Goal: Information Seeking & Learning: Check status

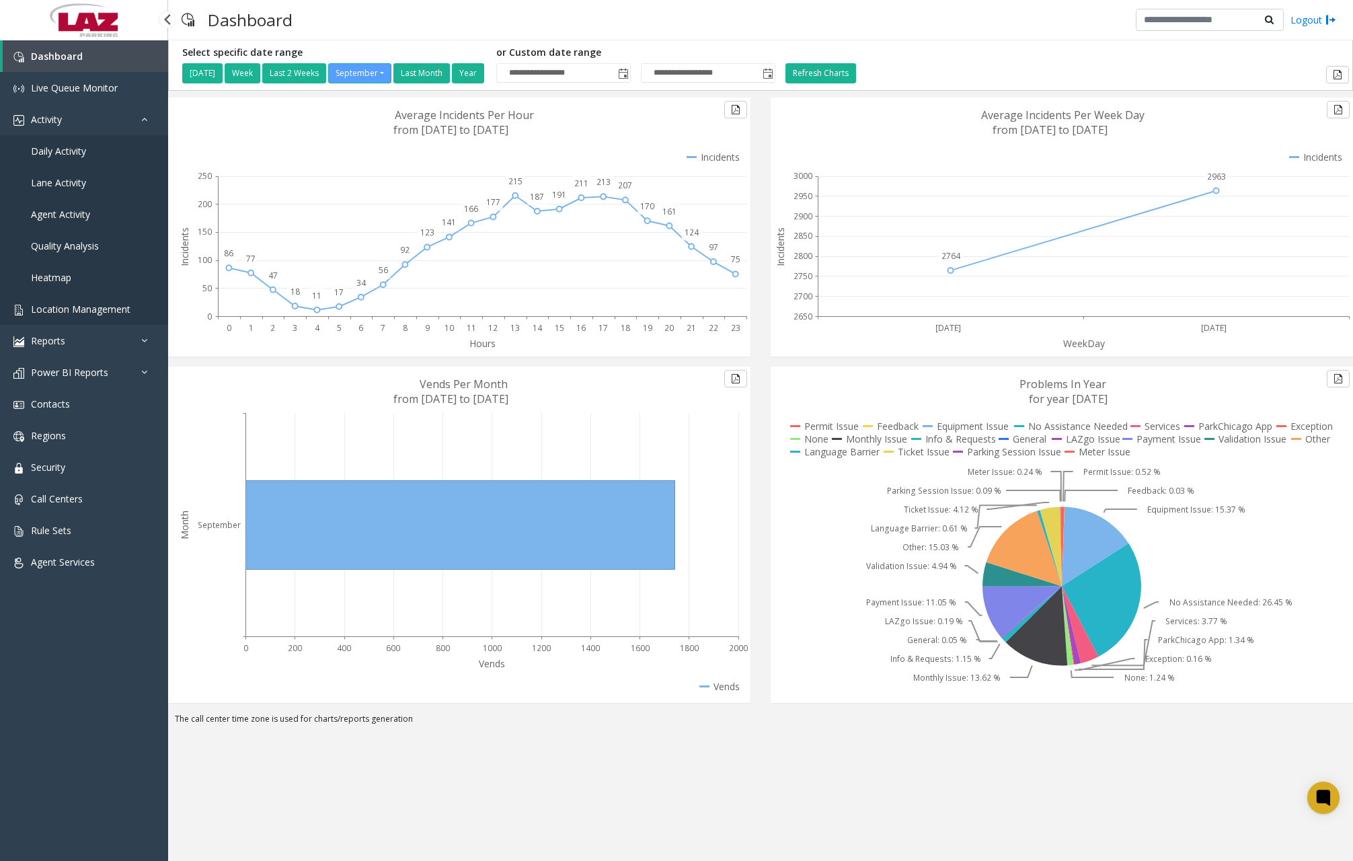
click at [82, 307] on span "Location Management" at bounding box center [81, 309] width 100 height 13
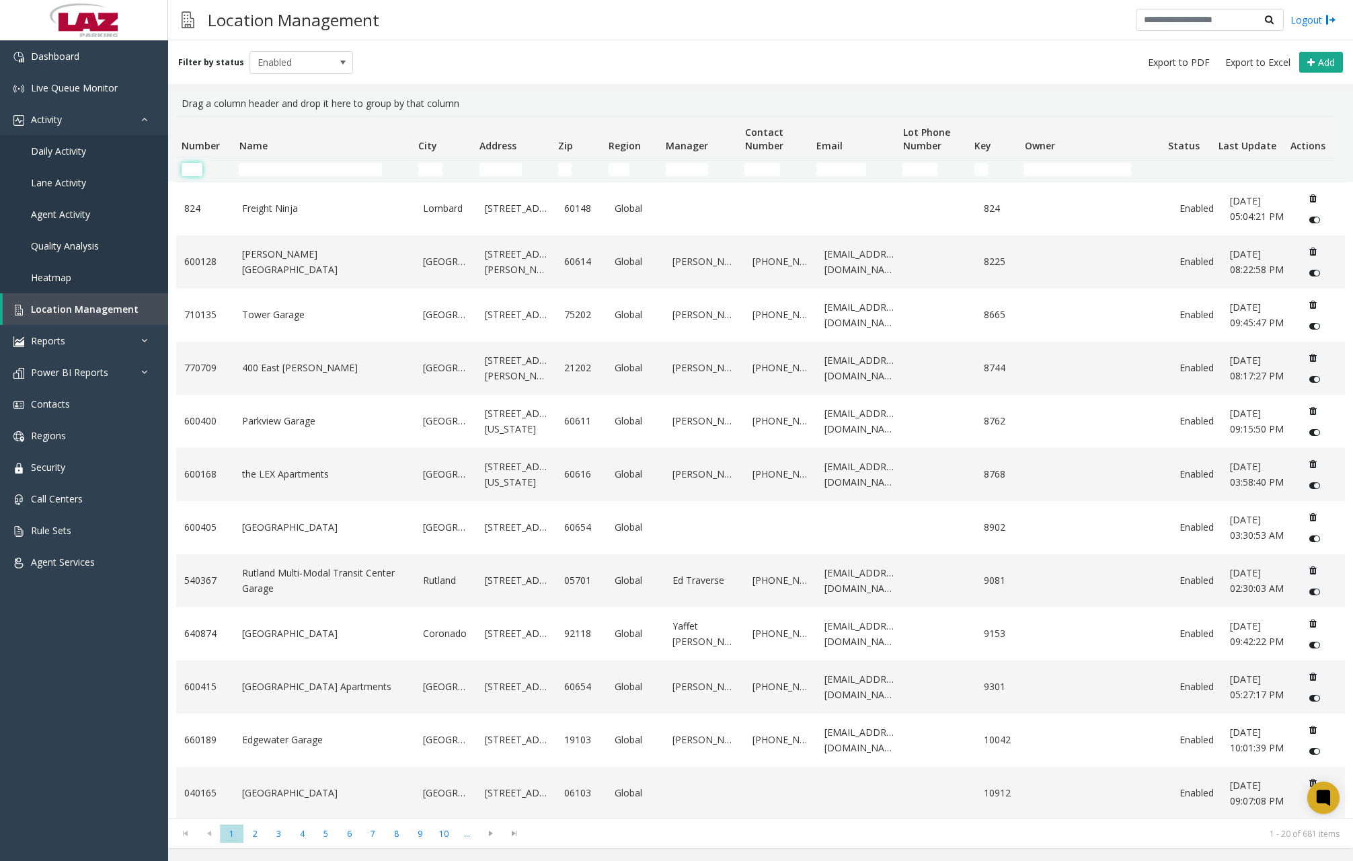
click at [194, 171] on input "Number Filter" at bounding box center [192, 169] width 21 height 13
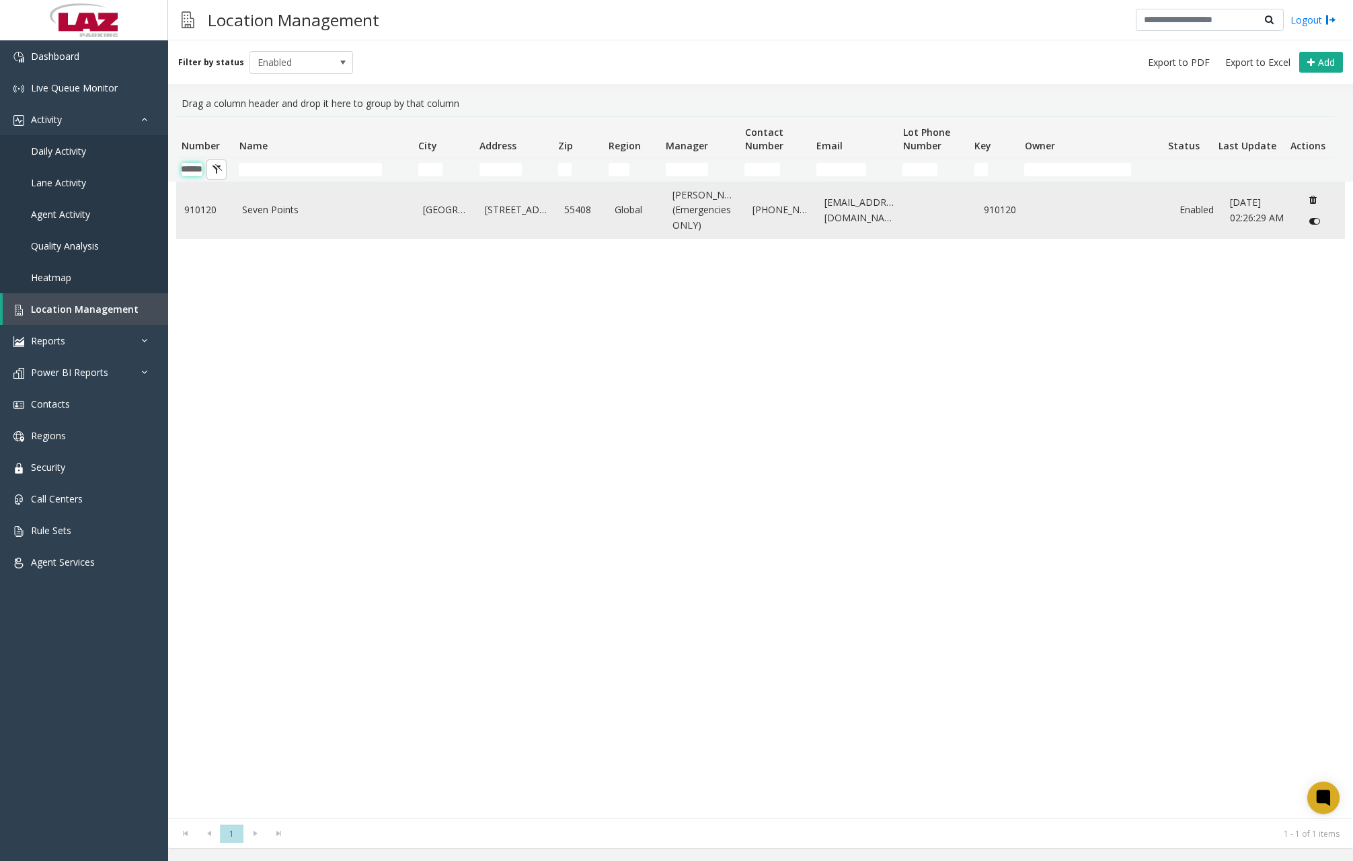
type input "******"
click at [288, 217] on link "Seven Points" at bounding box center [324, 209] width 165 height 15
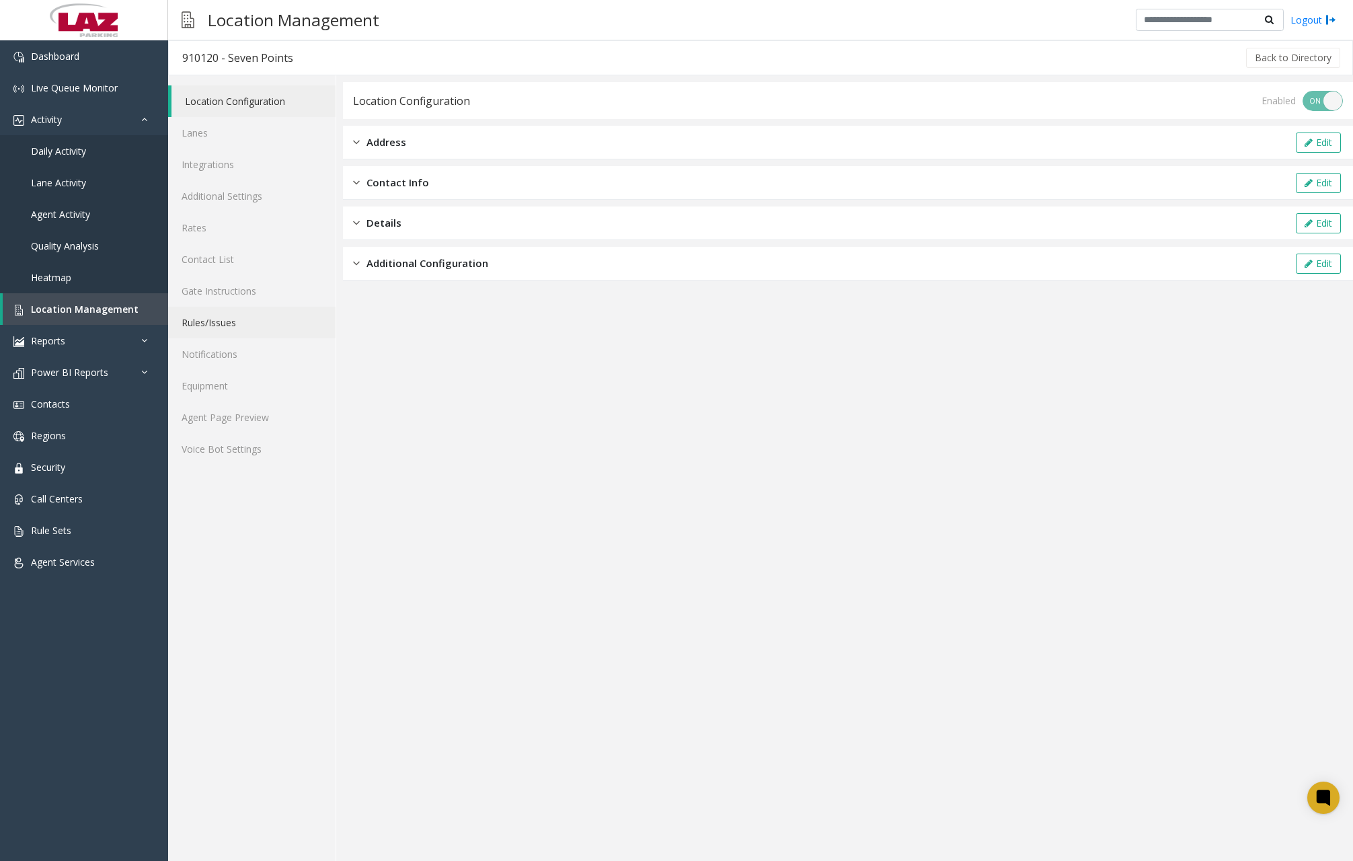
click at [223, 327] on link "Rules/Issues" at bounding box center [251, 323] width 167 height 32
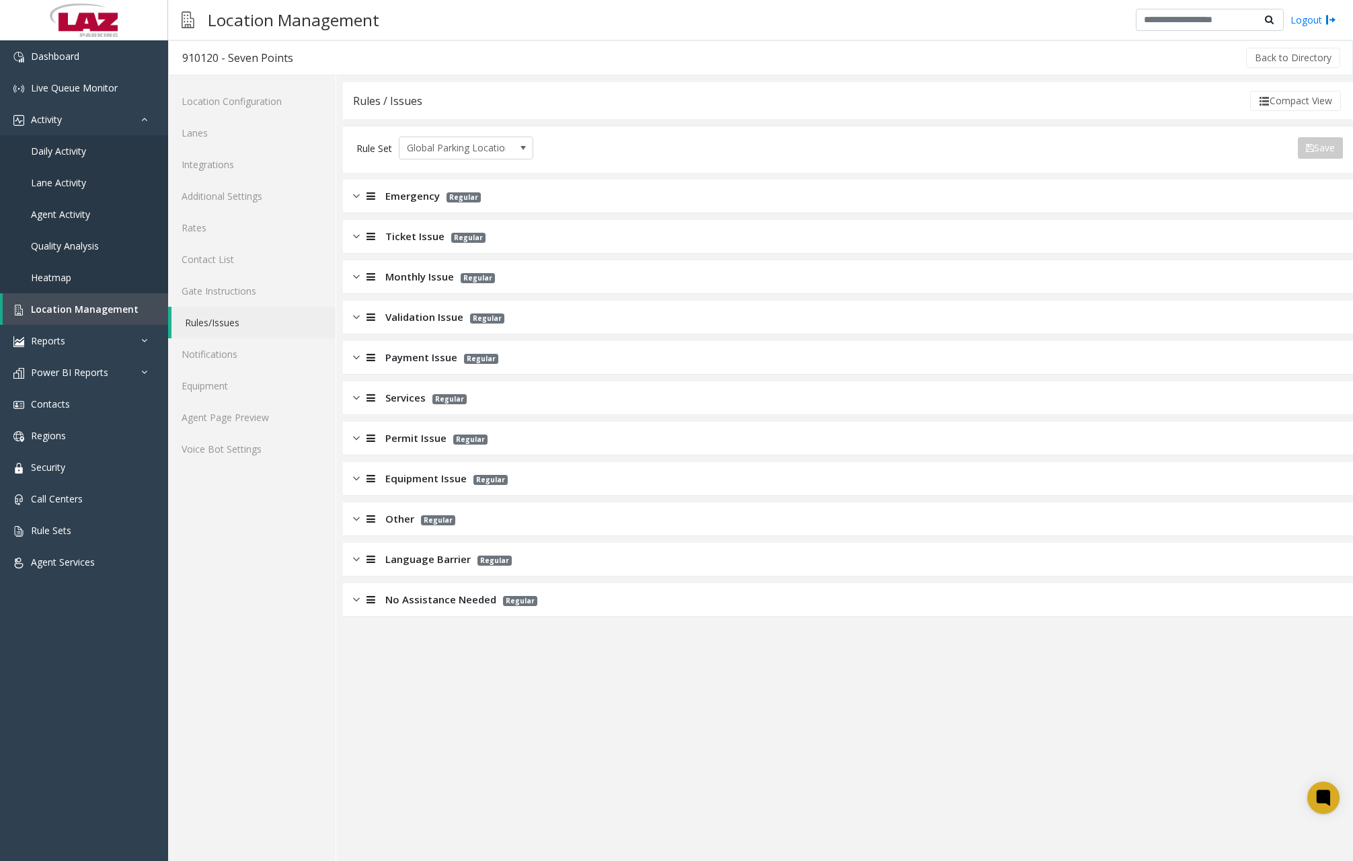
click at [356, 399] on img at bounding box center [356, 397] width 7 height 15
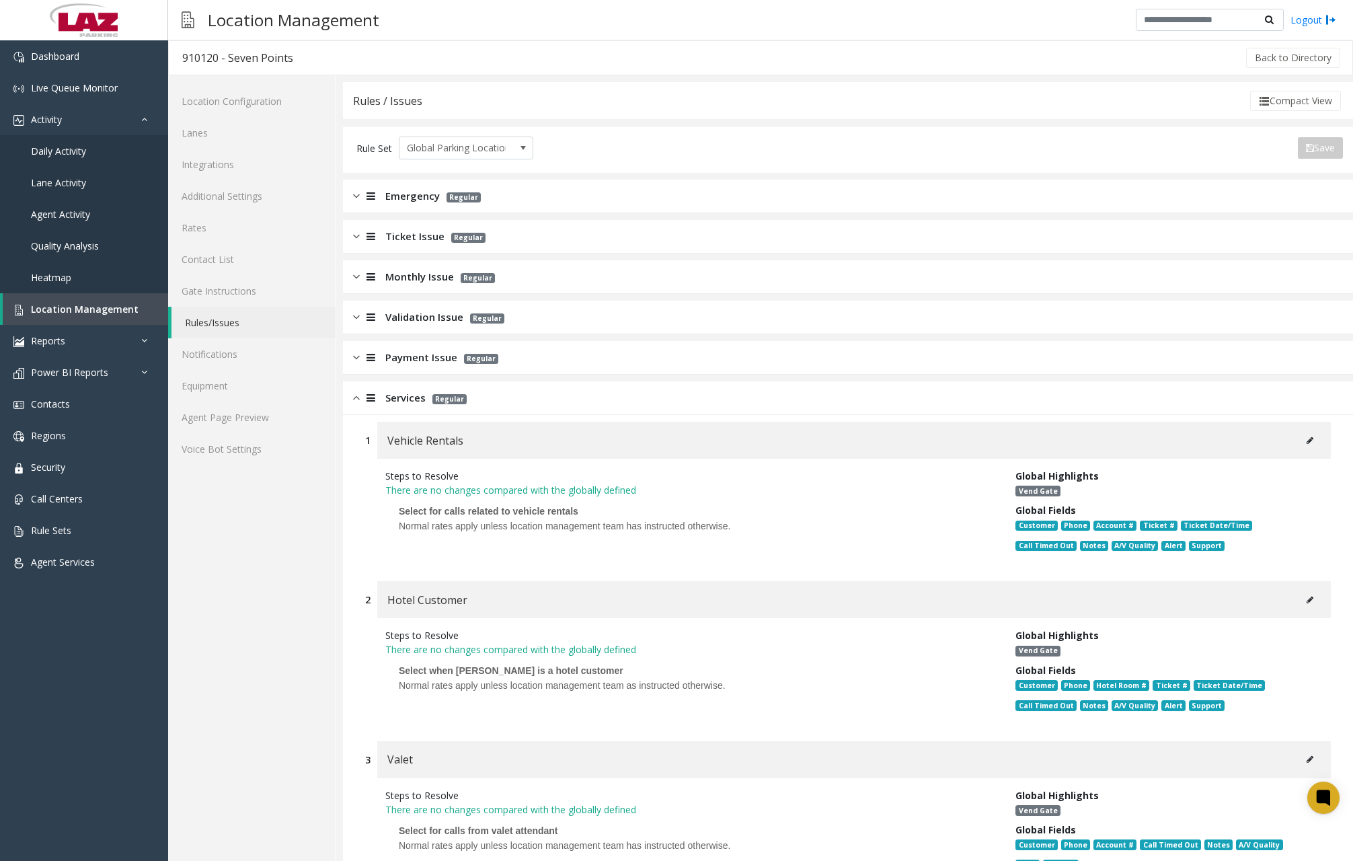
click at [1307, 439] on icon at bounding box center [1310, 440] width 7 height 8
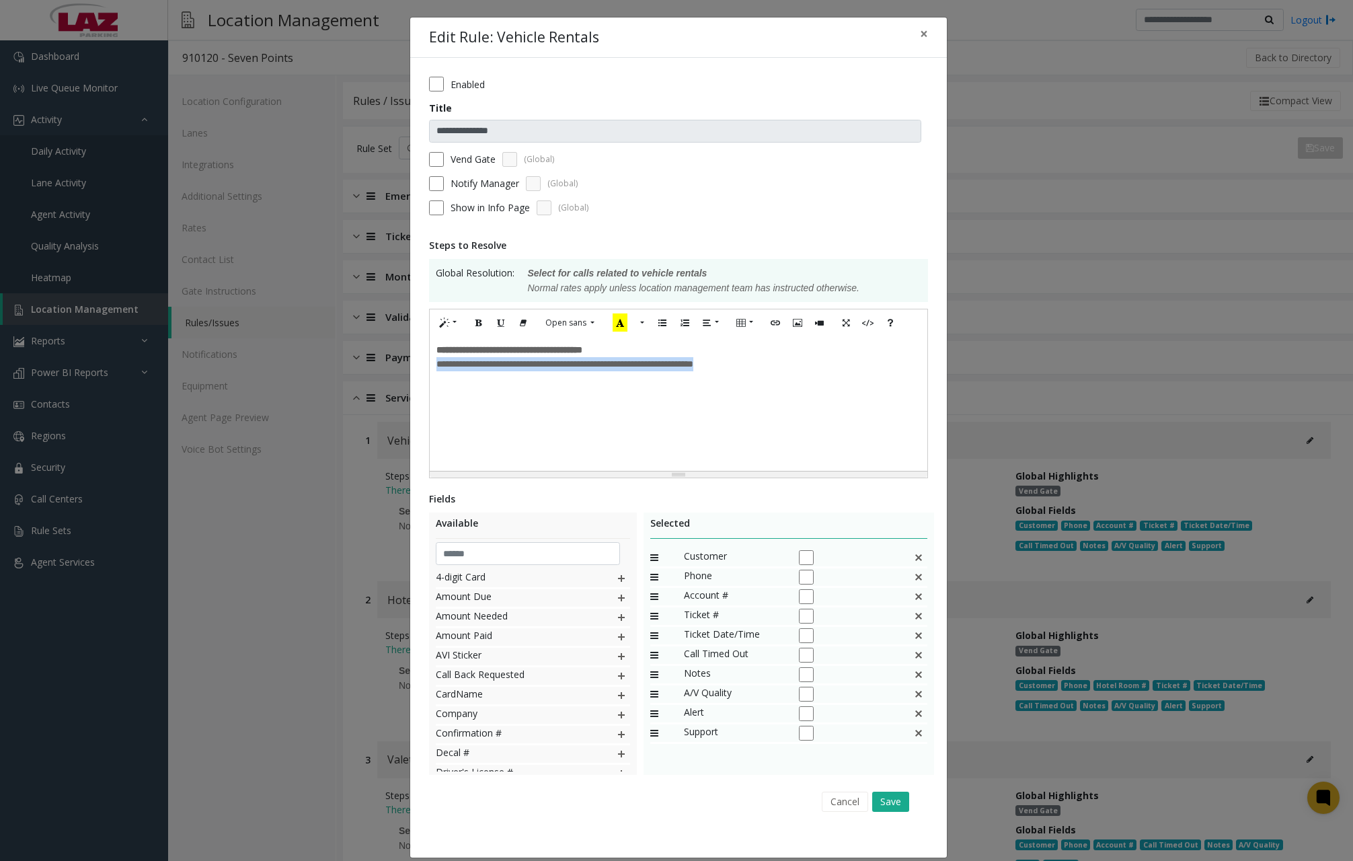
drag, startPoint x: 773, startPoint y: 369, endPoint x: 433, endPoint y: 375, distance: 340.3
click at [433, 375] on div "**********" at bounding box center [679, 403] width 498 height 135
paste div
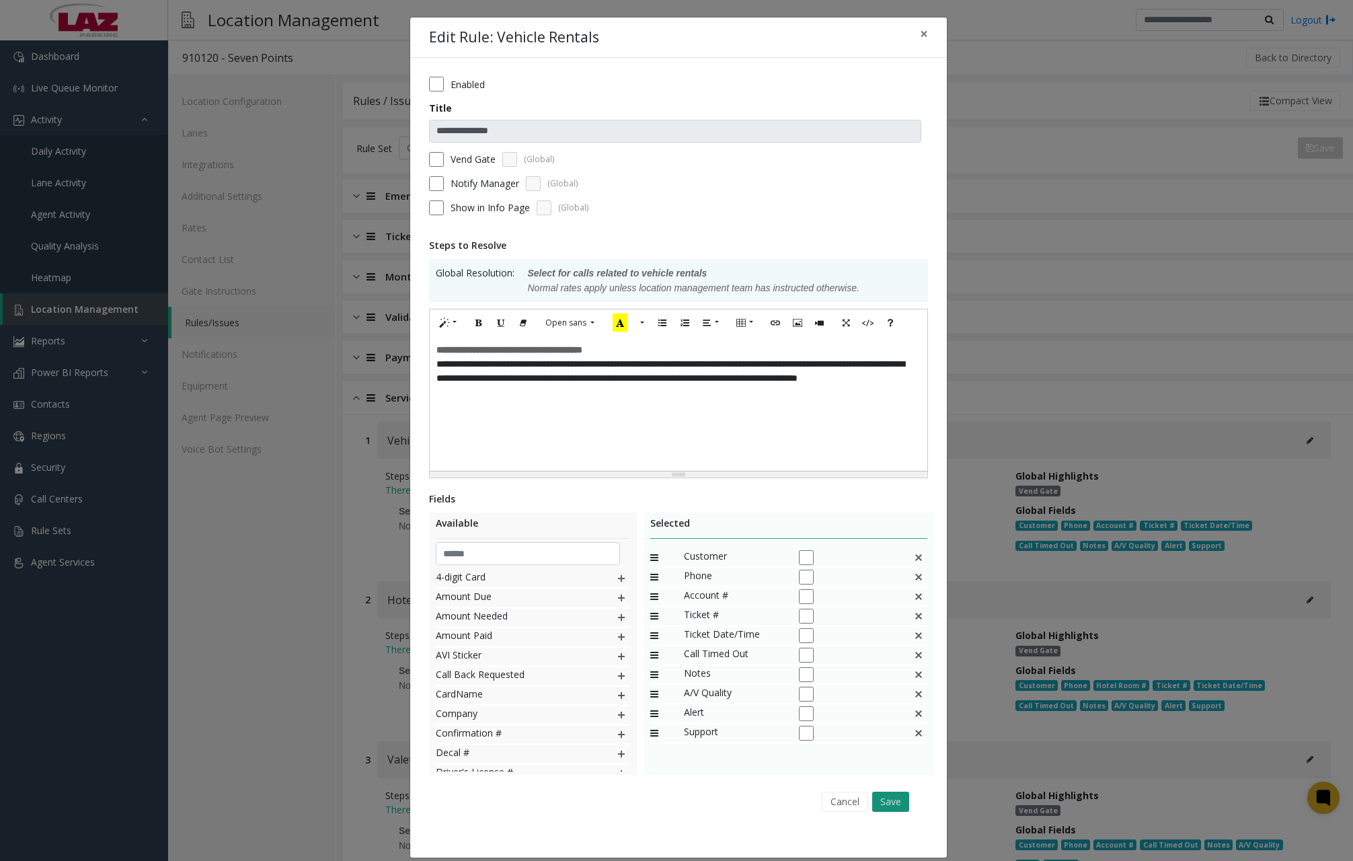
click at [896, 806] on button "Save" at bounding box center [890, 802] width 37 height 20
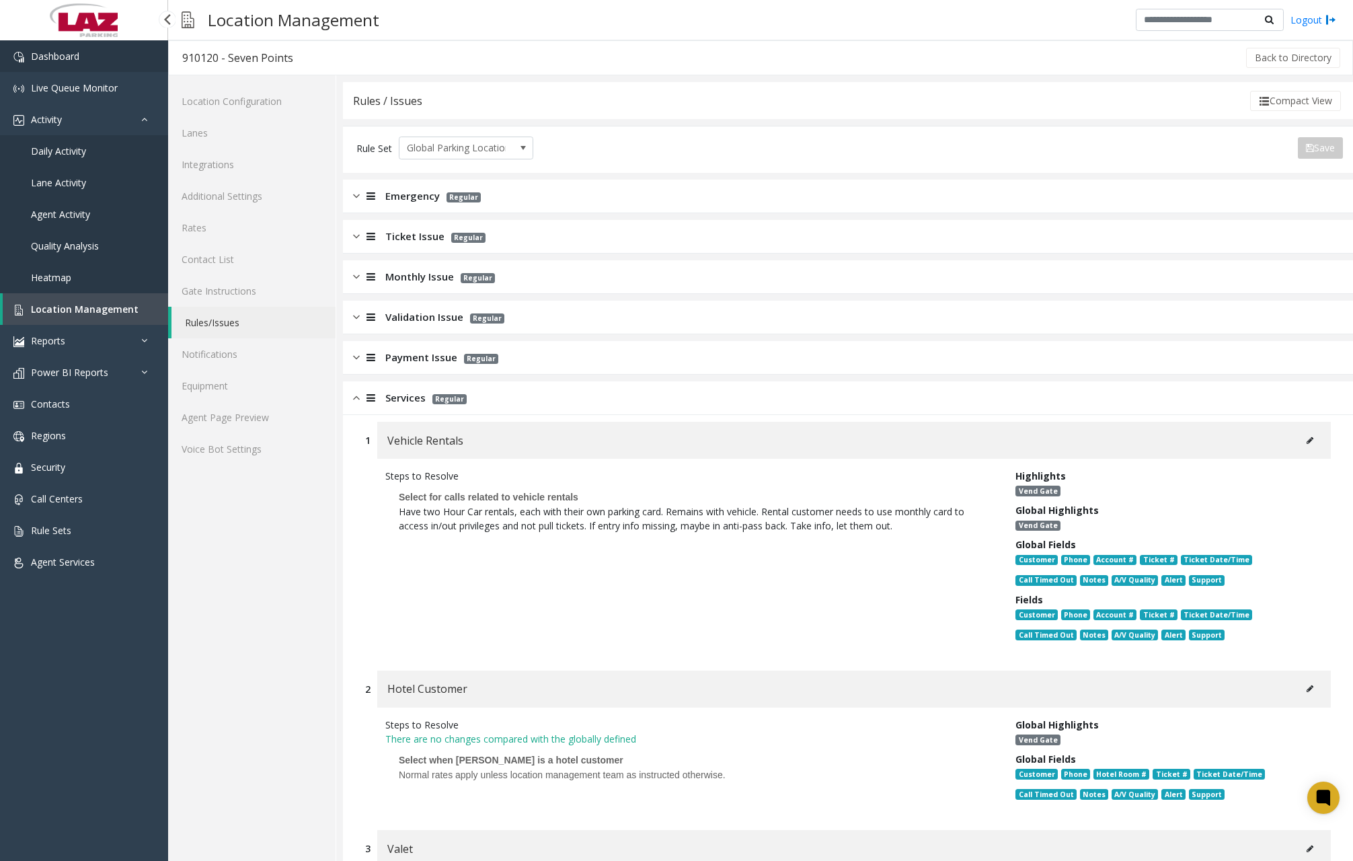
click at [88, 58] on link "Dashboard" at bounding box center [84, 56] width 168 height 32
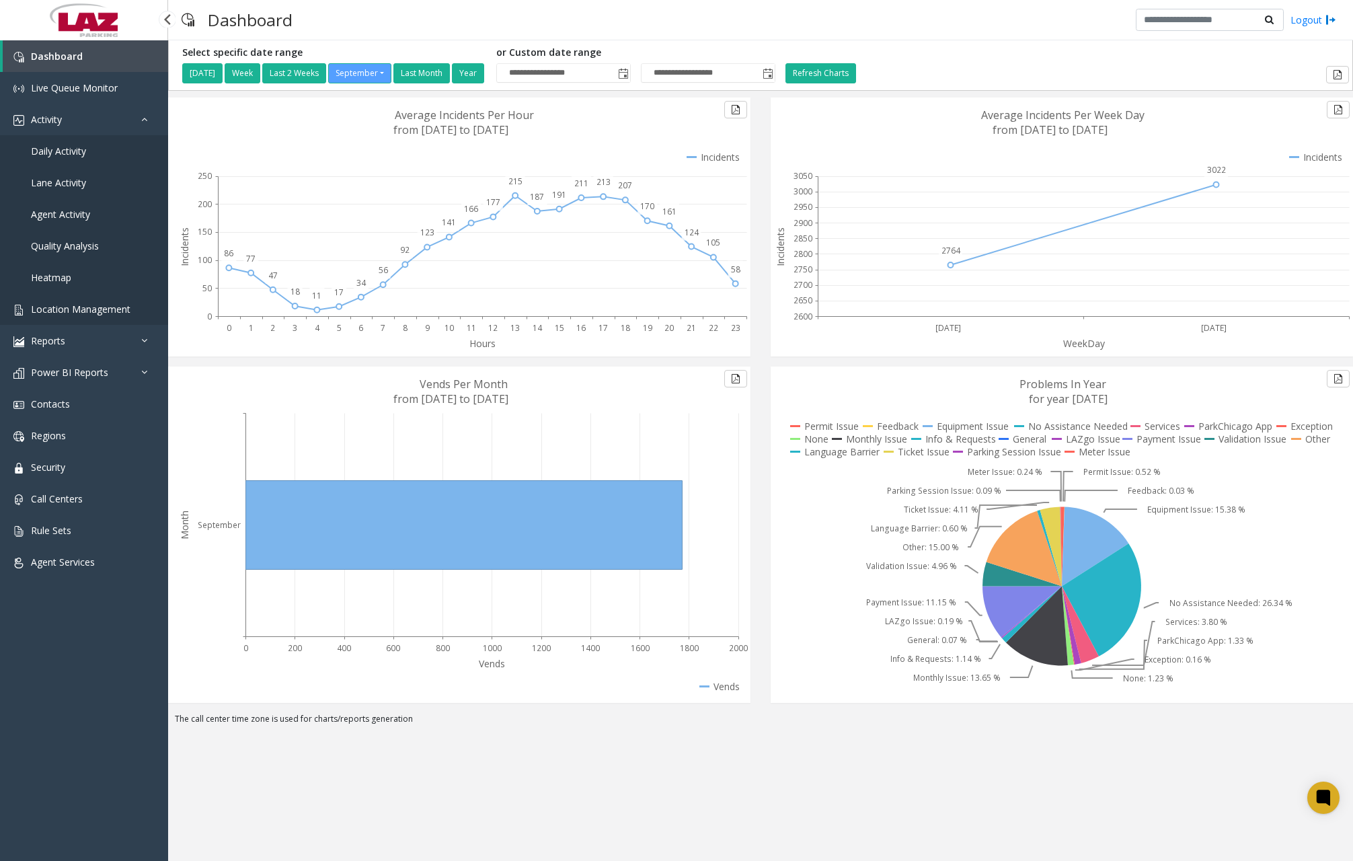
click at [98, 312] on span "Location Management" at bounding box center [81, 309] width 100 height 13
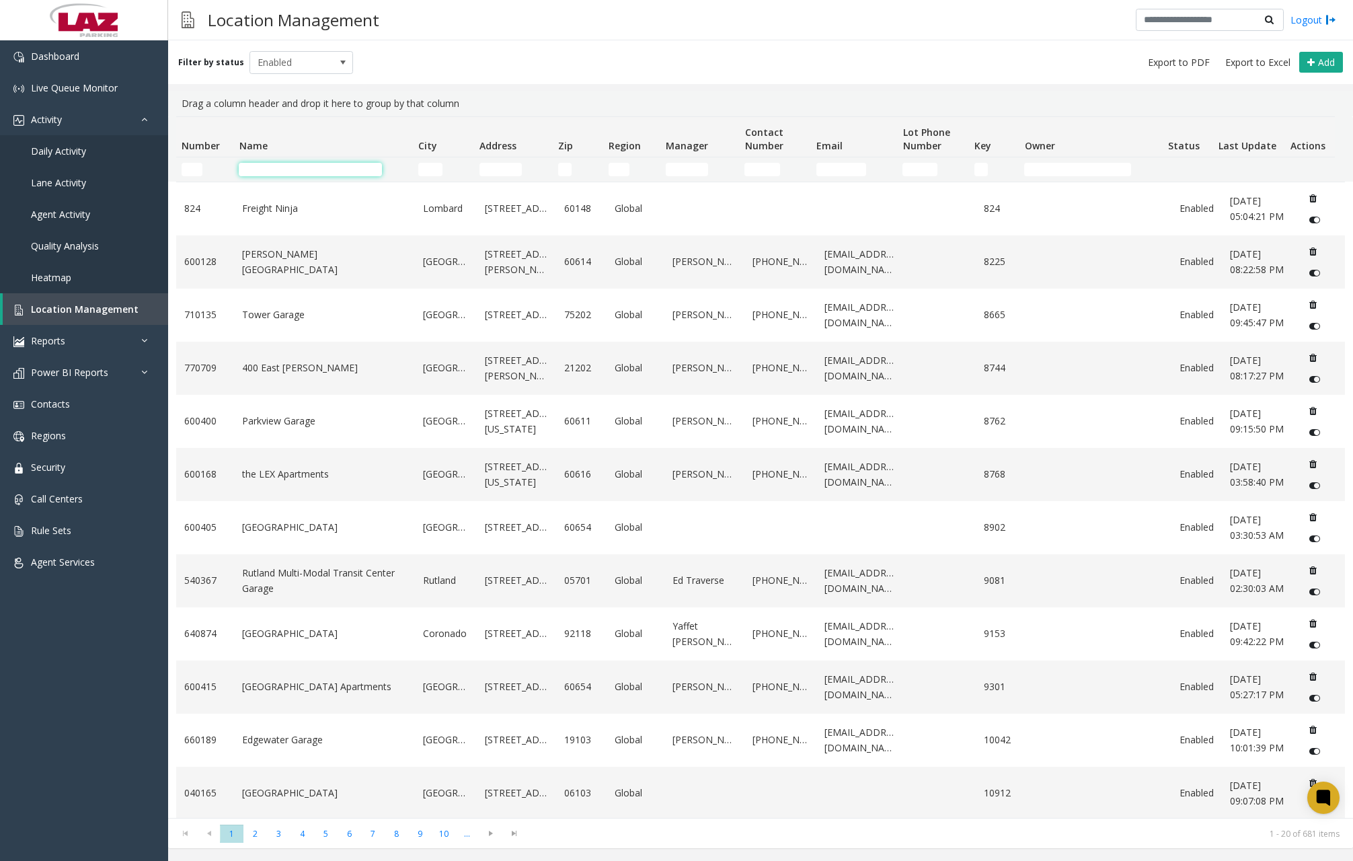
click at [319, 169] on input "Name Filter" at bounding box center [310, 169] width 143 height 13
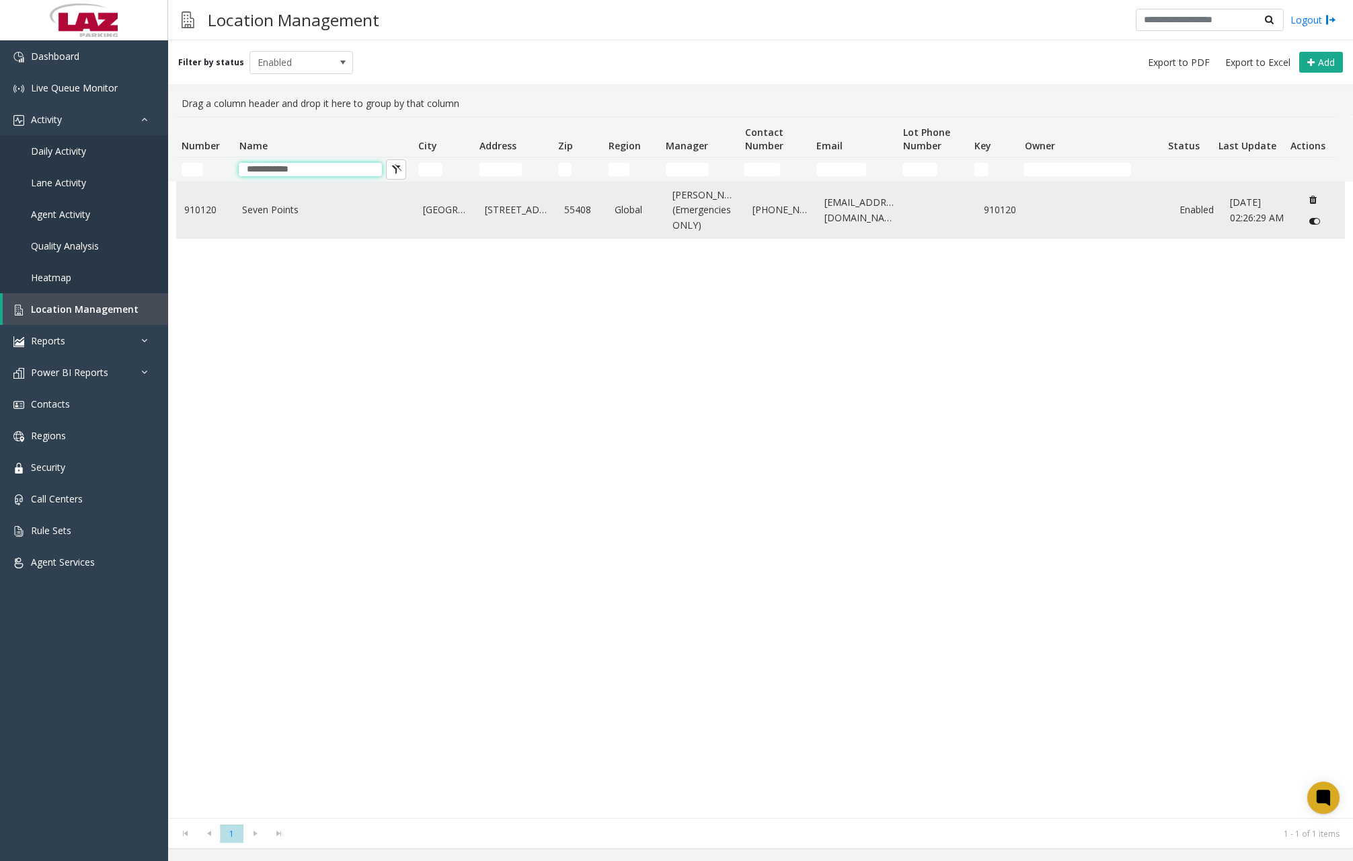
type input "**********"
click at [283, 217] on link "Seven Points" at bounding box center [324, 209] width 165 height 15
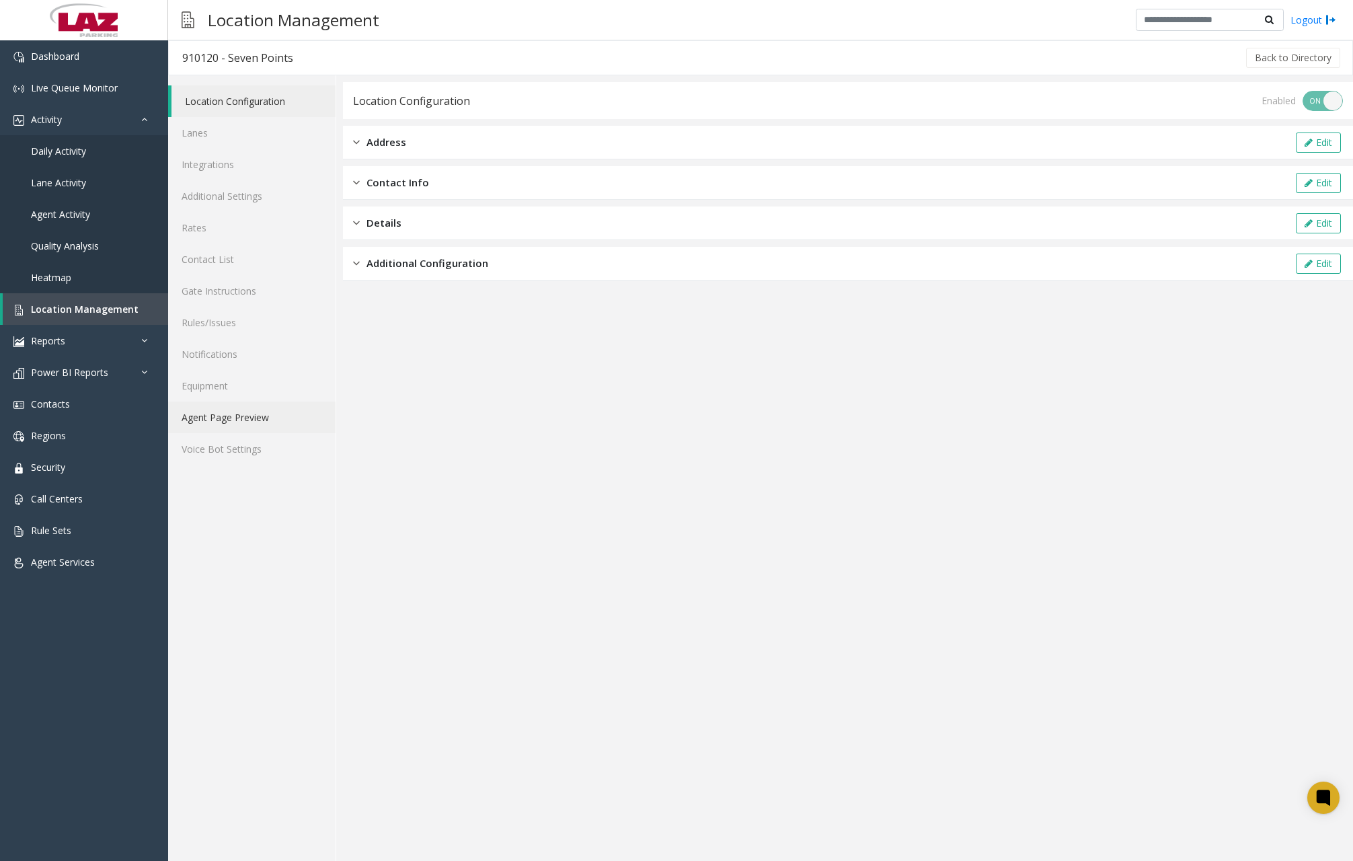
click at [237, 413] on link "Agent Page Preview" at bounding box center [251, 418] width 167 height 32
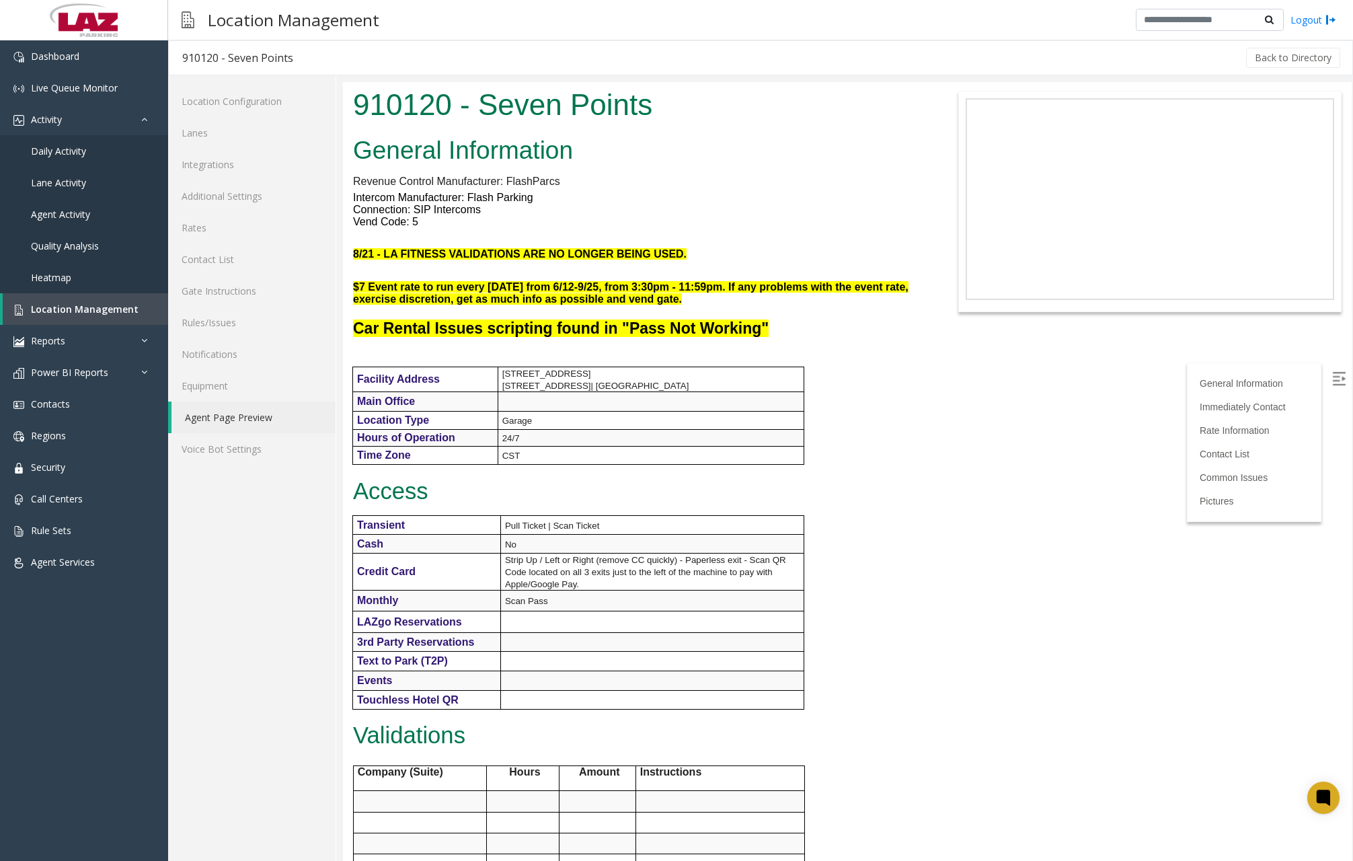
click at [673, 281] on font "$7 Event rate to run every [DATE] from 6/12-9/25, from 3:30pm - 11:59pm. If any…" at bounding box center [631, 293] width 556 height 24
click at [225, 323] on link "Rules/Issues" at bounding box center [251, 323] width 167 height 32
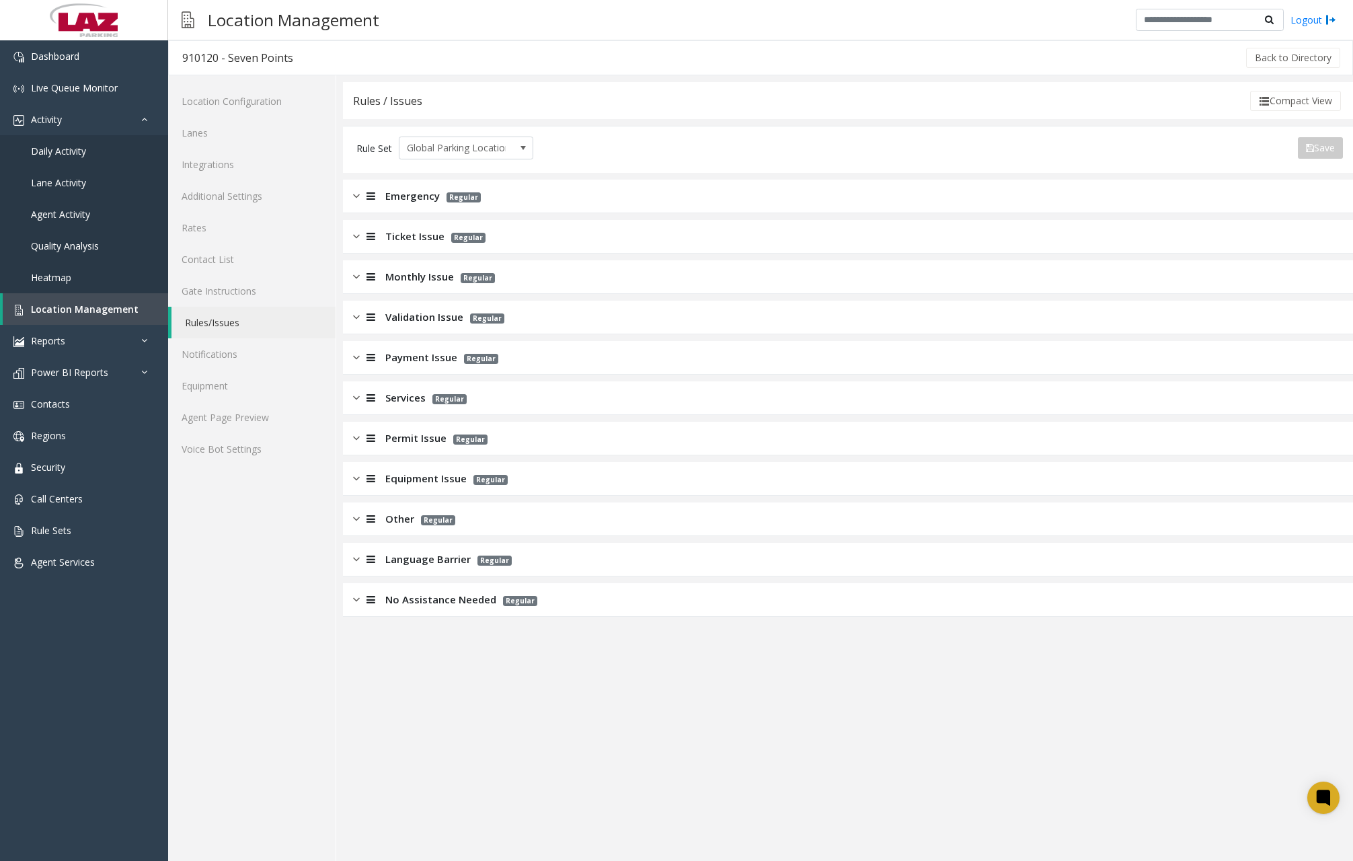
click at [357, 278] on img at bounding box center [356, 276] width 7 height 15
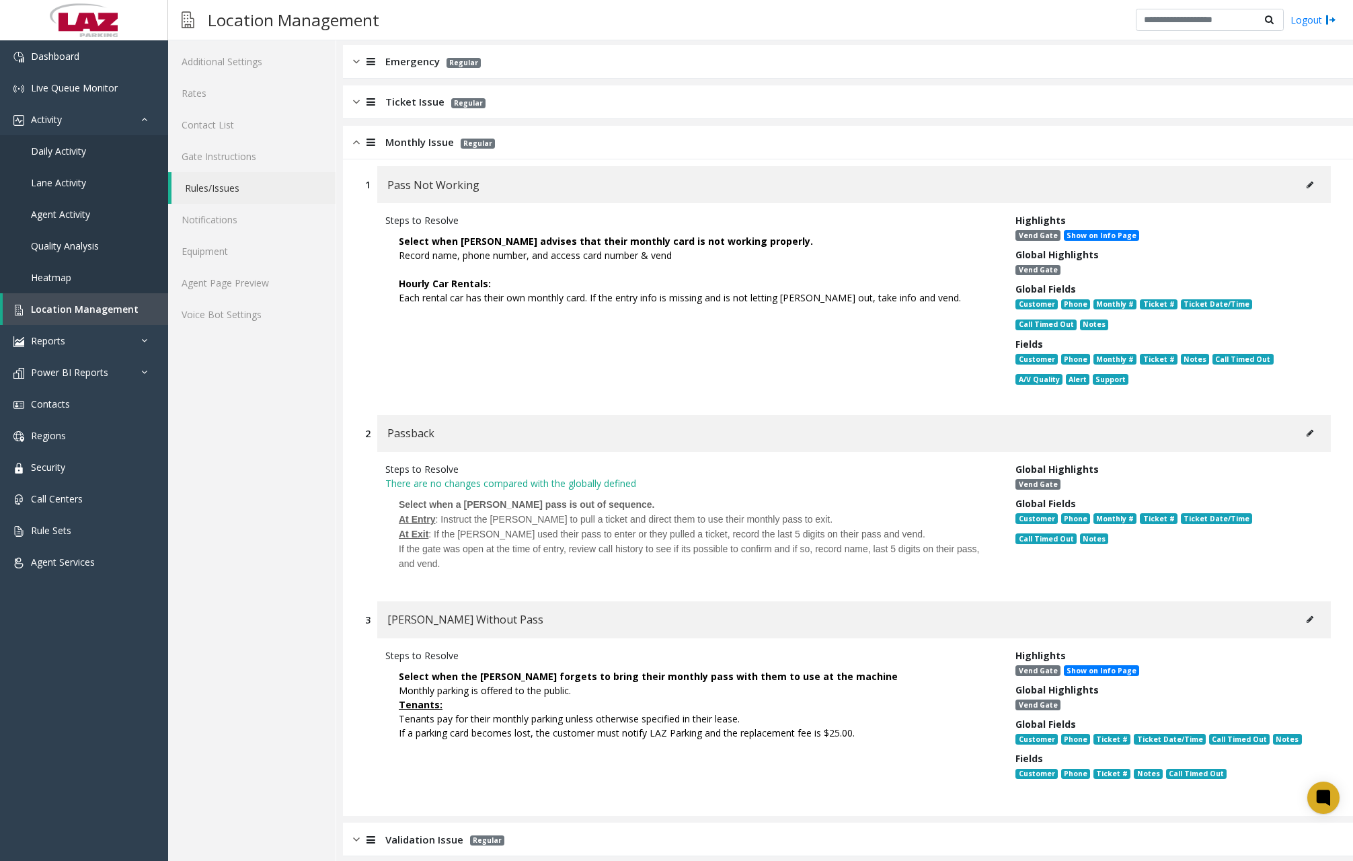
scroll to position [429, 0]
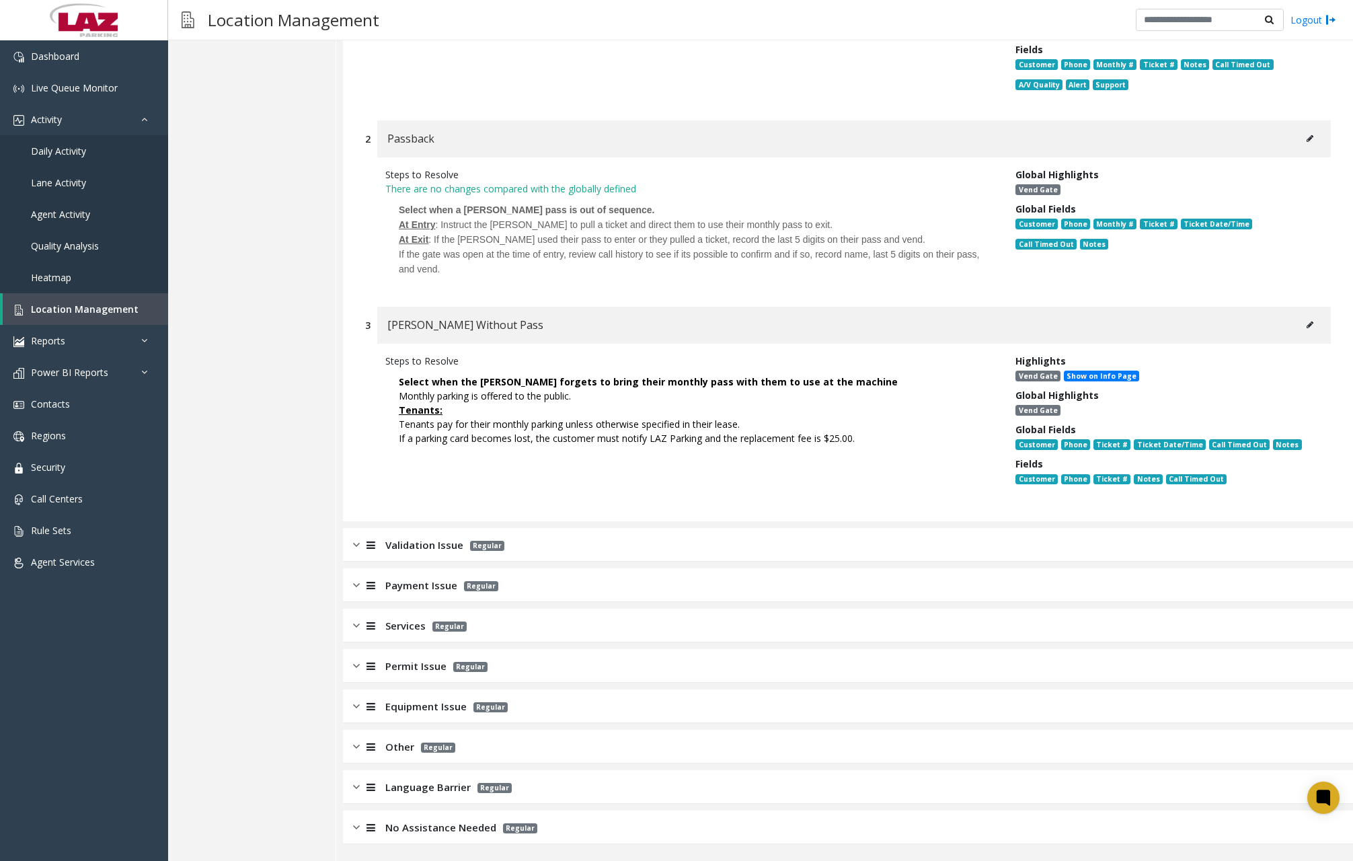
click at [356, 629] on img at bounding box center [356, 625] width 7 height 15
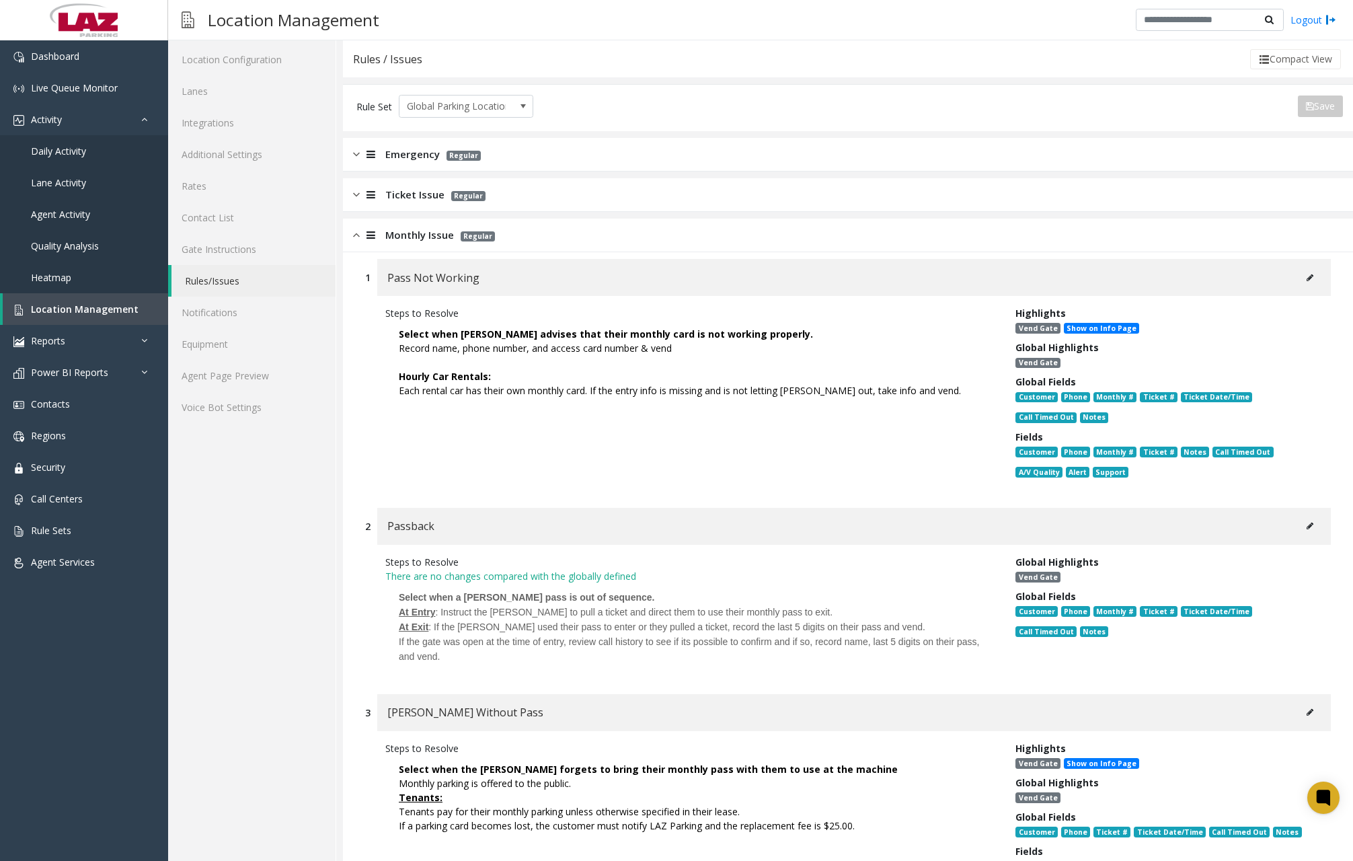
scroll to position [0, 0]
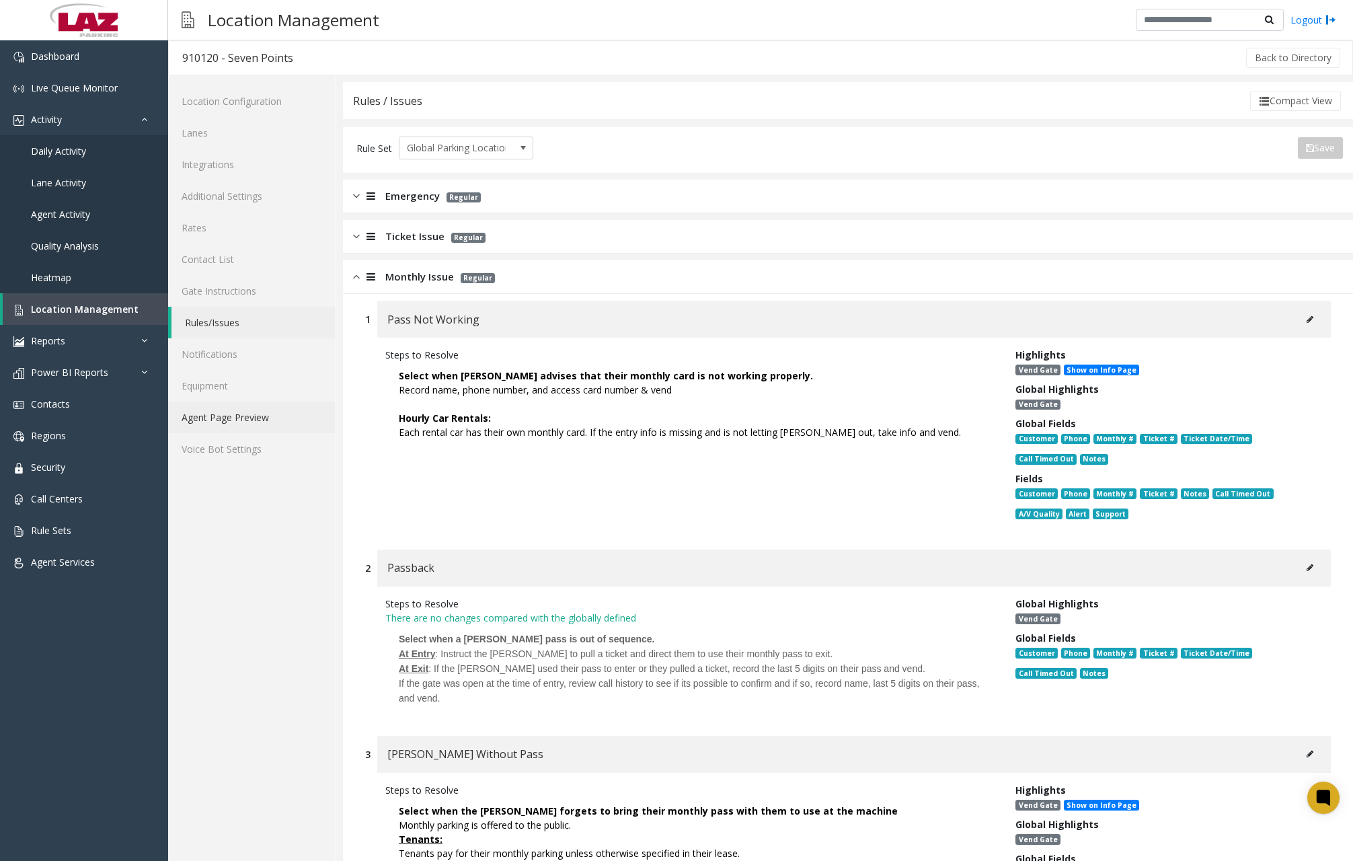
click at [274, 411] on link "Agent Page Preview" at bounding box center [251, 418] width 167 height 32
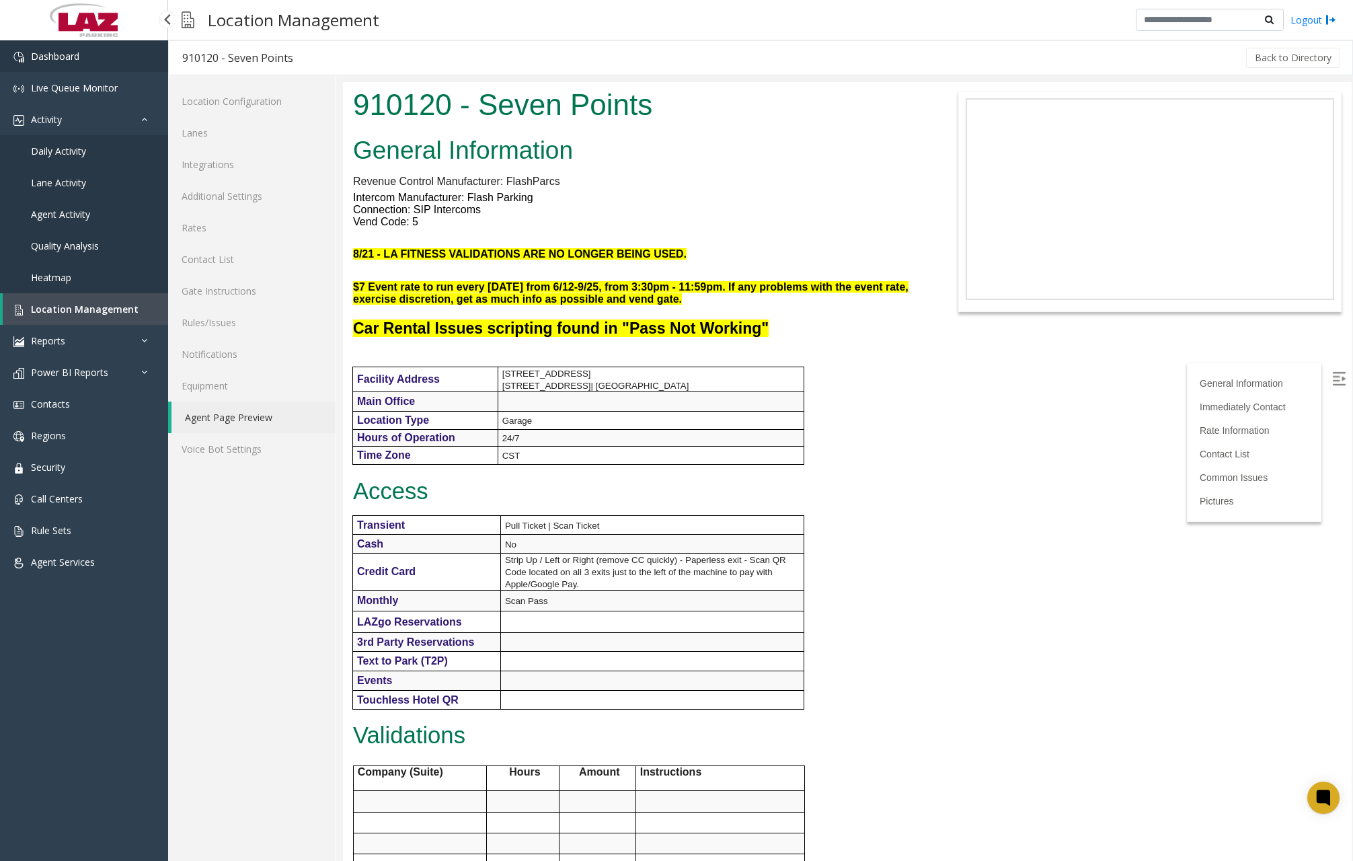
click at [93, 59] on link "Dashboard" at bounding box center [84, 56] width 168 height 32
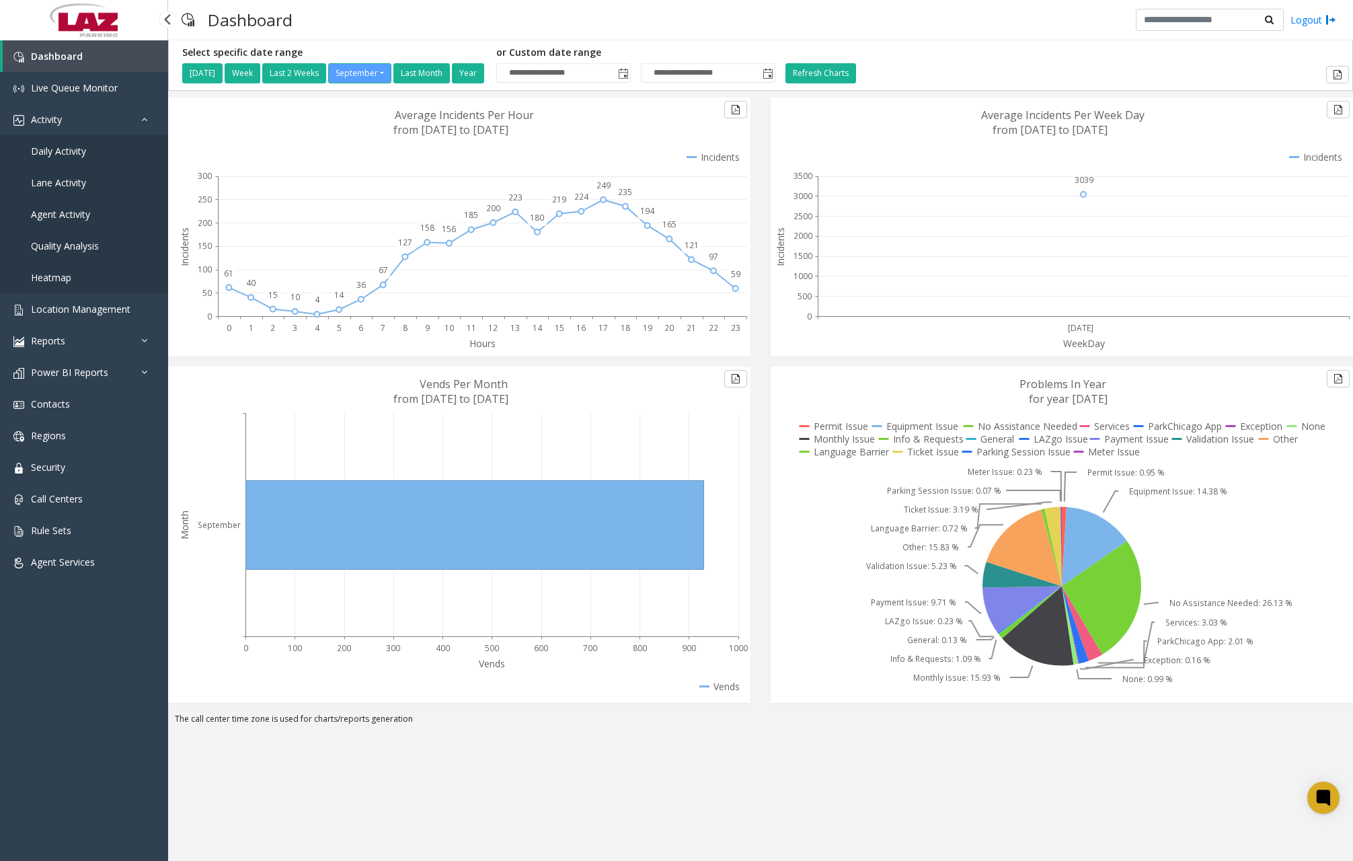
click at [77, 149] on span "Daily Activity" at bounding box center [58, 151] width 55 height 13
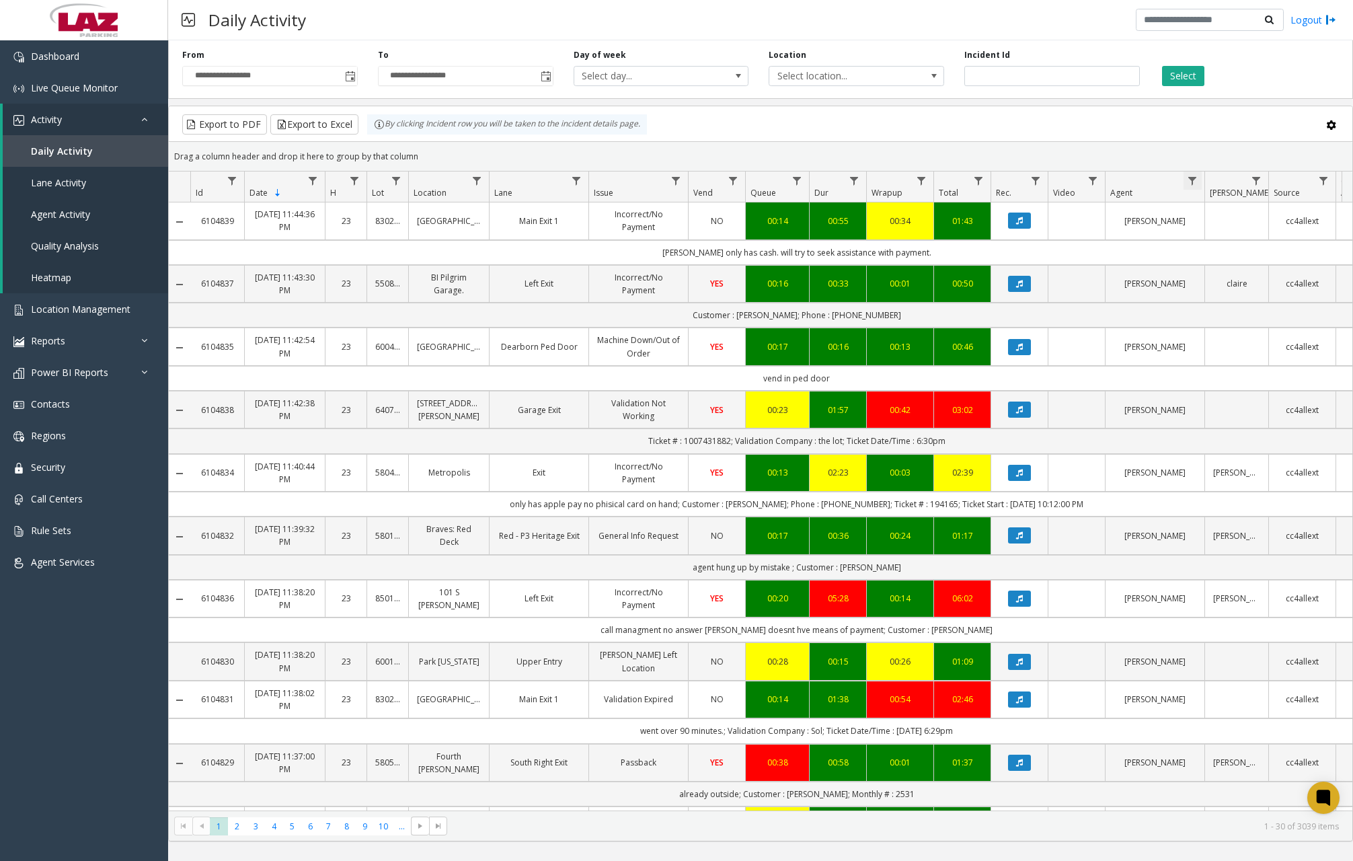
click at [1198, 178] on span "Data table" at bounding box center [1192, 181] width 11 height 11
click at [1215, 241] on input "Agent Filter" at bounding box center [1251, 238] width 114 height 23
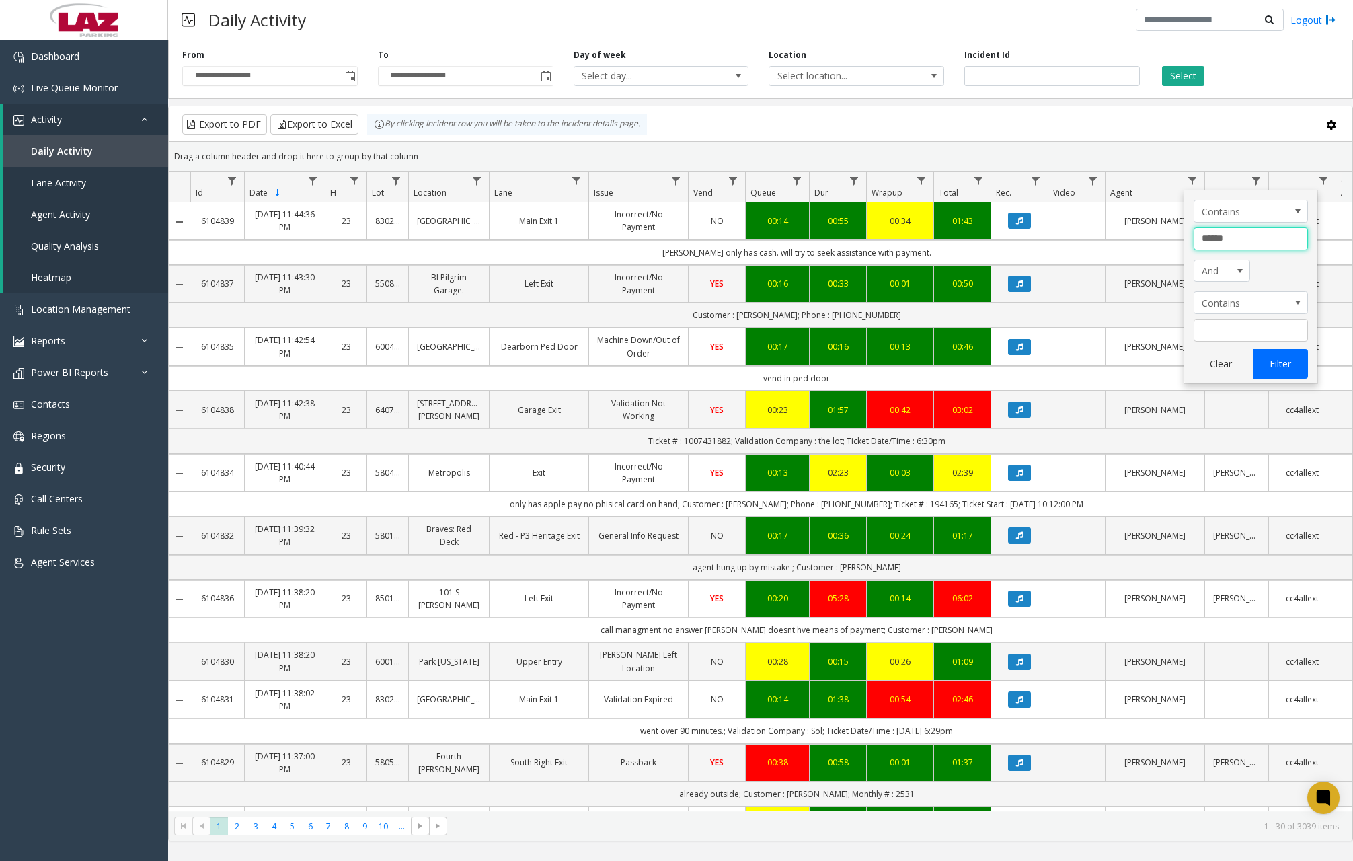
type input "******"
click at [1284, 362] on button "Filter" at bounding box center [1280, 364] width 55 height 30
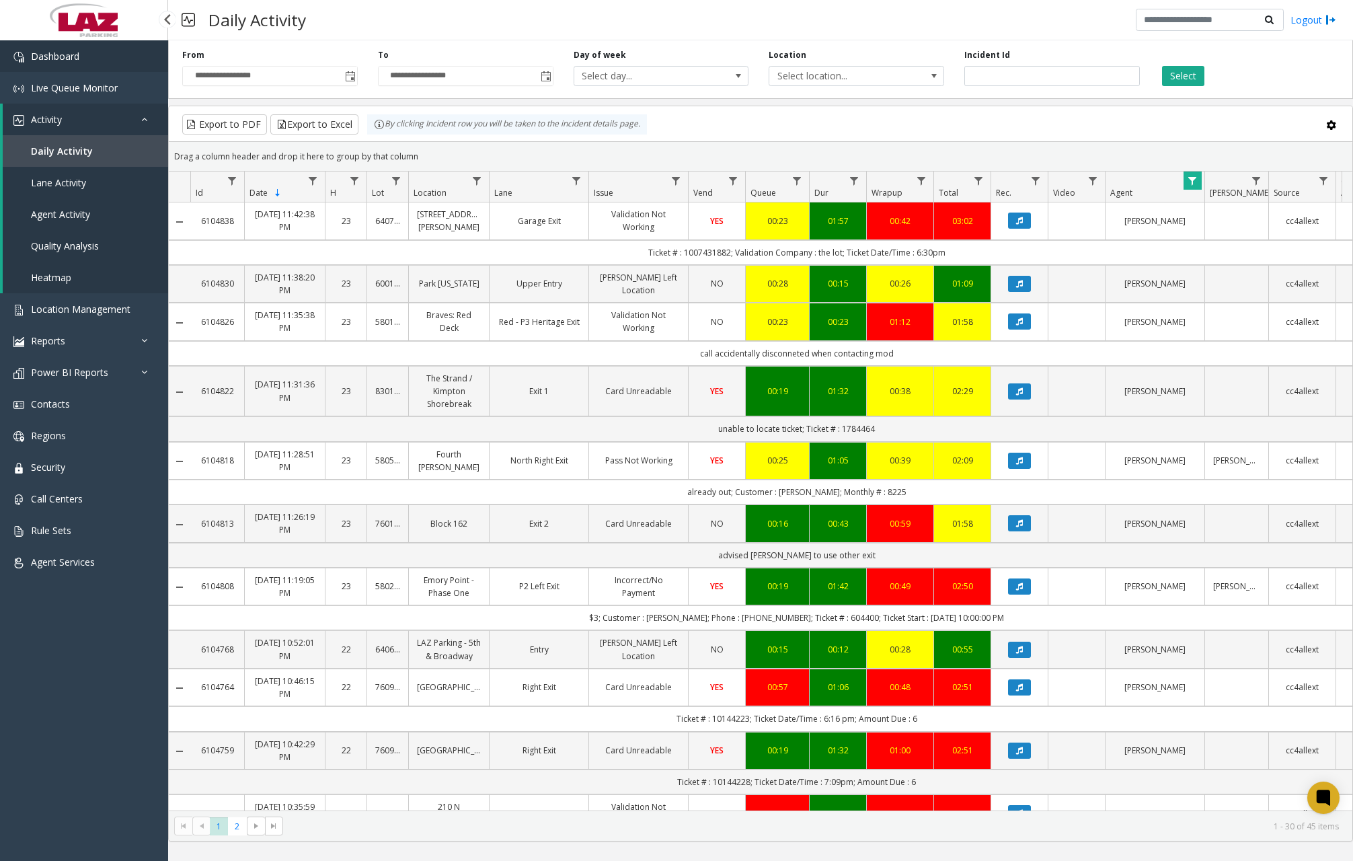
click at [108, 65] on link "Dashboard" at bounding box center [84, 56] width 168 height 32
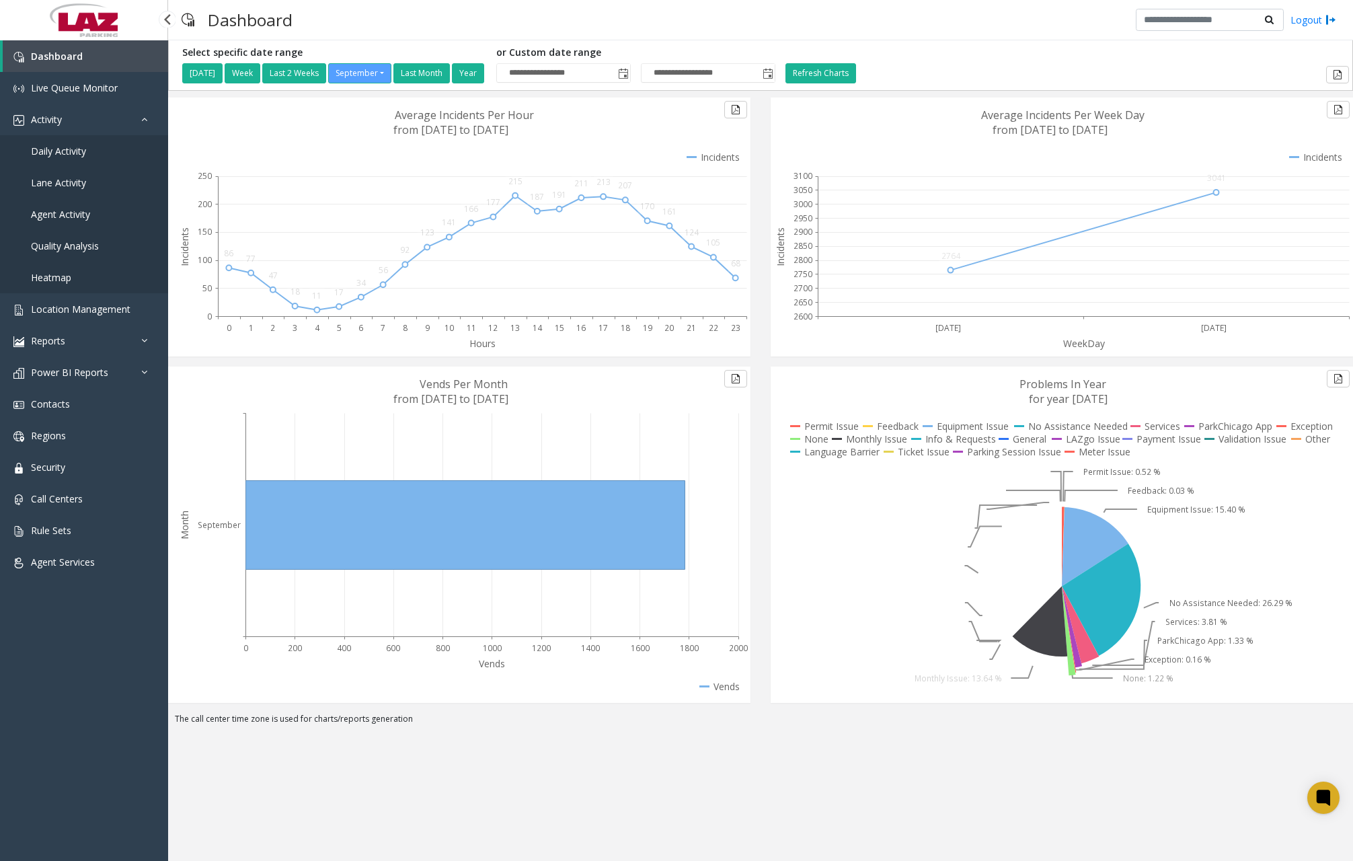
click at [74, 149] on span "Daily Activity" at bounding box center [58, 151] width 55 height 13
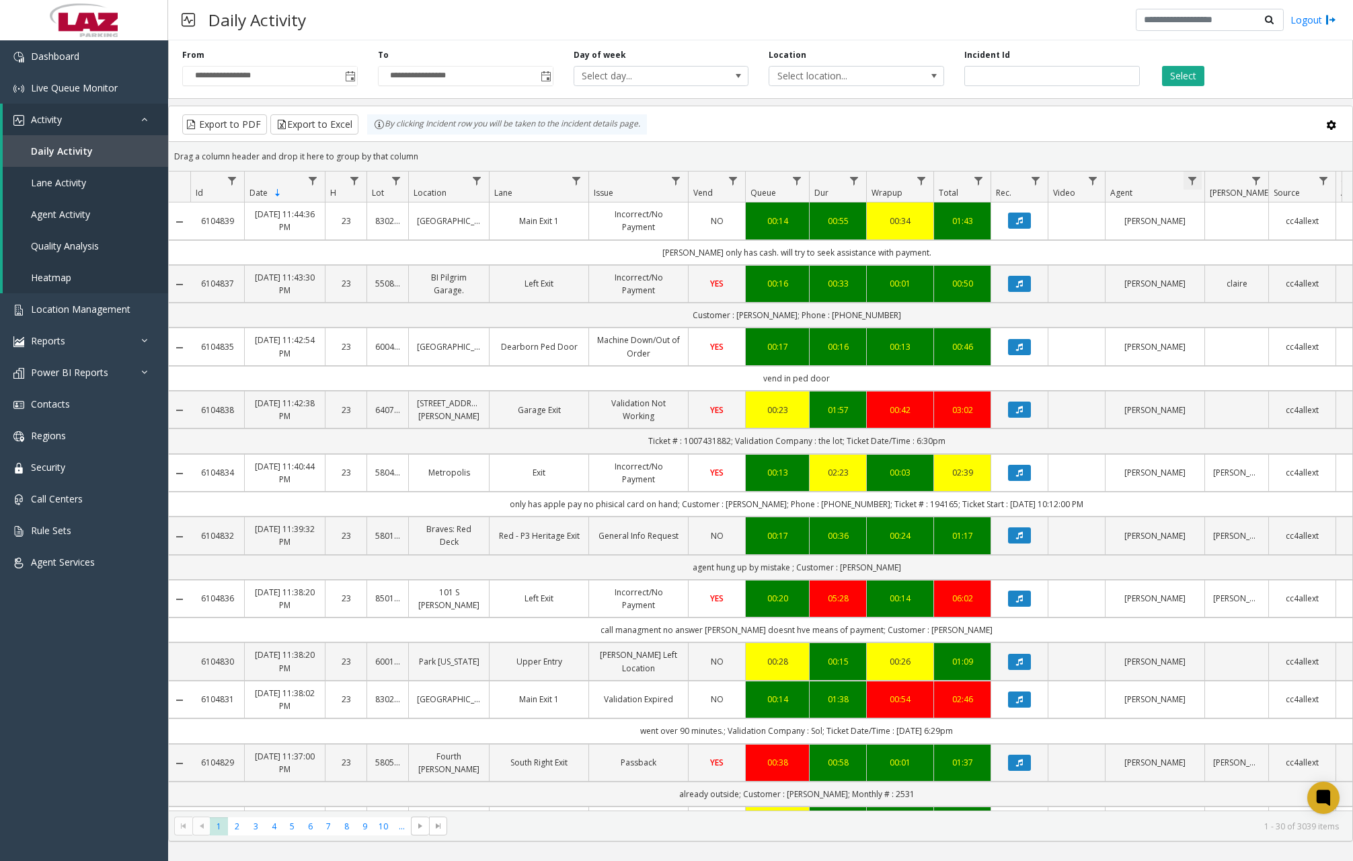
click at [1194, 184] on span "Data table" at bounding box center [1192, 181] width 11 height 11
click at [1217, 241] on input "Agent Filter" at bounding box center [1251, 238] width 114 height 23
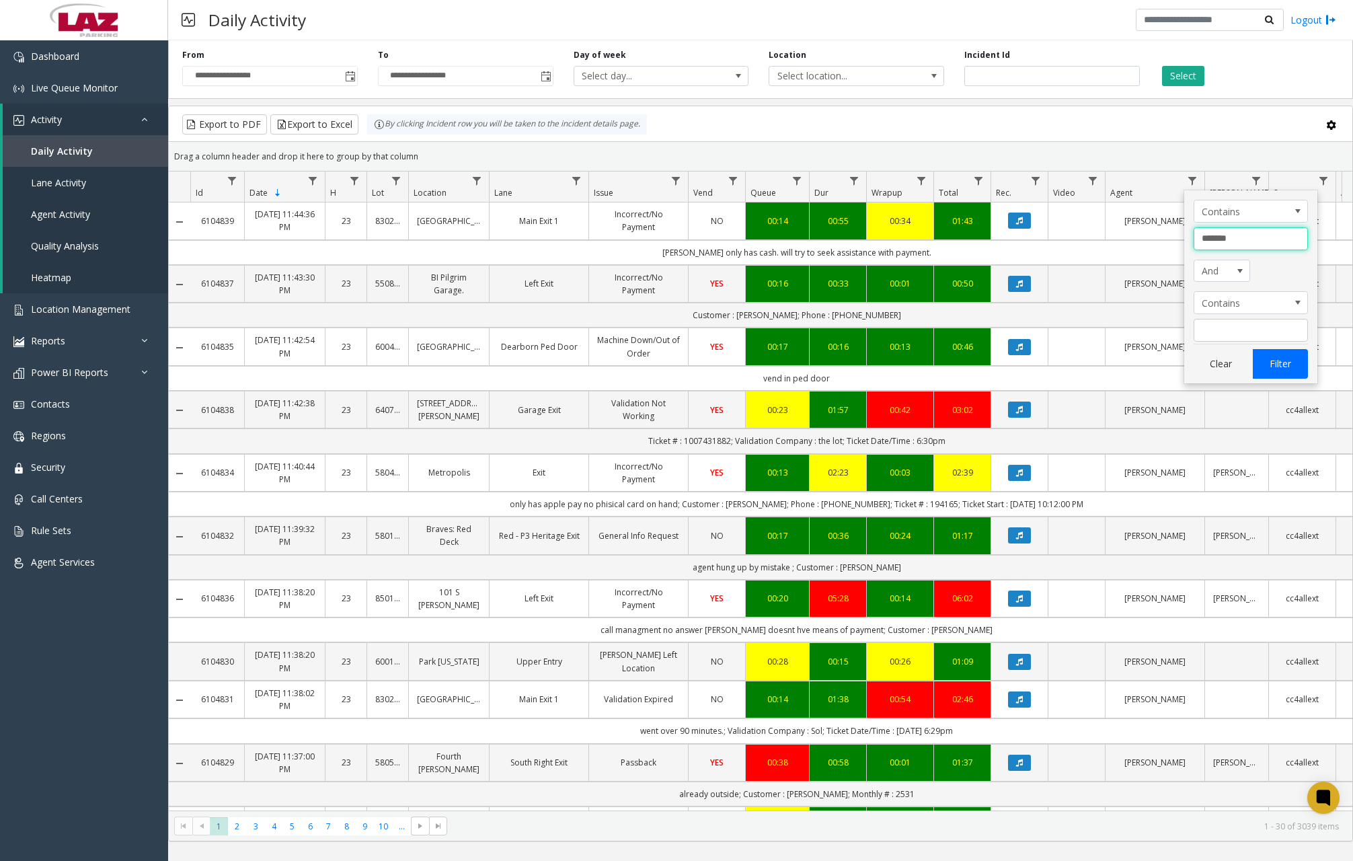
type input "*******"
click at [1289, 366] on button "Filter" at bounding box center [1280, 364] width 55 height 30
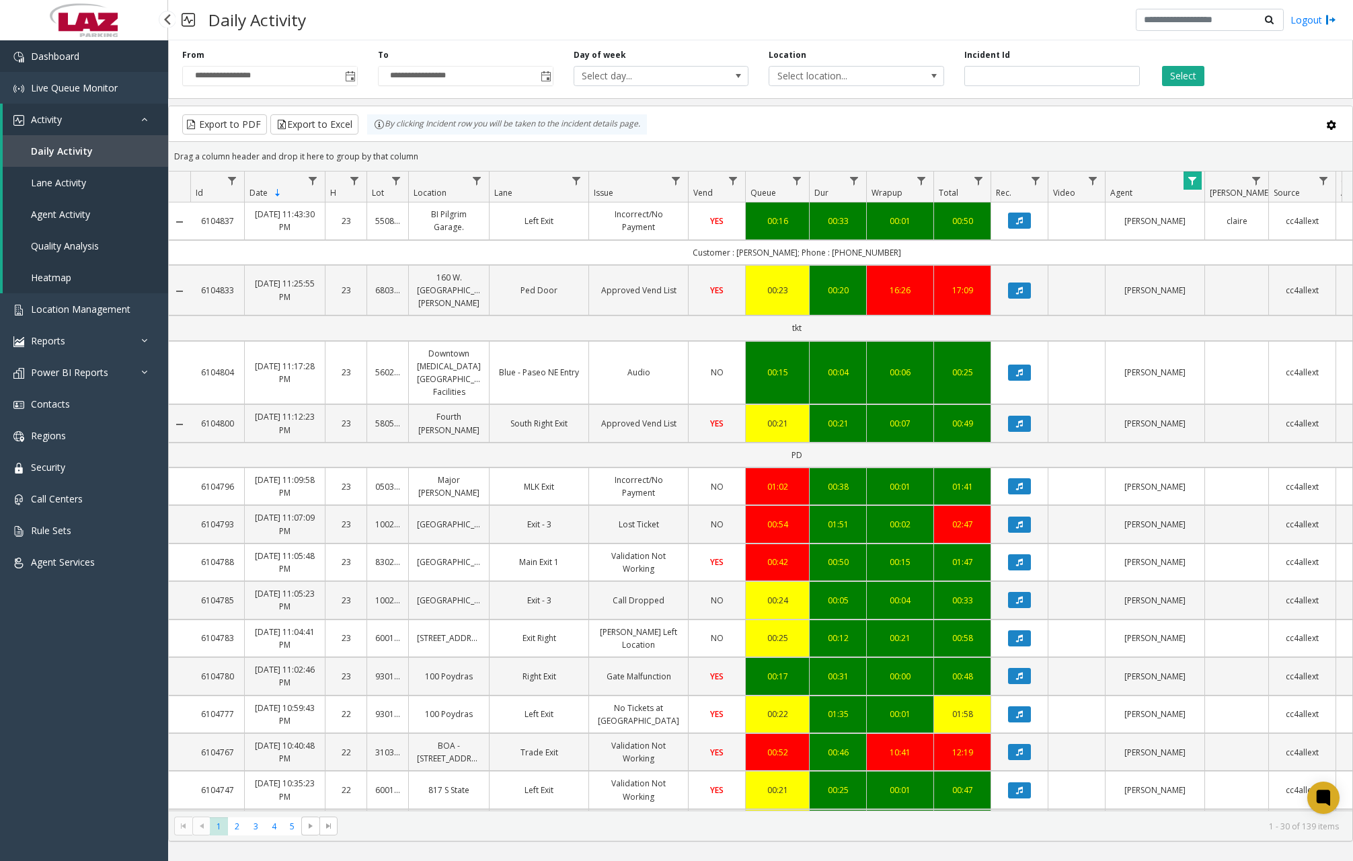
click at [63, 52] on span "Dashboard" at bounding box center [55, 56] width 48 height 13
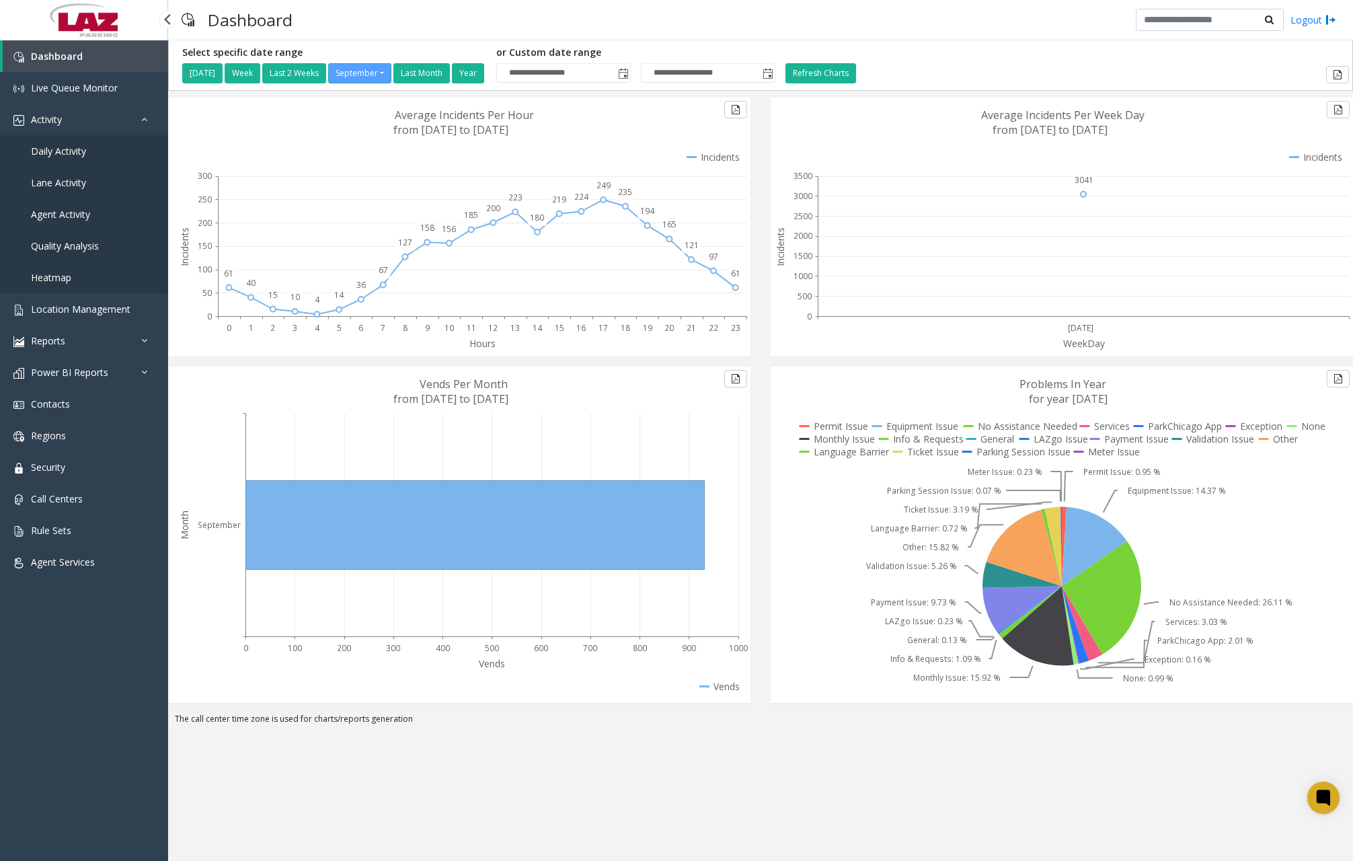
click at [82, 151] on span "Daily Activity" at bounding box center [58, 151] width 55 height 13
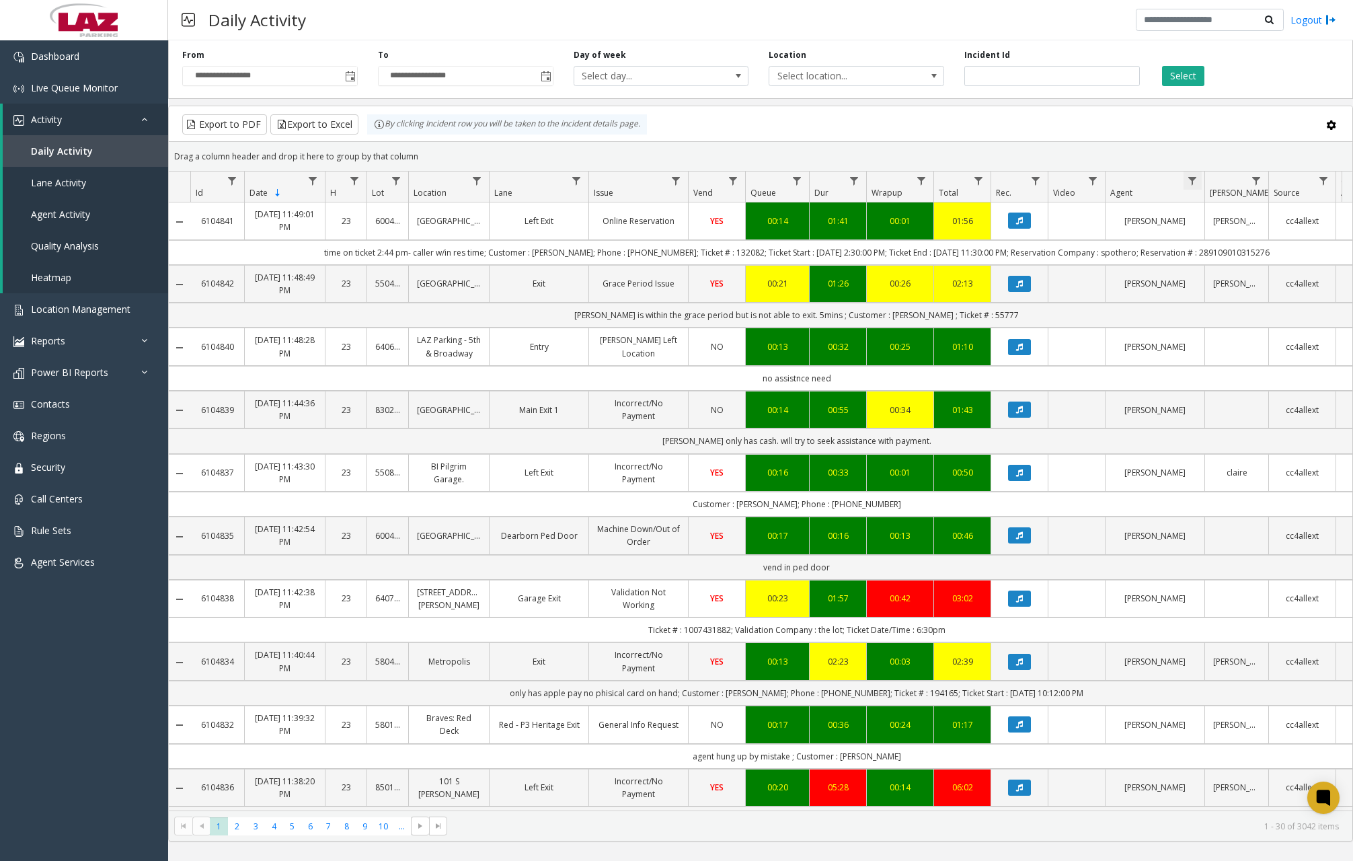
click at [1192, 178] on span "Data table" at bounding box center [1192, 181] width 11 height 11
click at [1225, 252] on div "Contains And Contains Clear Filter" at bounding box center [1250, 286] width 133 height 193
click at [1225, 243] on input "Agent Filter" at bounding box center [1251, 238] width 114 height 23
type input "******"
click at [1280, 368] on button "Filter" at bounding box center [1280, 364] width 55 height 30
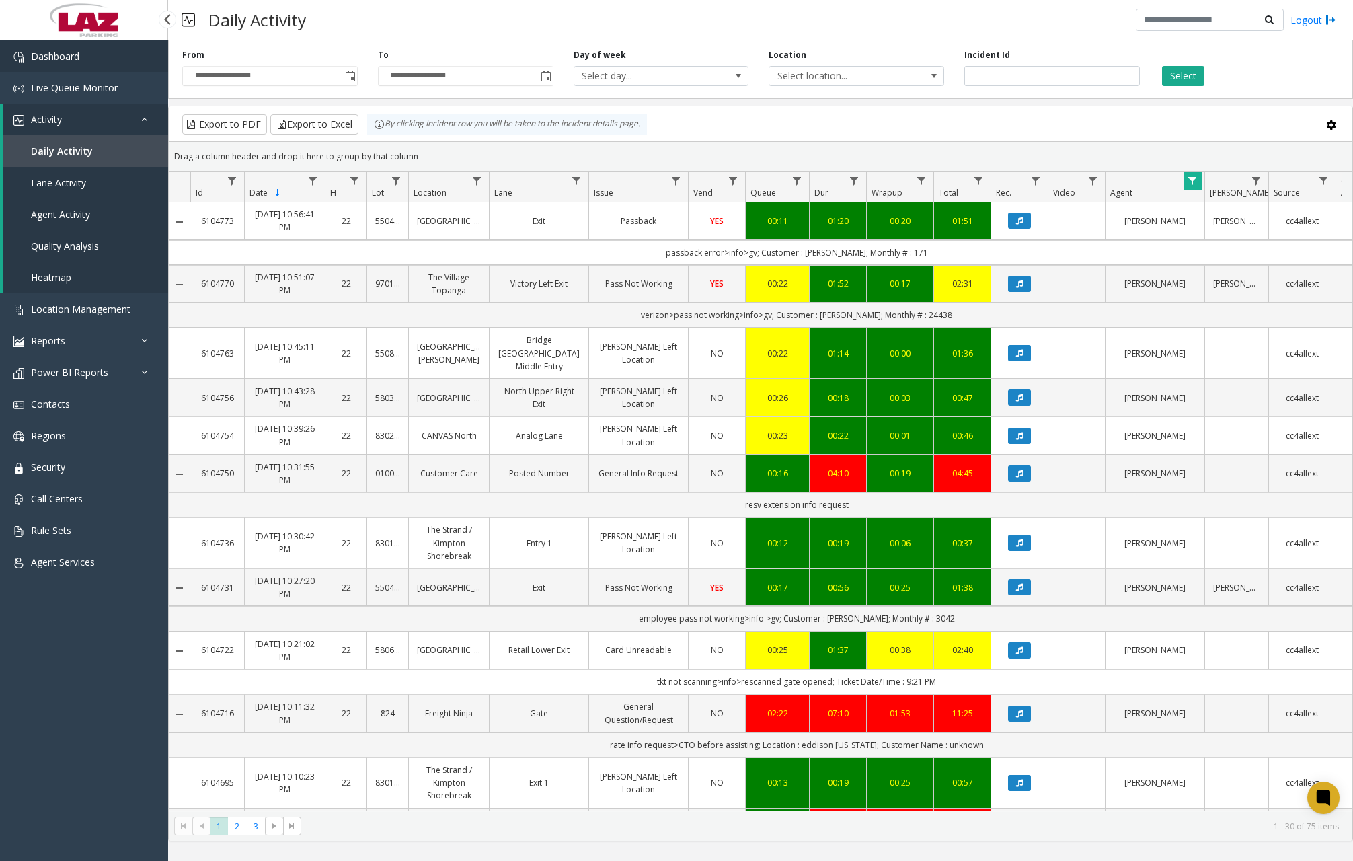
click at [100, 56] on link "Dashboard" at bounding box center [84, 56] width 168 height 32
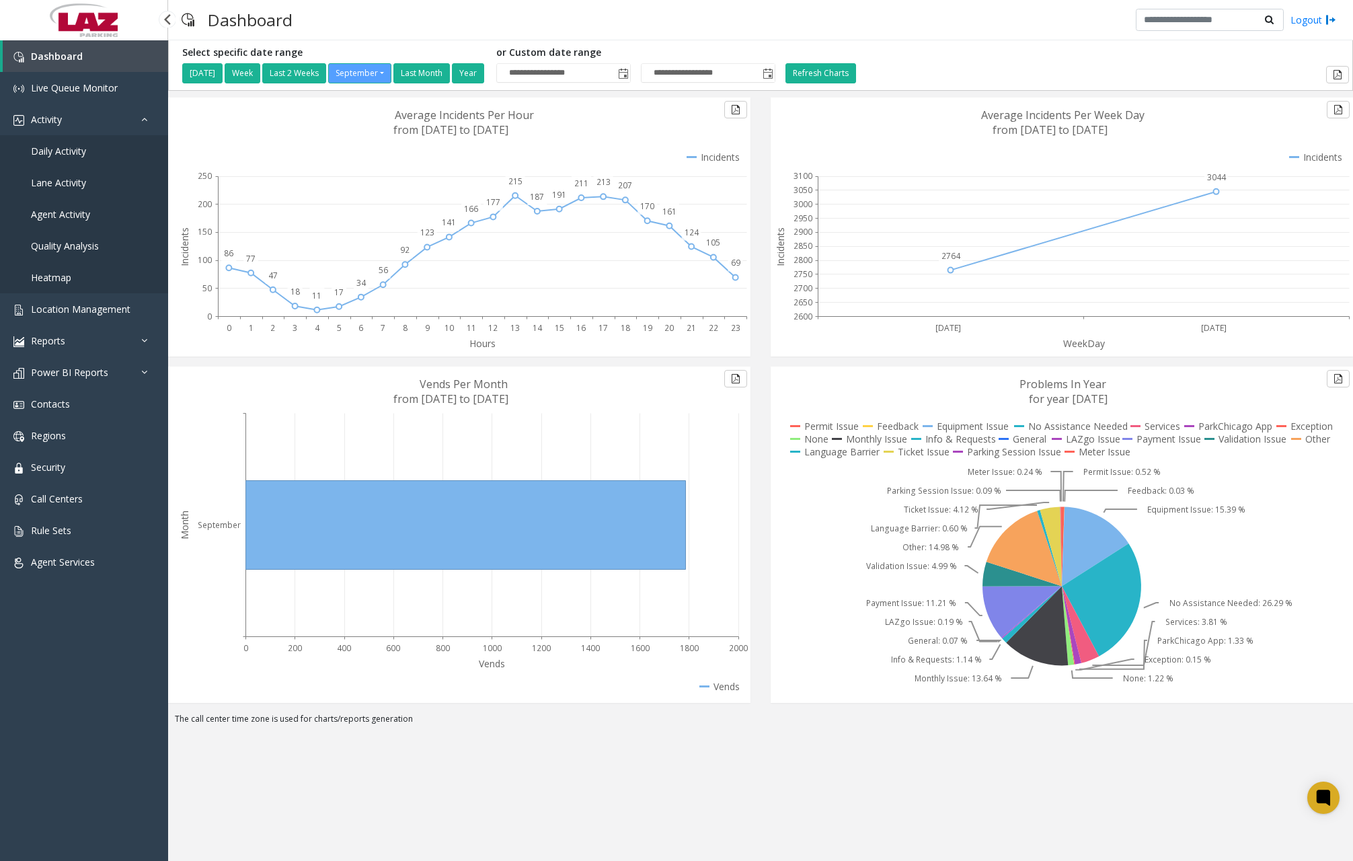
click at [69, 153] on span "Daily Activity" at bounding box center [58, 151] width 55 height 13
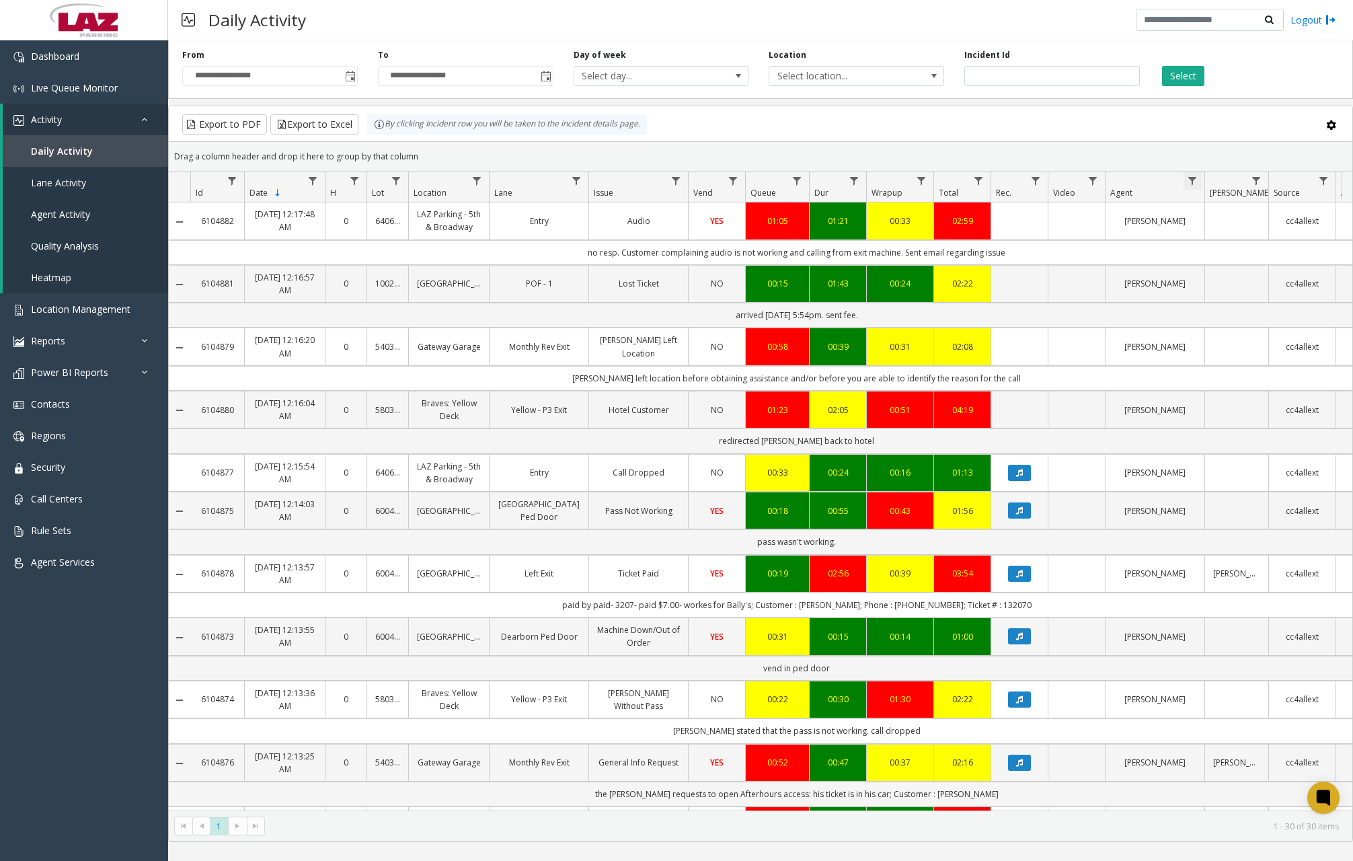
click at [1194, 179] on span "Data table" at bounding box center [1192, 181] width 11 height 11
click at [1221, 243] on input "Agent Filter" at bounding box center [1251, 238] width 114 height 23
type input "*******"
click at [1283, 373] on button "Filter" at bounding box center [1280, 364] width 55 height 30
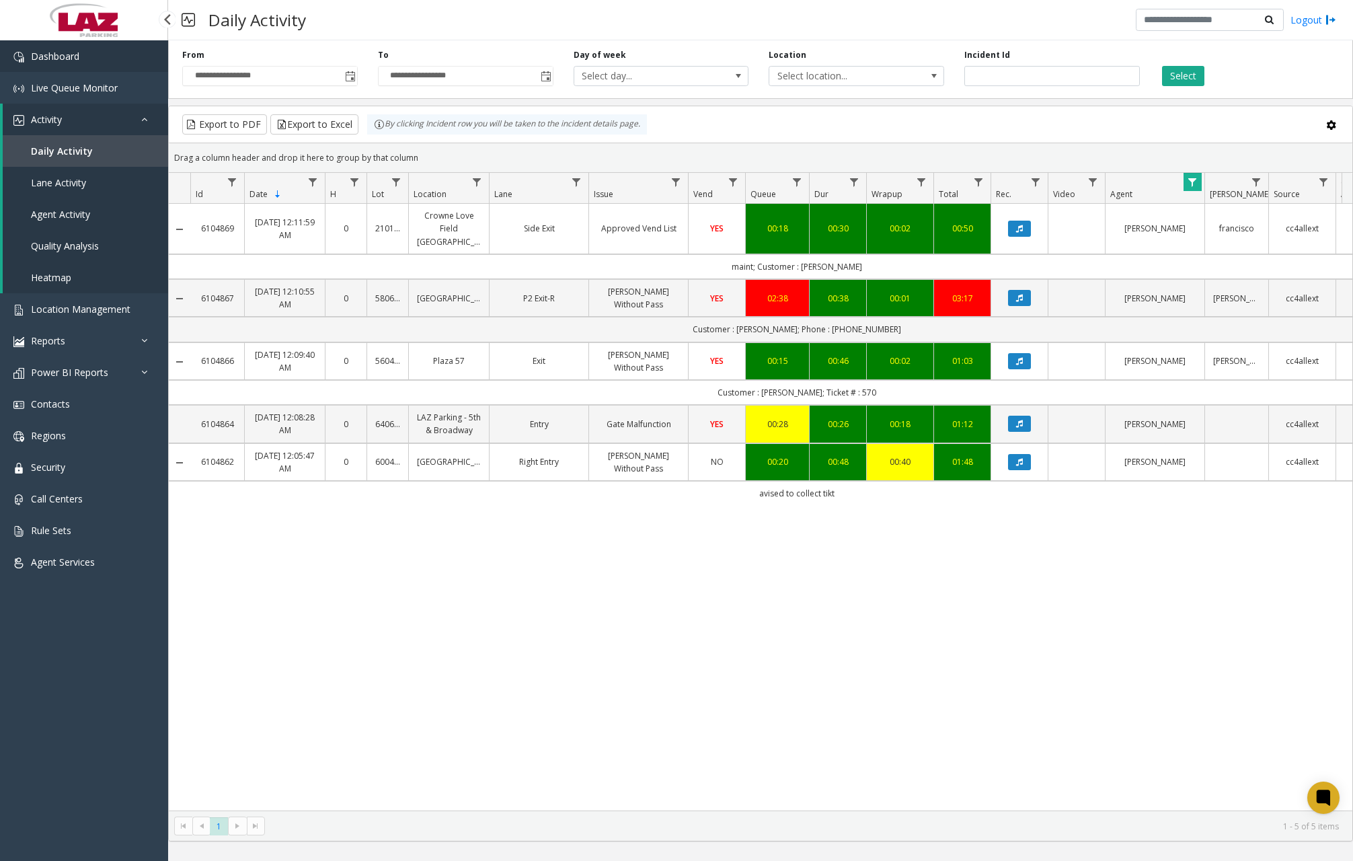
click at [111, 56] on link "Dashboard" at bounding box center [84, 56] width 168 height 32
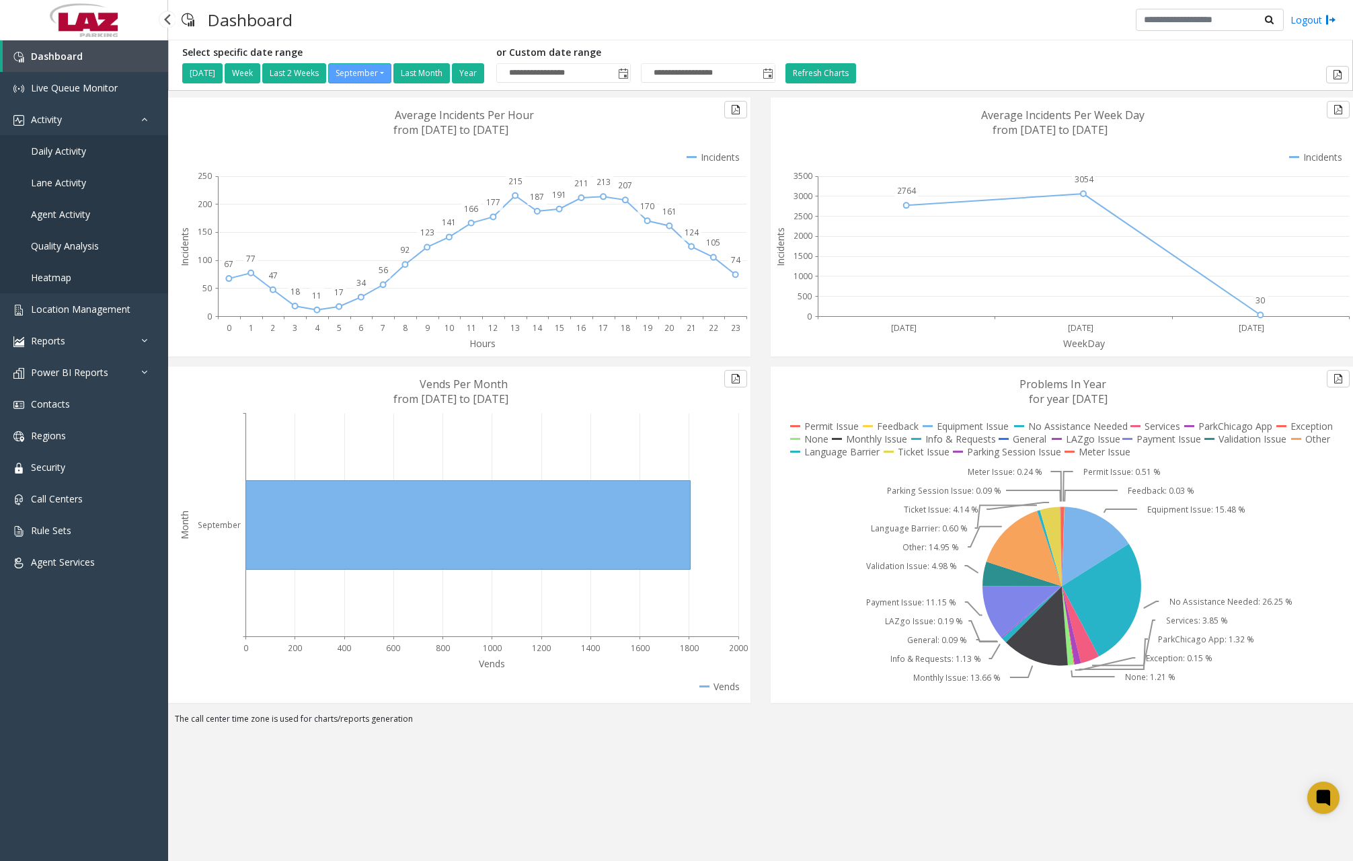
click at [79, 151] on span "Daily Activity" at bounding box center [58, 151] width 55 height 13
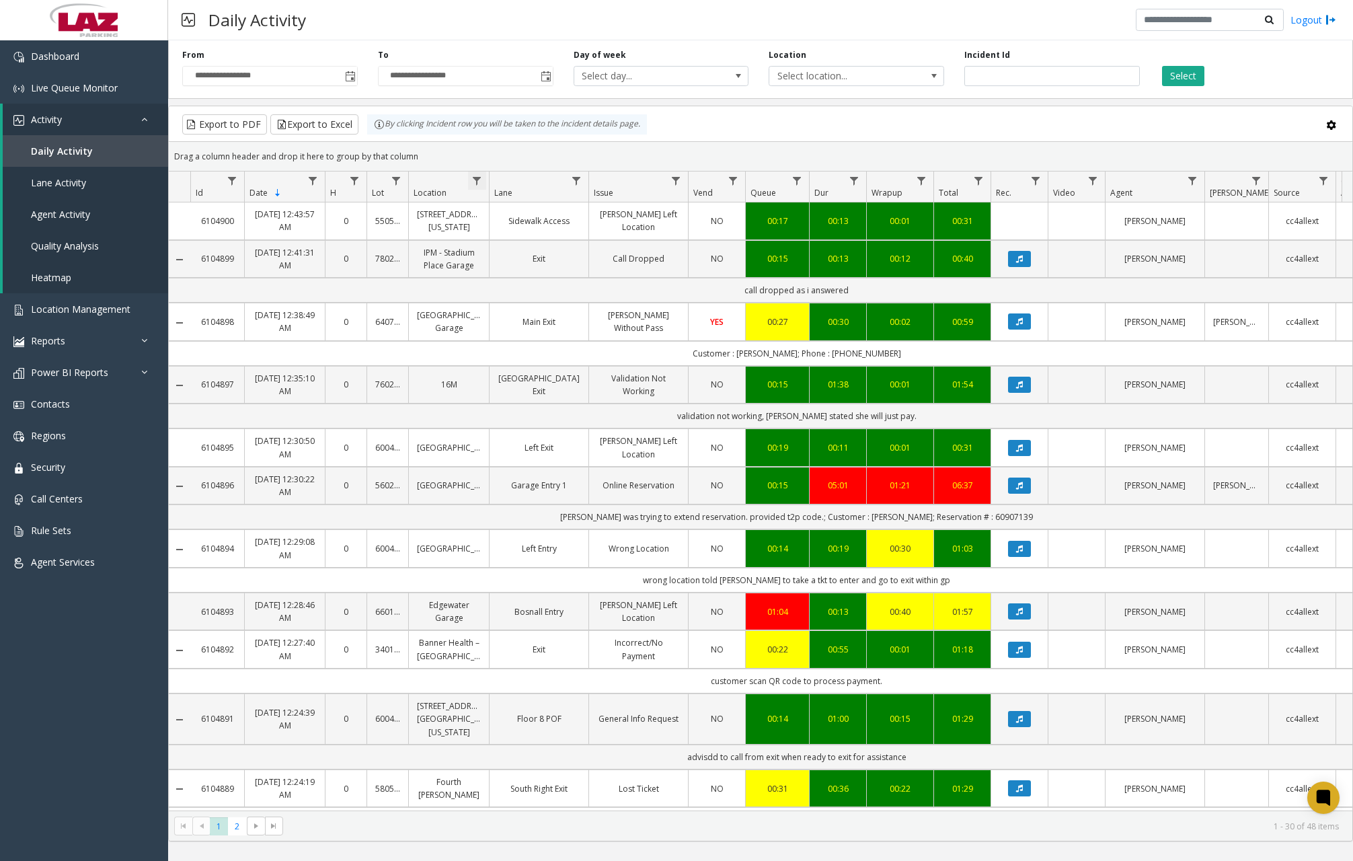
click at [475, 180] on span "Data table" at bounding box center [476, 181] width 11 height 11
click at [510, 244] on input "Location Filter" at bounding box center [535, 238] width 114 height 23
click at [353, 78] on span "Toggle popup" at bounding box center [350, 76] width 11 height 11
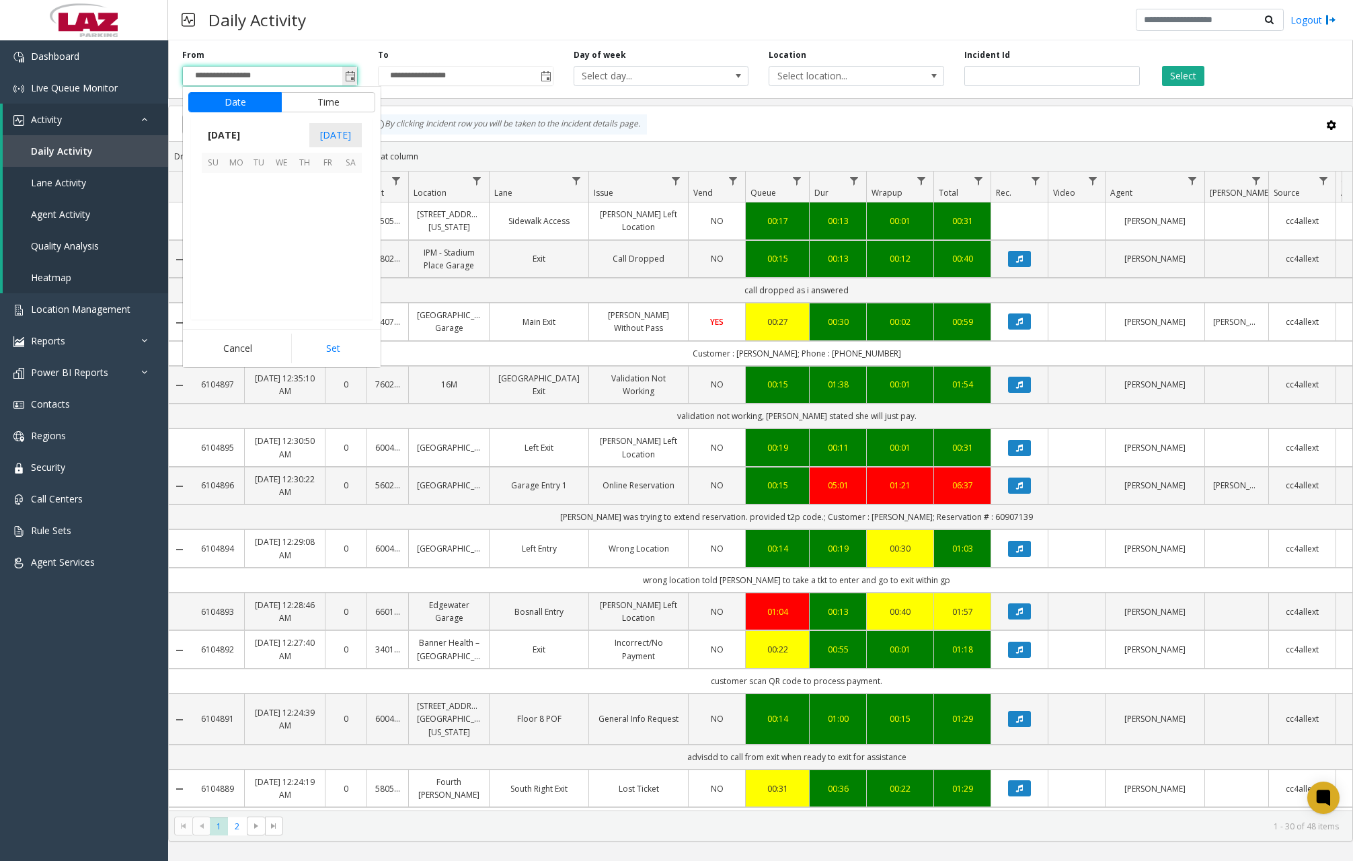
scroll to position [241376, 0]
click at [260, 184] on span "2" at bounding box center [258, 184] width 23 height 23
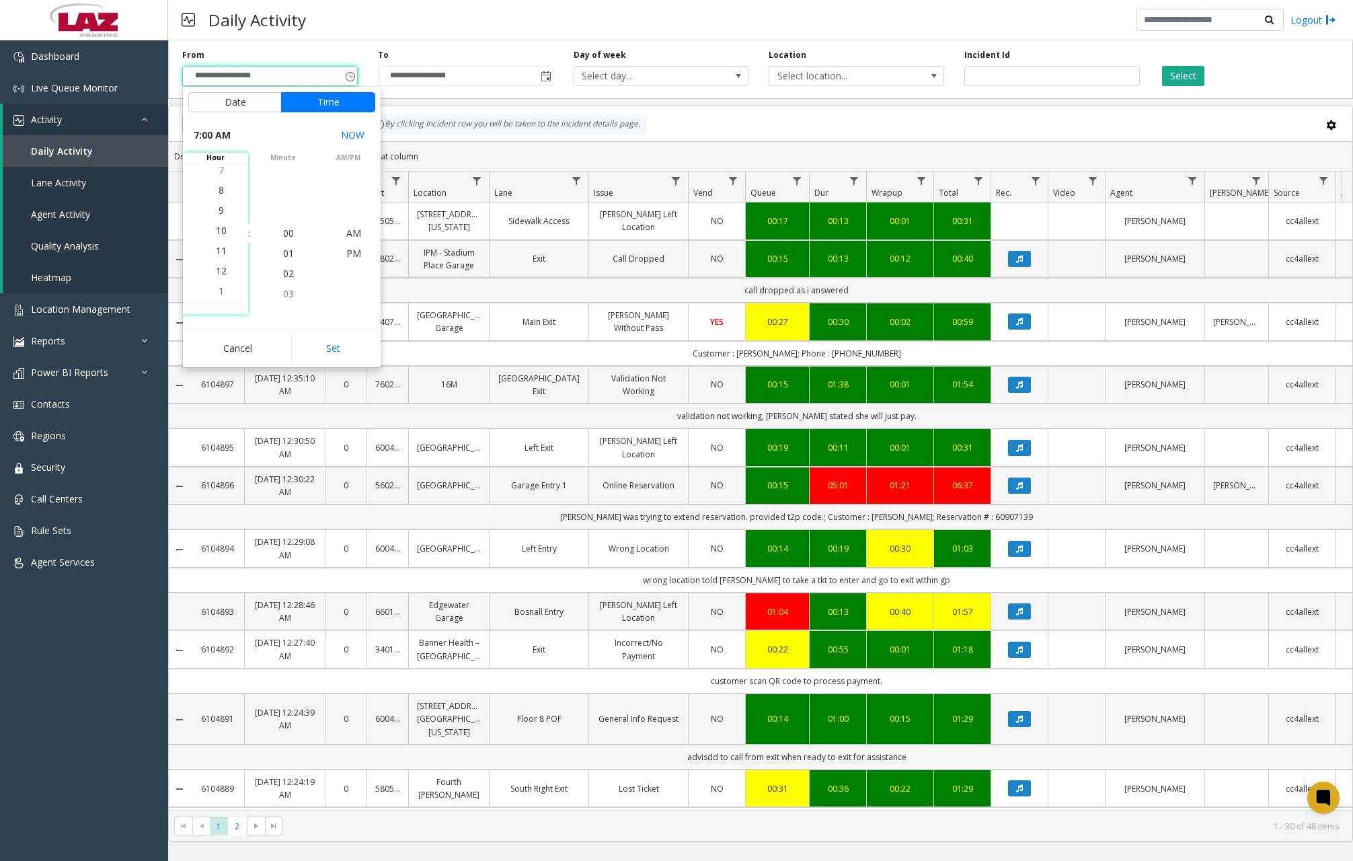
scroll to position [222, 0]
click at [218, 233] on span "11" at bounding box center [221, 233] width 11 height 13
click at [216, 235] on span "11" at bounding box center [221, 233] width 11 height 13
click at [284, 234] on span "00" at bounding box center [288, 233] width 11 height 13
click at [348, 252] on span "PM" at bounding box center [353, 253] width 15 height 13
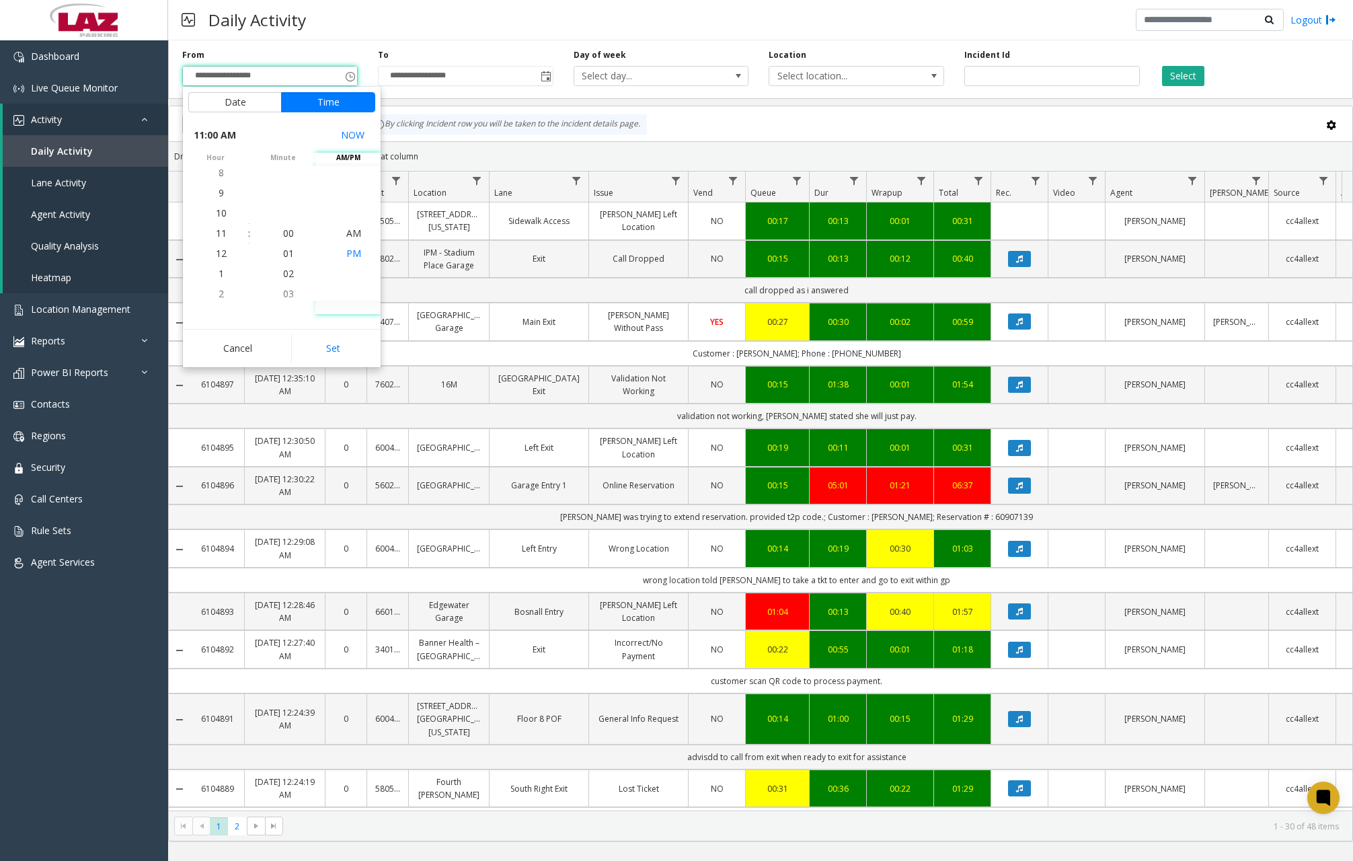
scroll to position [20, 0]
click at [330, 344] on button "Set" at bounding box center [333, 349] width 85 height 30
type input "**********"
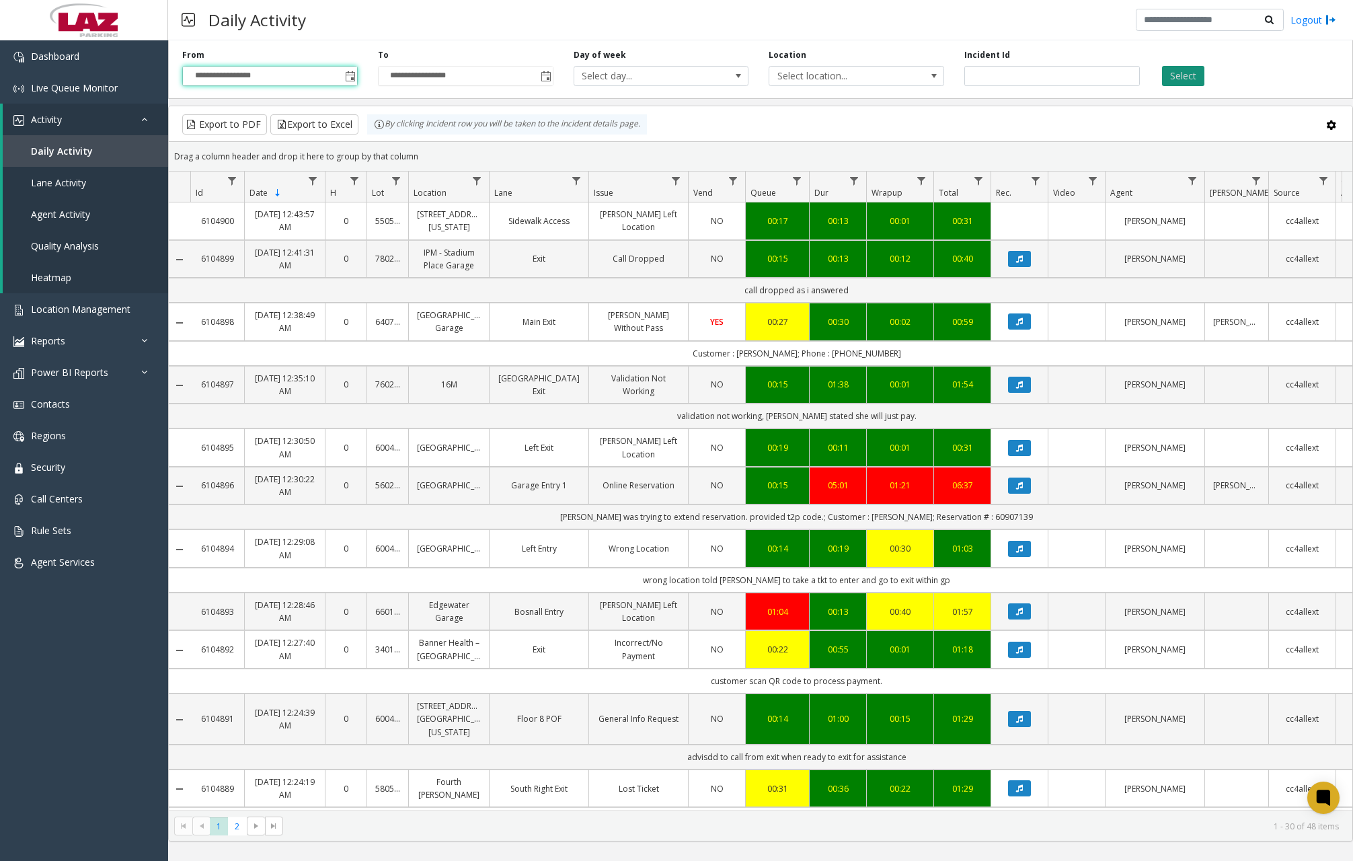
click at [1184, 77] on button "Select" at bounding box center [1183, 76] width 42 height 20
click at [482, 180] on span "Data table" at bounding box center [476, 181] width 11 height 11
click at [496, 237] on input "Location Filter" at bounding box center [535, 238] width 114 height 23
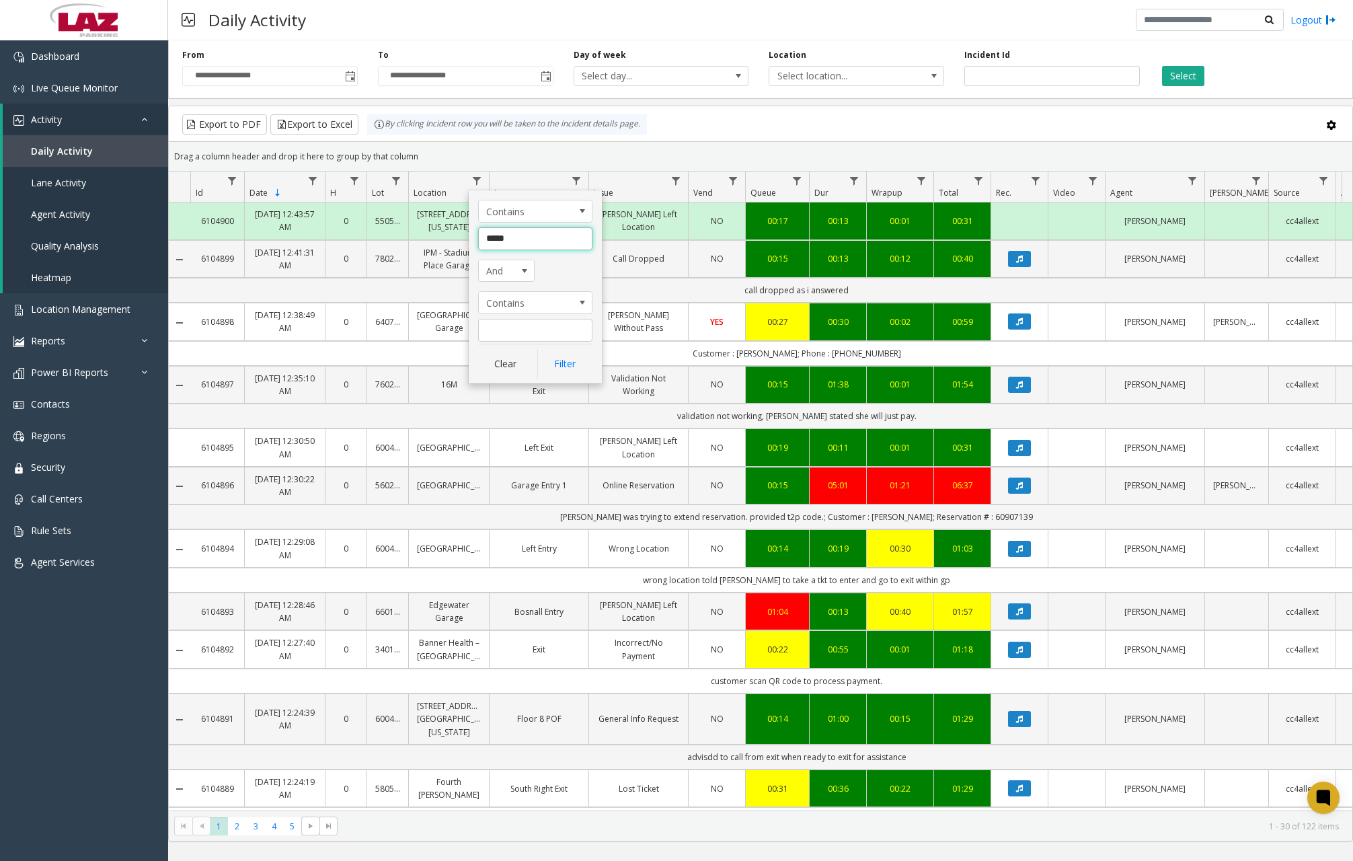
type input "******"
click at [560, 356] on button "Filter" at bounding box center [564, 364] width 55 height 30
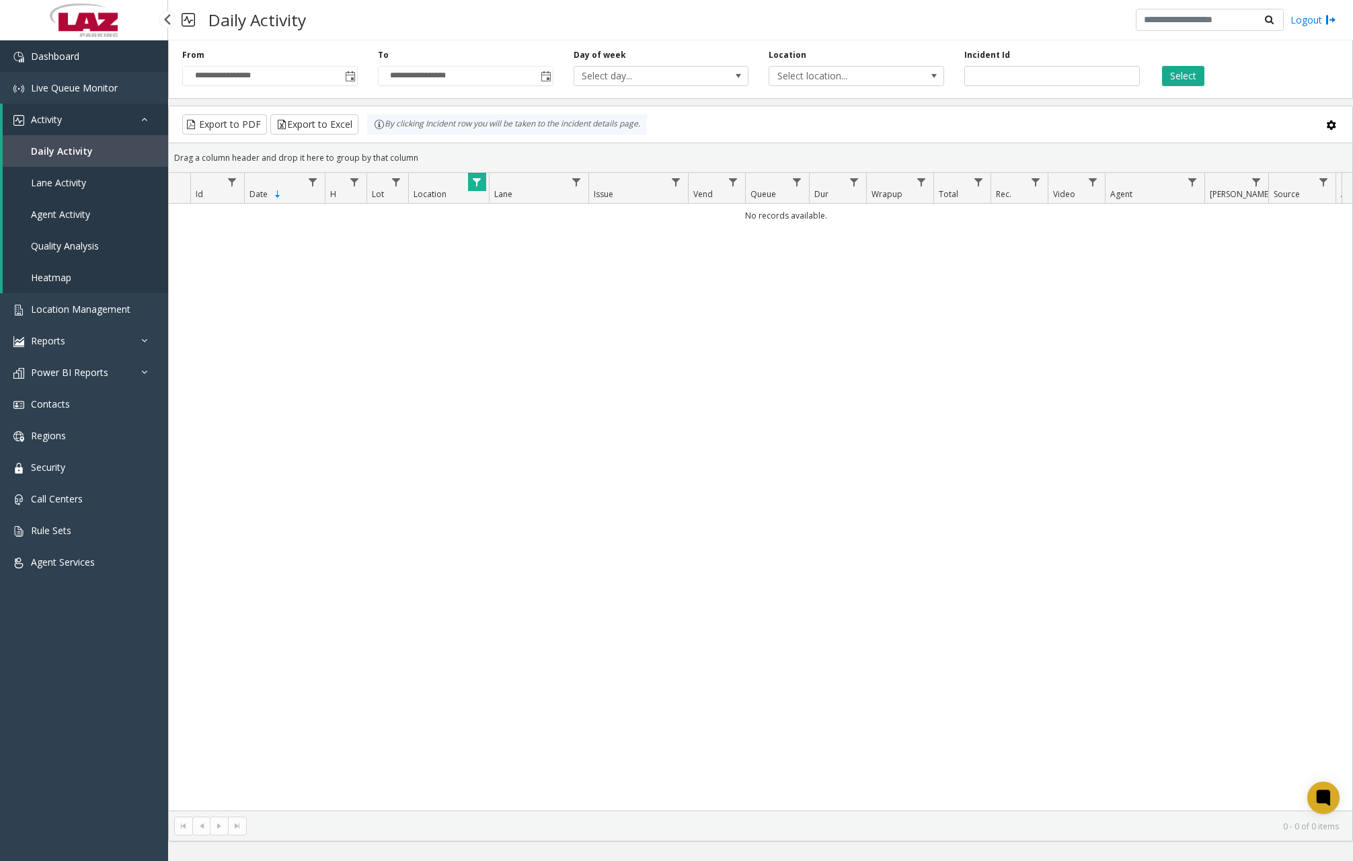
click at [98, 52] on link "Dashboard" at bounding box center [84, 56] width 168 height 32
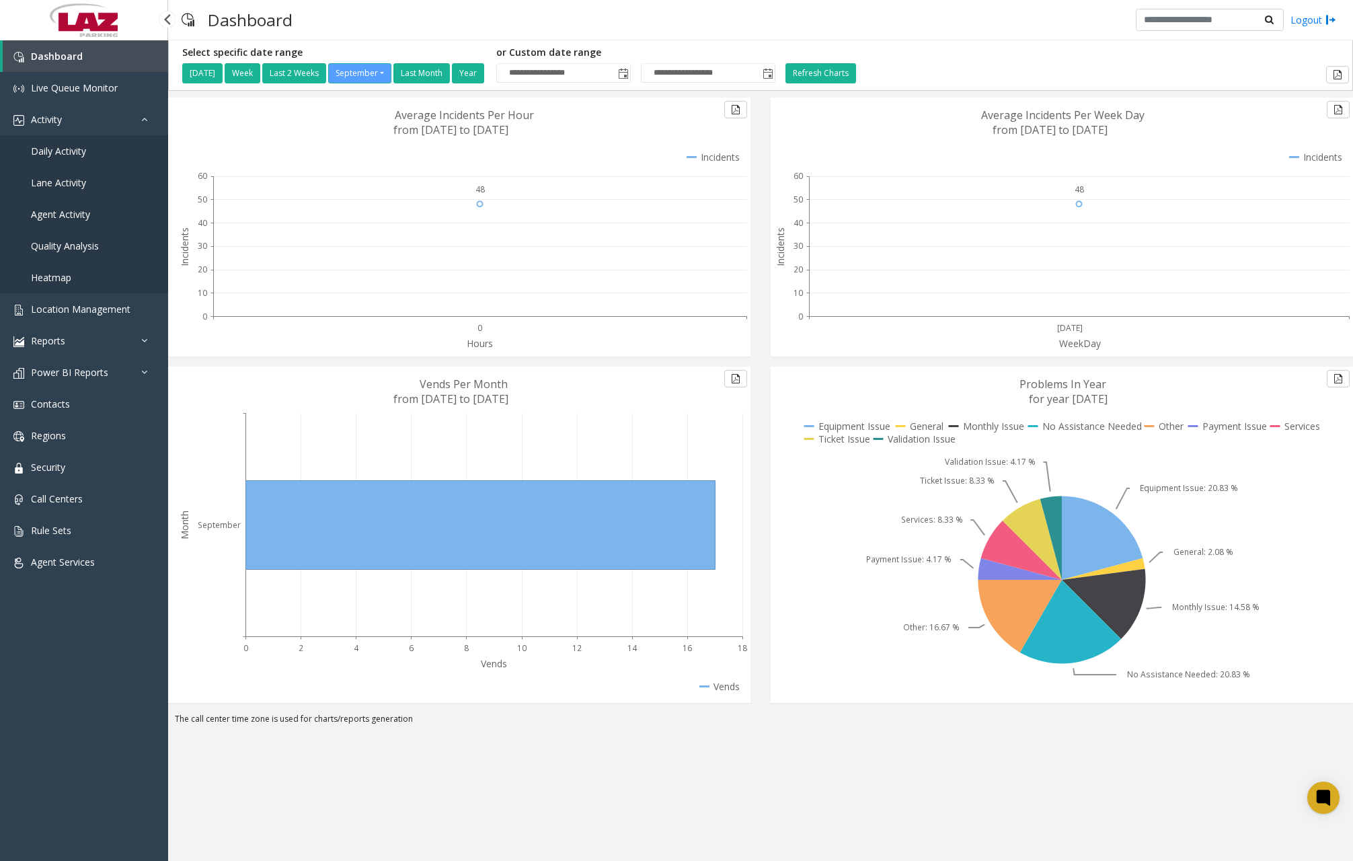
click at [62, 160] on link "Daily Activity" at bounding box center [84, 151] width 168 height 32
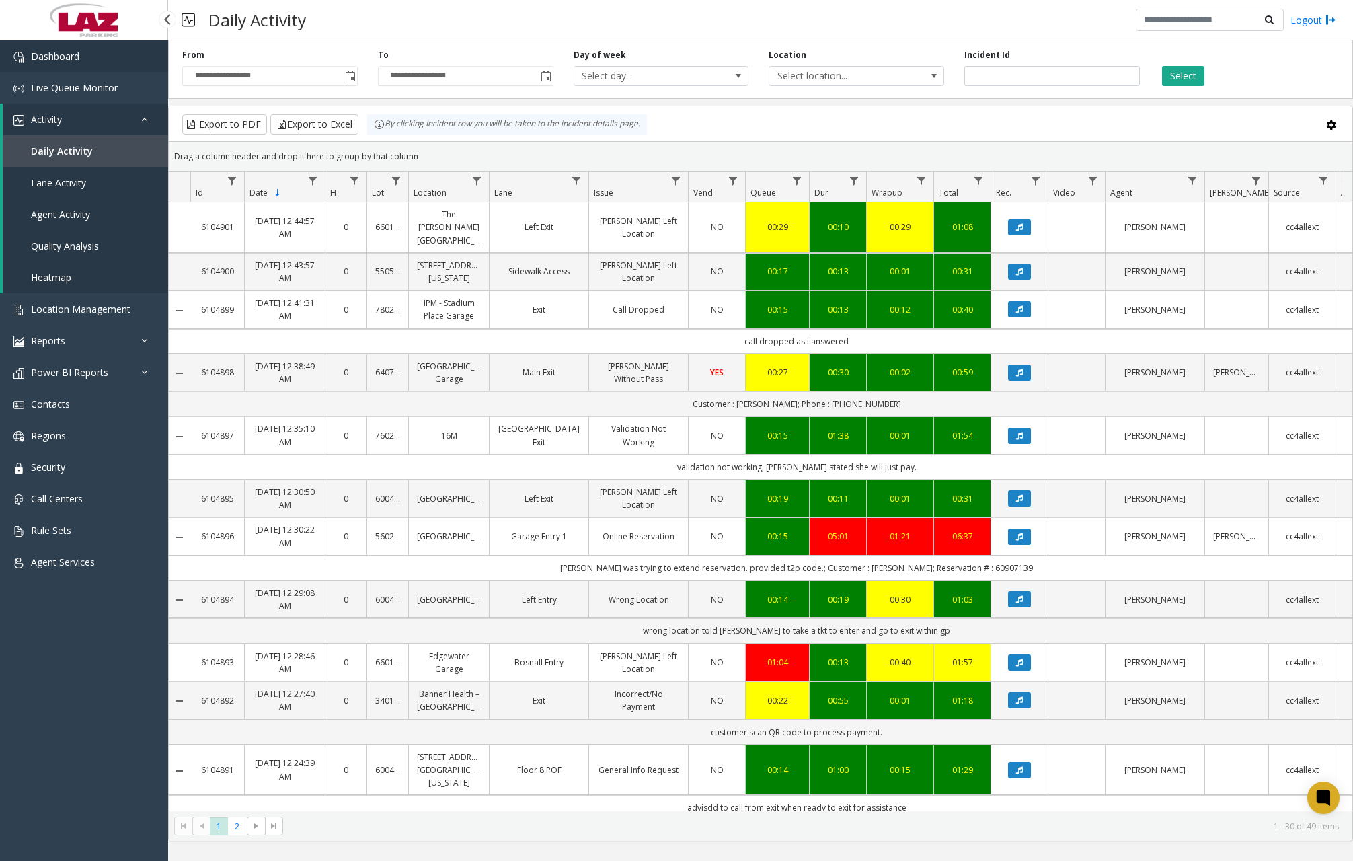
click at [122, 65] on link "Dashboard" at bounding box center [84, 56] width 168 height 32
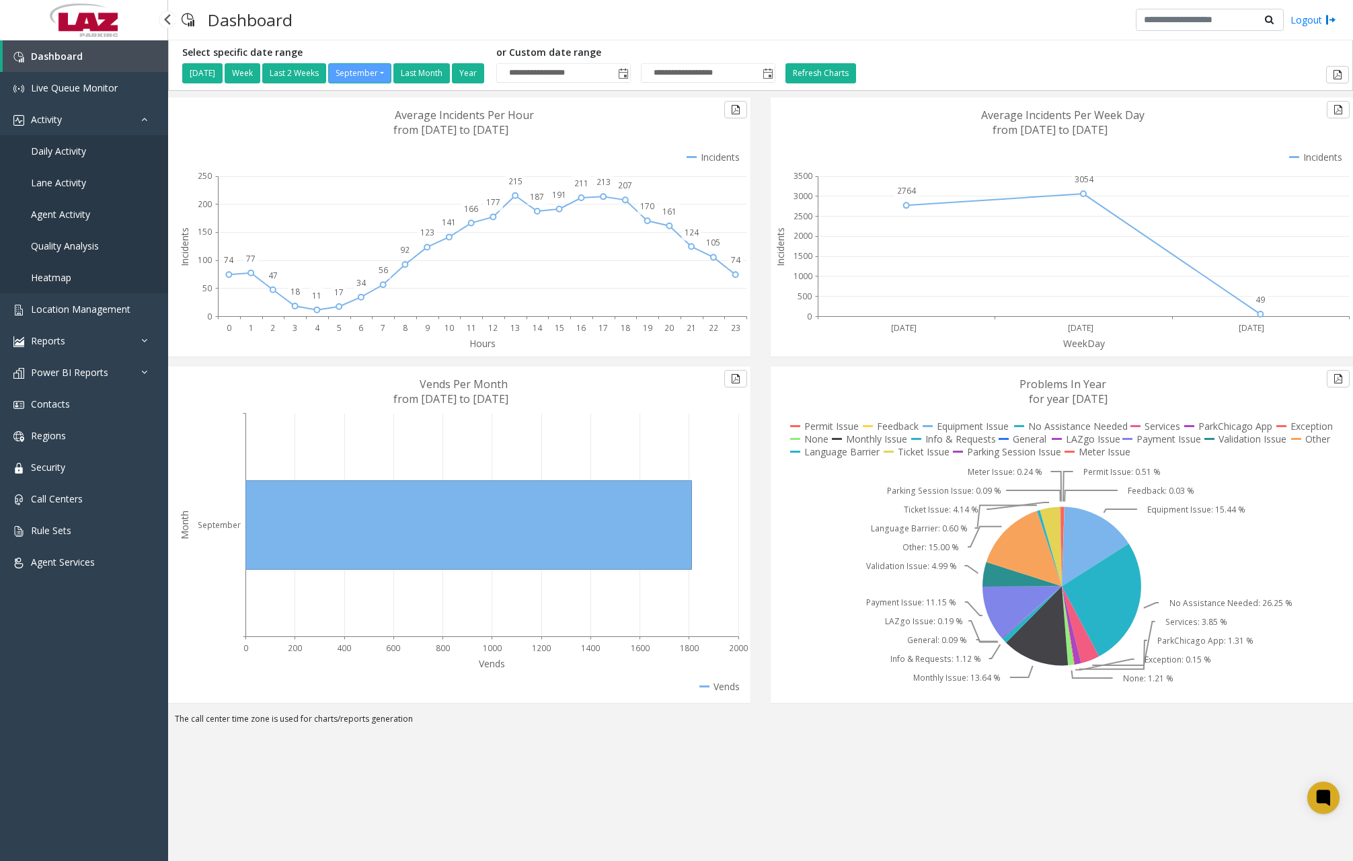
click at [70, 145] on span "Daily Activity" at bounding box center [58, 151] width 55 height 13
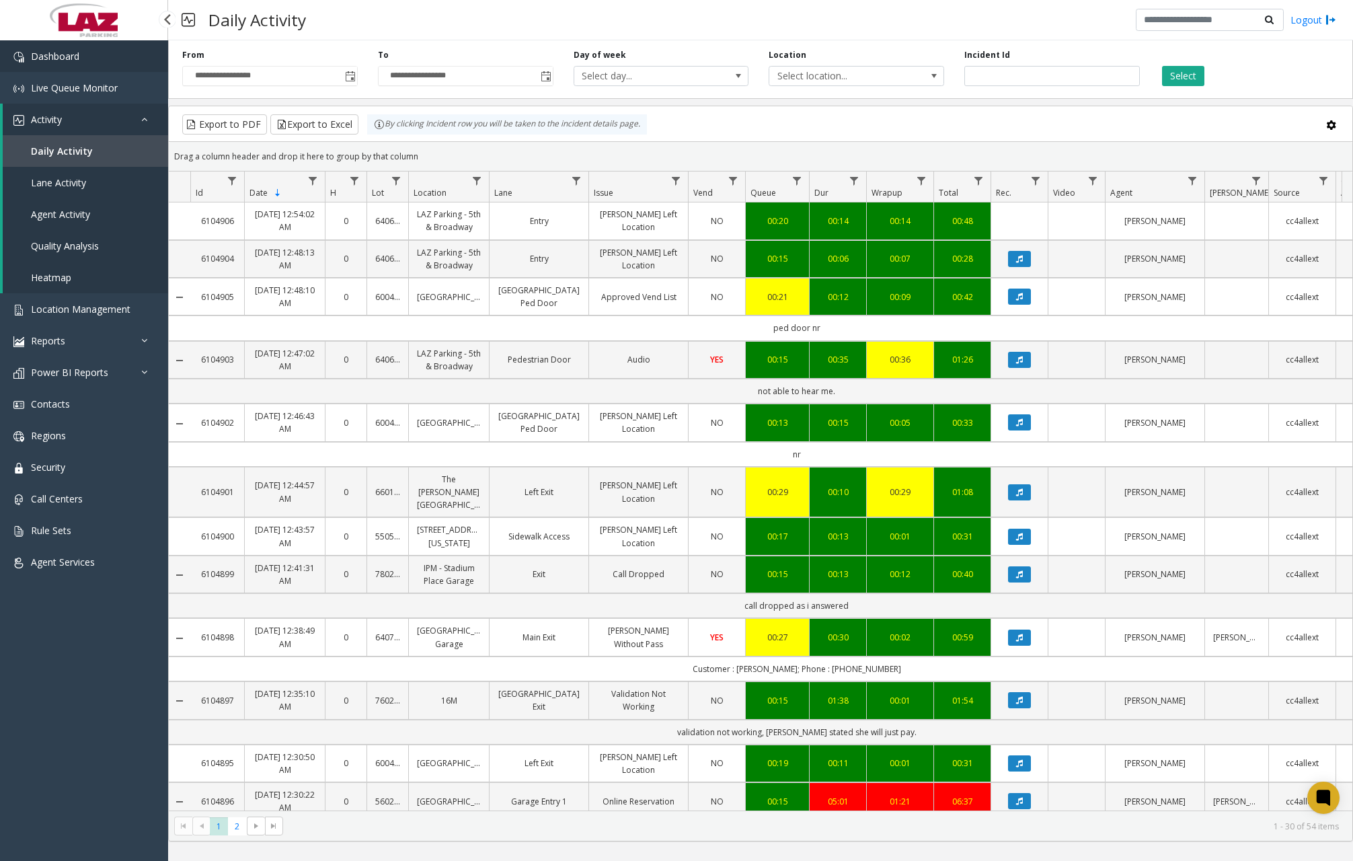
click at [75, 50] on span "Dashboard" at bounding box center [55, 56] width 48 height 13
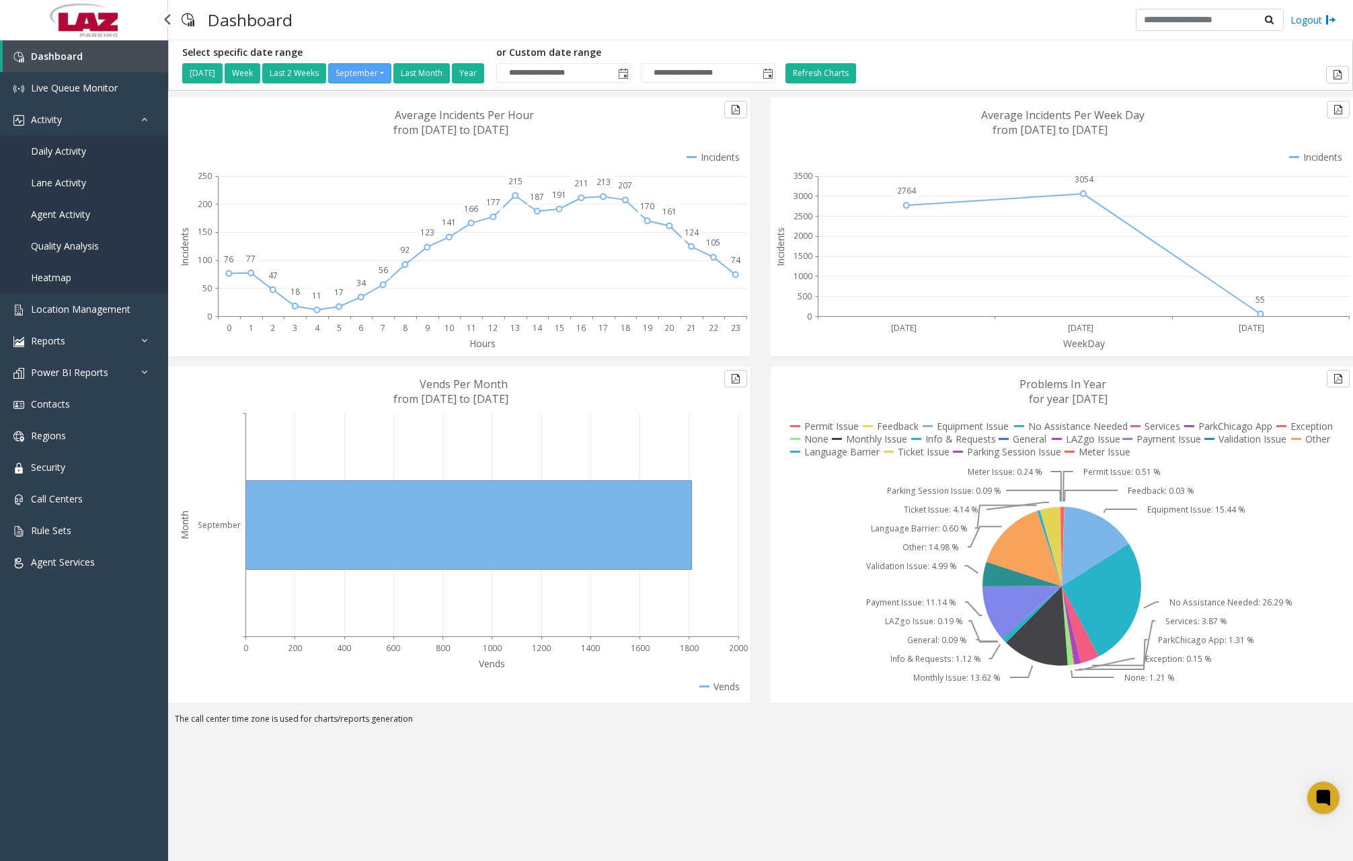
click at [79, 147] on span "Daily Activity" at bounding box center [58, 151] width 55 height 13
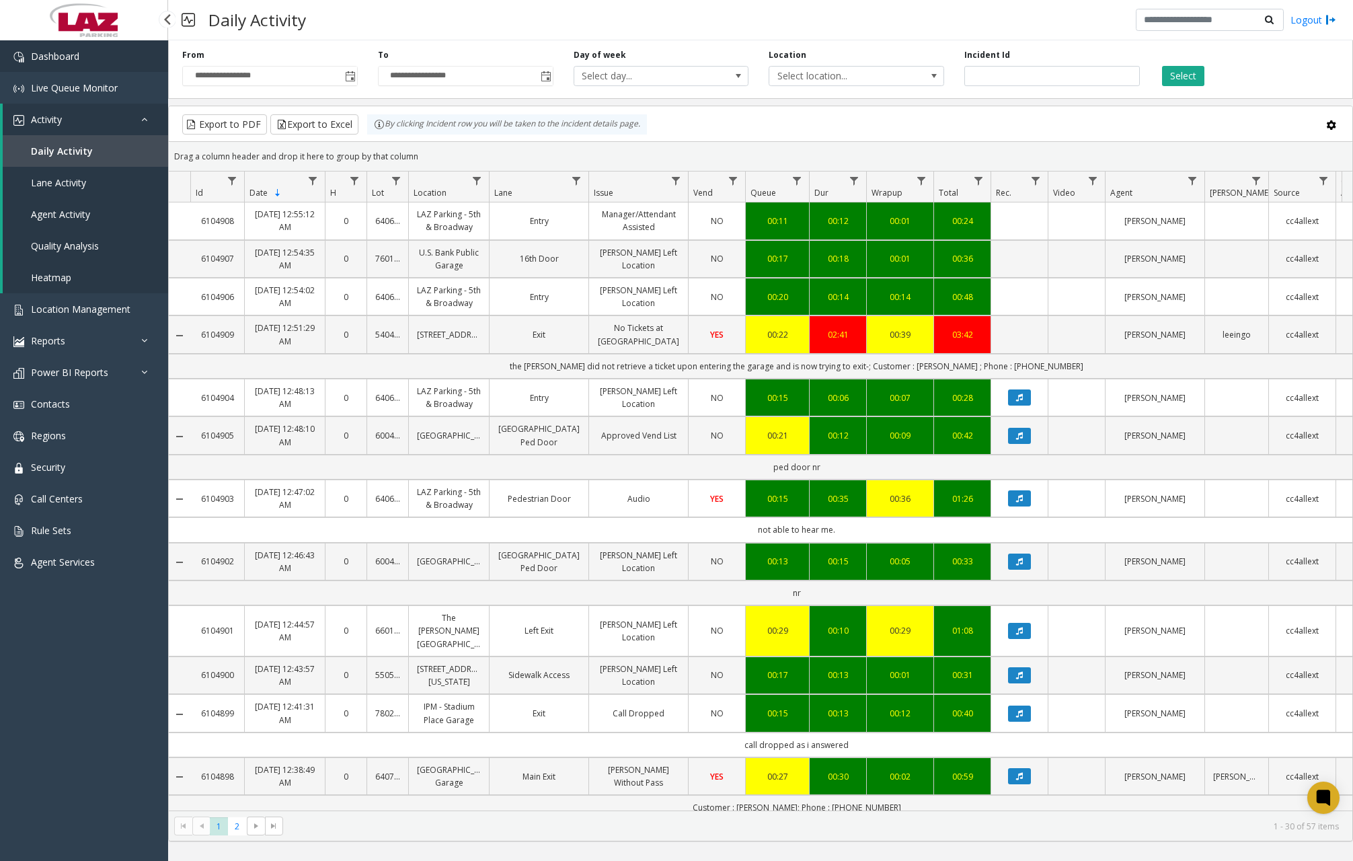
click at [120, 51] on link "Dashboard" at bounding box center [84, 56] width 168 height 32
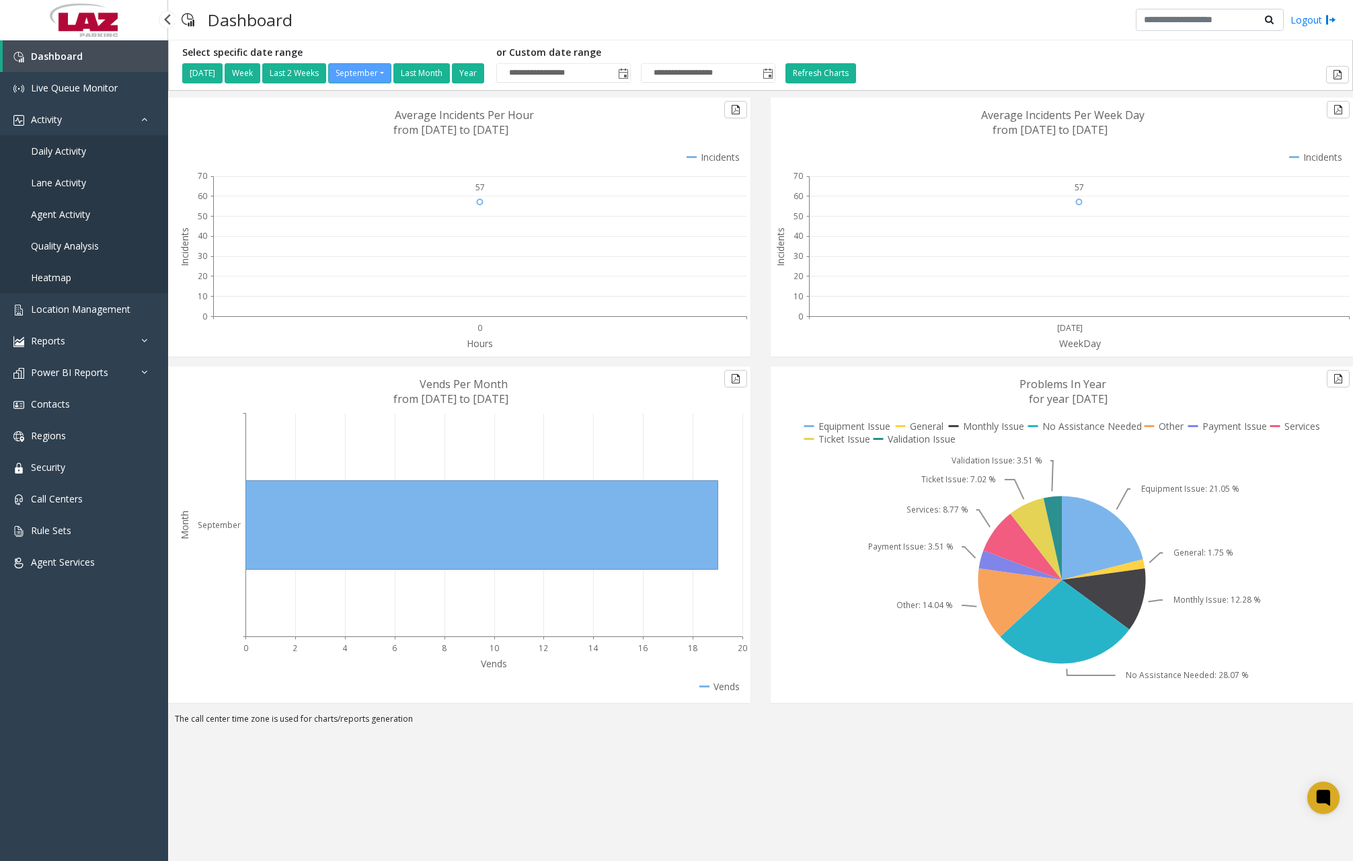
click at [75, 159] on link "Daily Activity" at bounding box center [84, 151] width 168 height 32
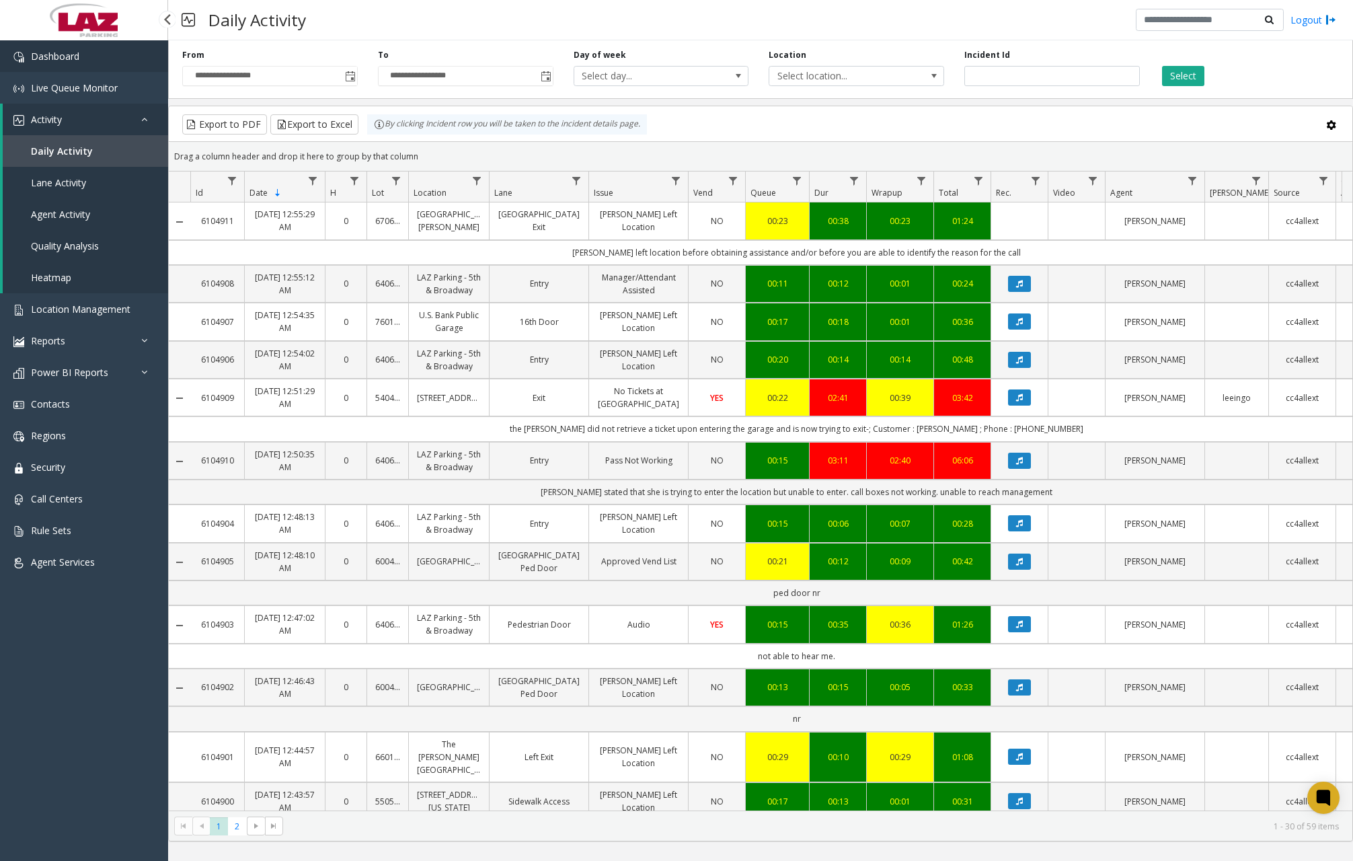
click at [91, 55] on link "Dashboard" at bounding box center [84, 56] width 168 height 32
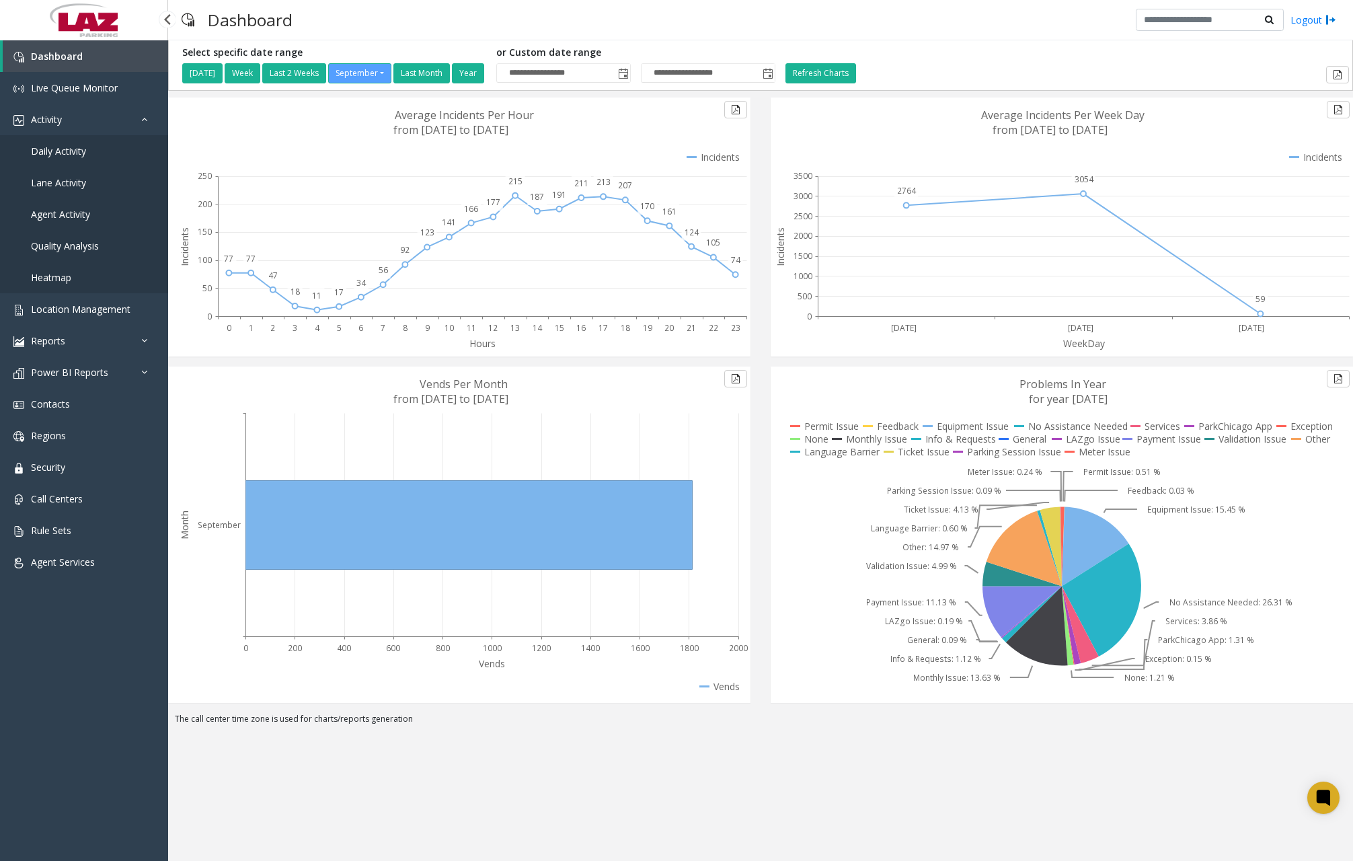
click at [83, 155] on span "Daily Activity" at bounding box center [58, 151] width 55 height 13
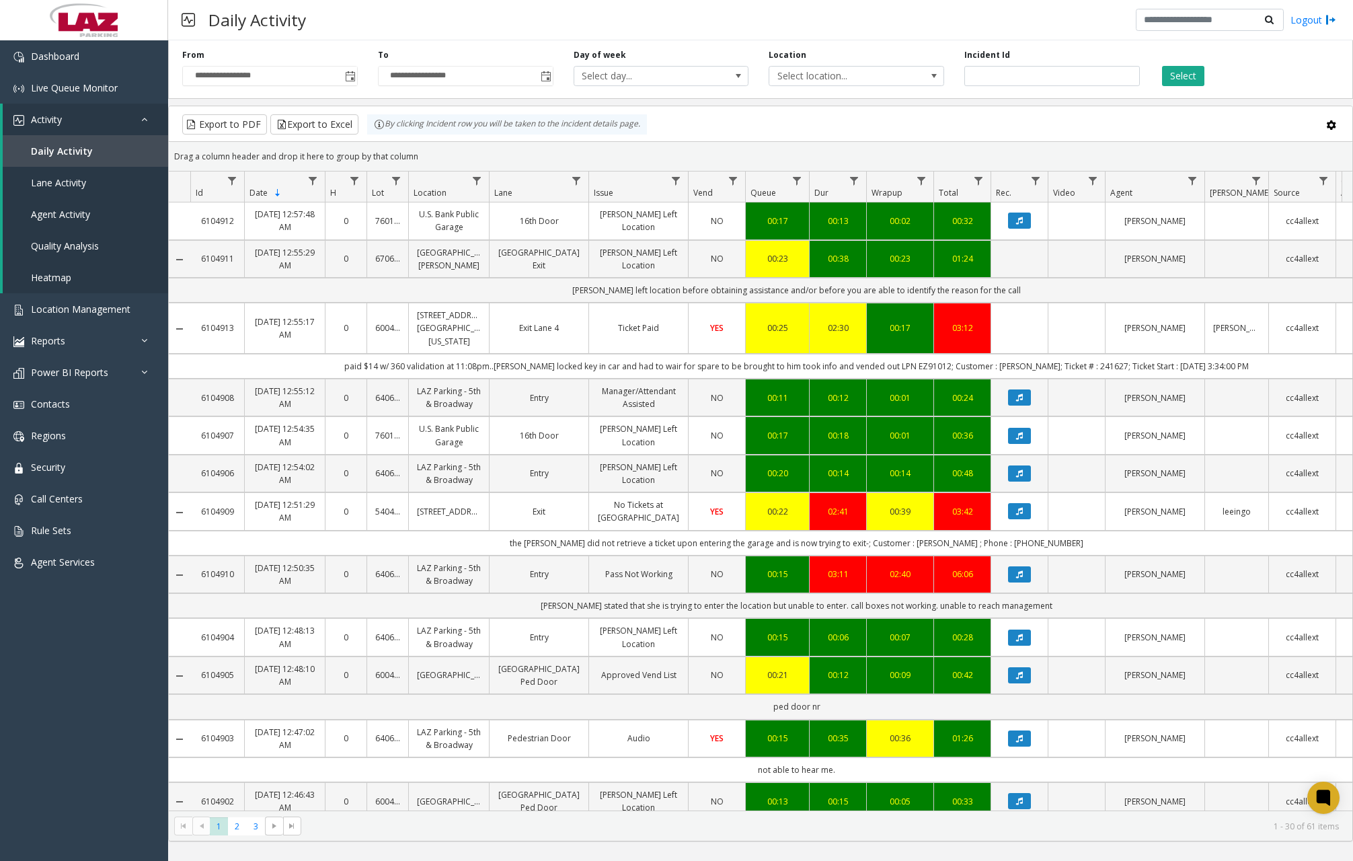
click at [402, 17] on div "Daily Activity Logout" at bounding box center [760, 20] width 1185 height 40
click at [89, 63] on link "Dashboard" at bounding box center [84, 56] width 168 height 32
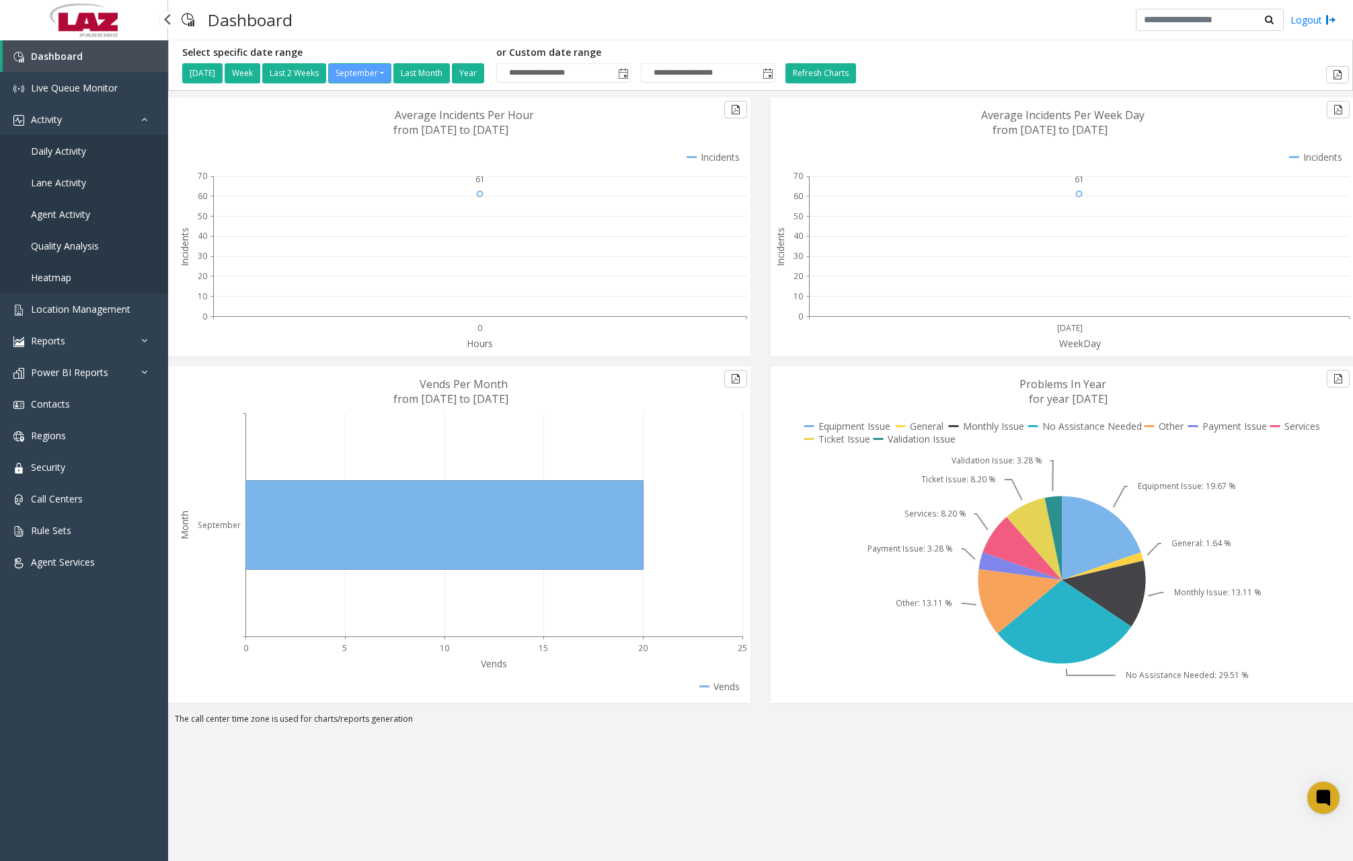
click at [63, 153] on span "Daily Activity" at bounding box center [58, 151] width 55 height 13
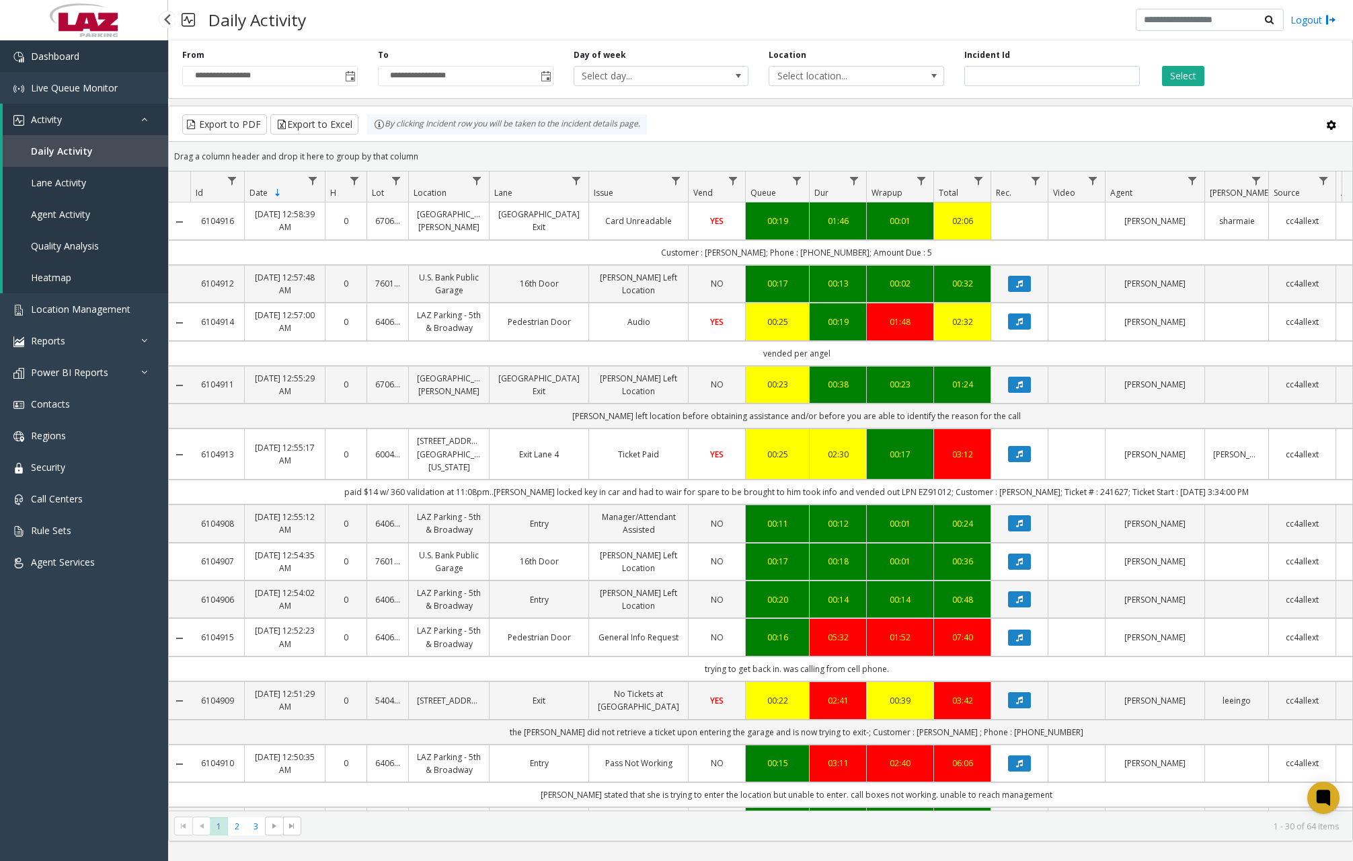
click at [111, 62] on link "Dashboard" at bounding box center [84, 56] width 168 height 32
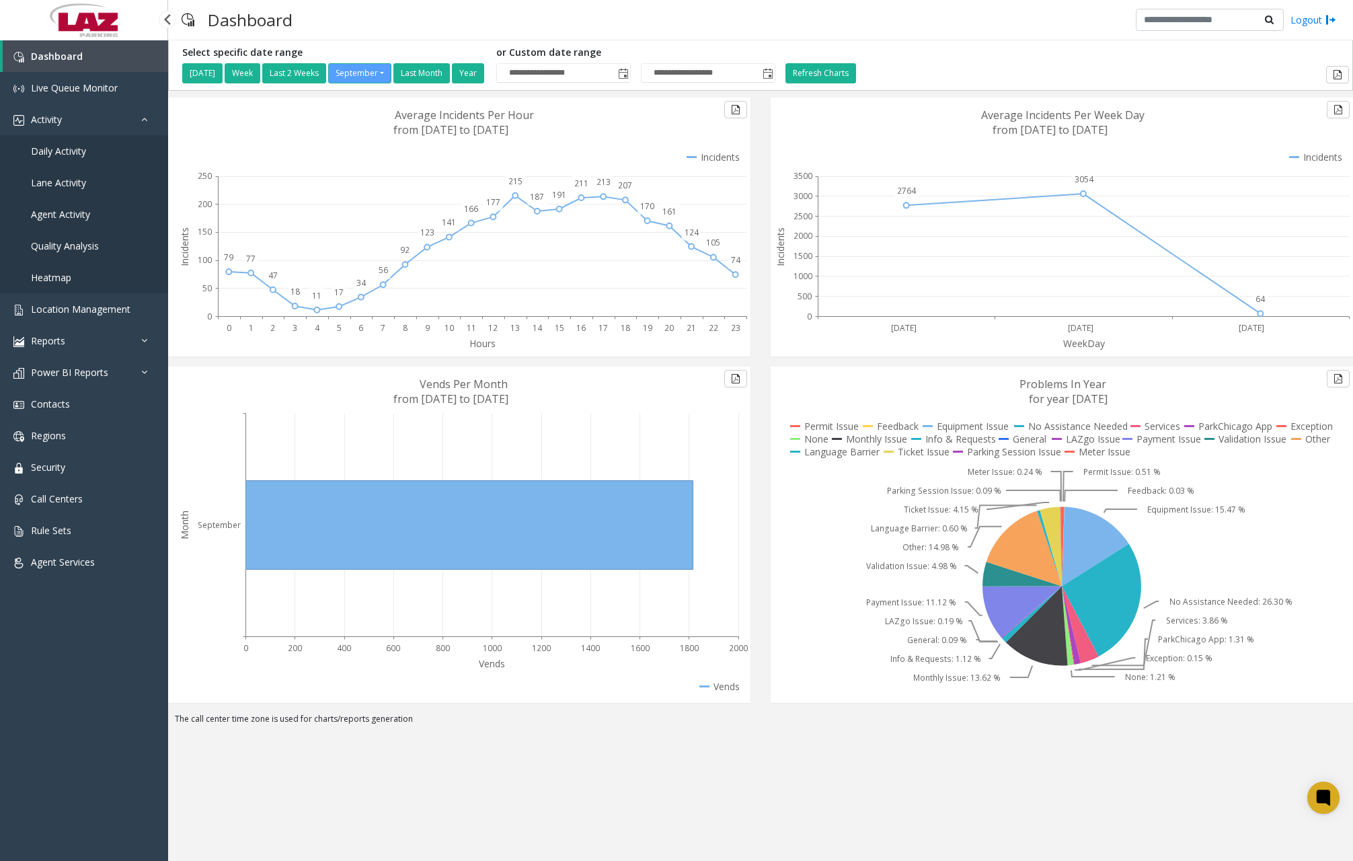
click at [75, 150] on span "Daily Activity" at bounding box center [58, 151] width 55 height 13
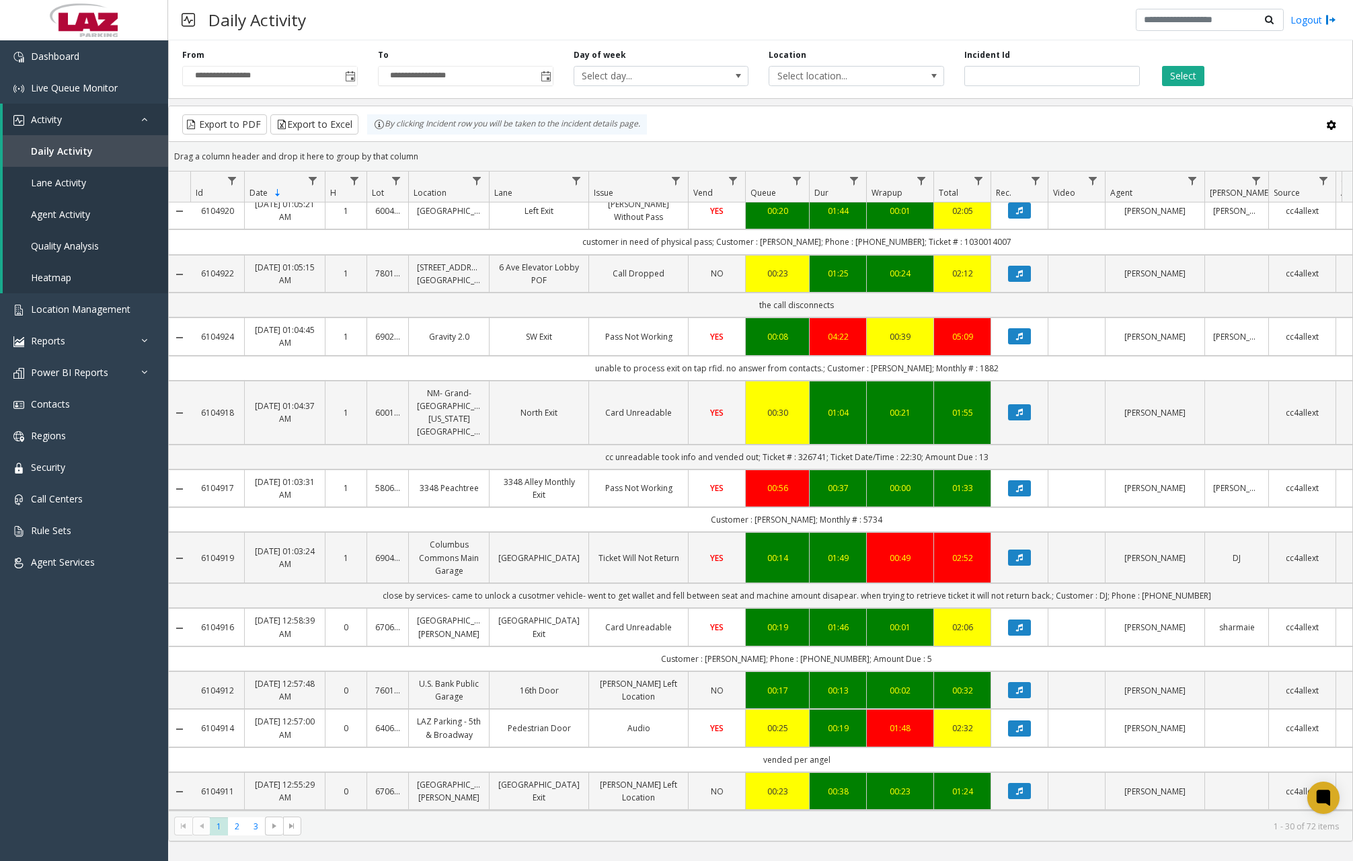
scroll to position [202, 0]
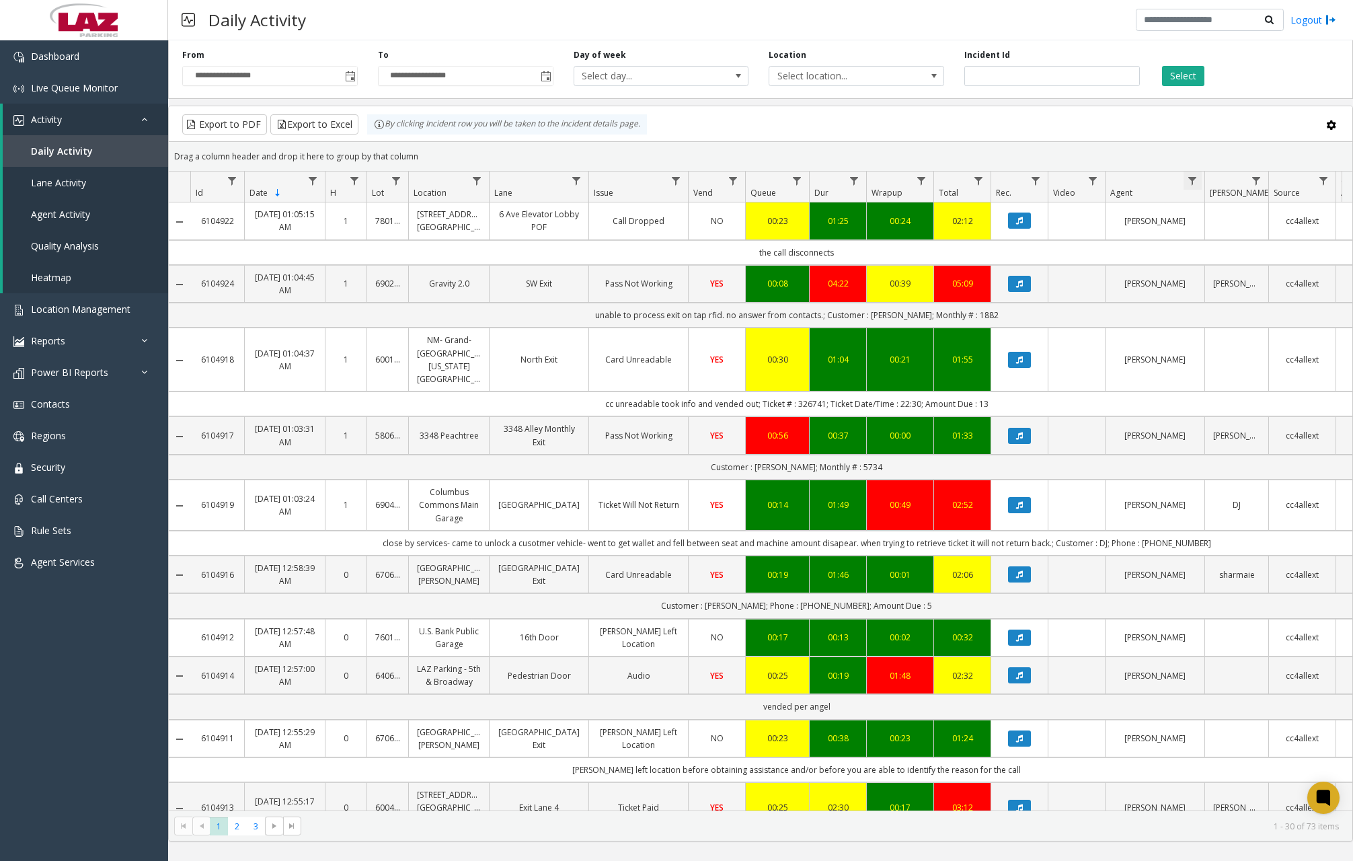
click at [1196, 182] on span "Data table" at bounding box center [1192, 181] width 11 height 11
click at [1223, 237] on input "Agent Filter" at bounding box center [1251, 238] width 114 height 23
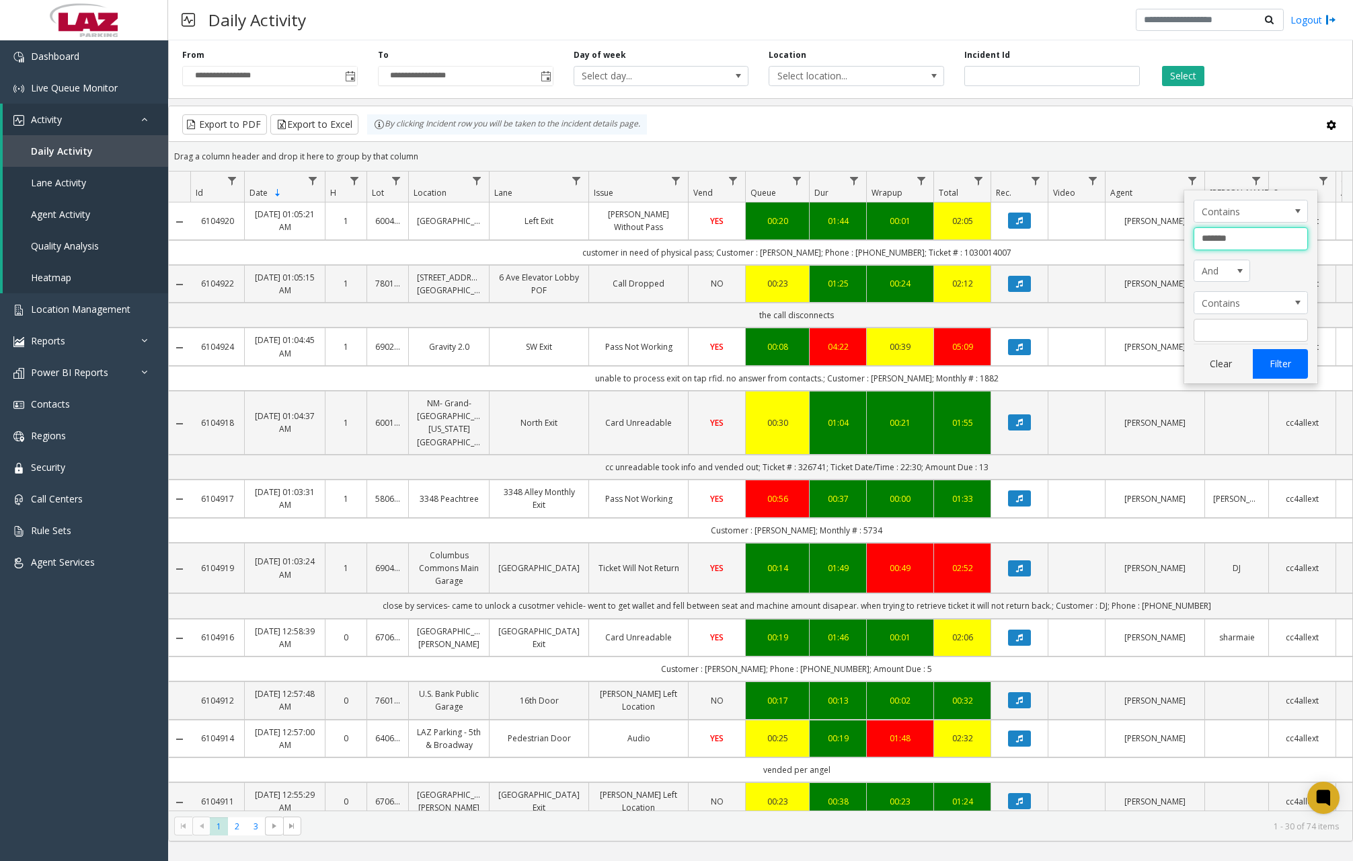
type input "*******"
click at [1289, 372] on button "Filter" at bounding box center [1280, 364] width 55 height 30
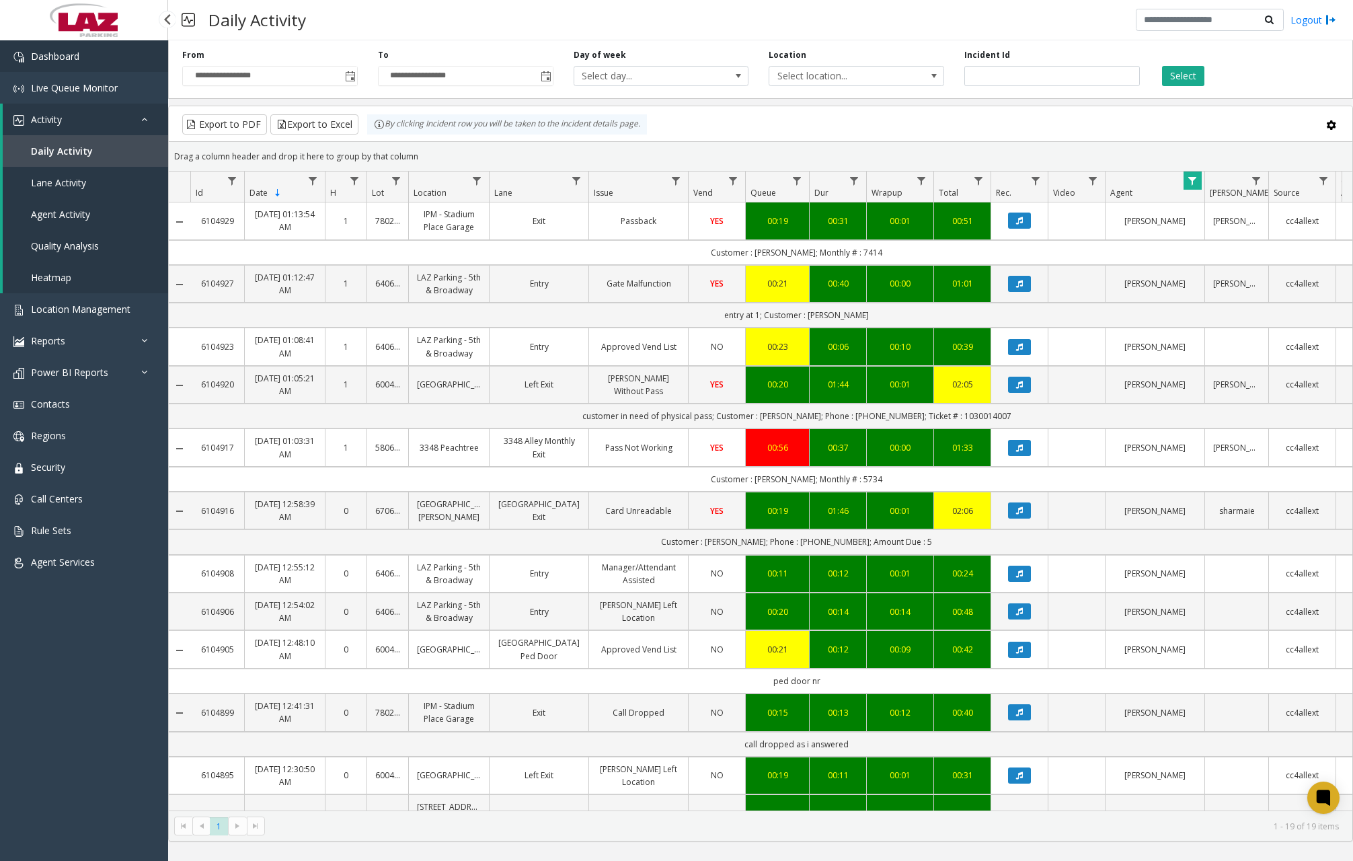
click at [124, 62] on link "Dashboard" at bounding box center [84, 56] width 168 height 32
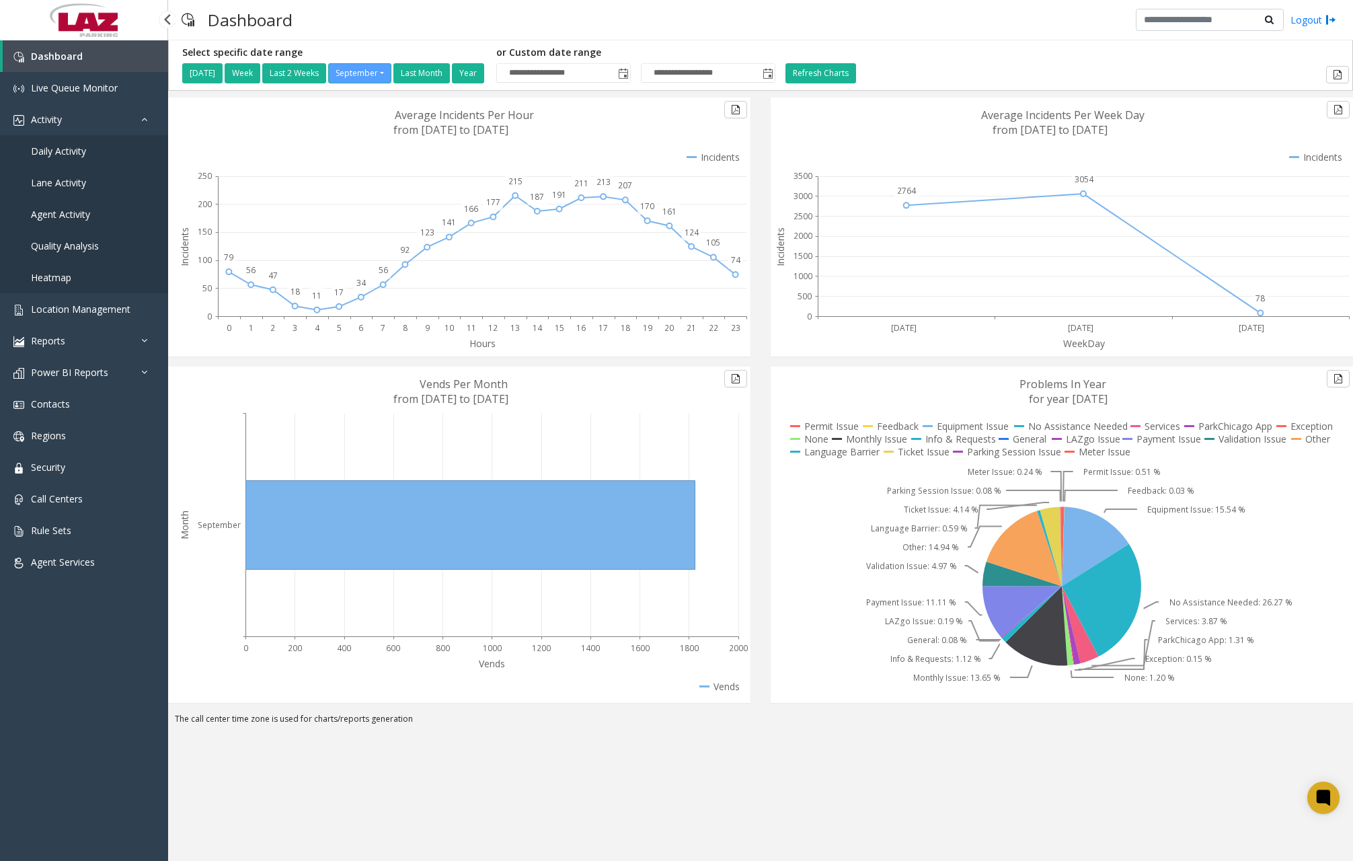
click at [69, 155] on span "Daily Activity" at bounding box center [58, 151] width 55 height 13
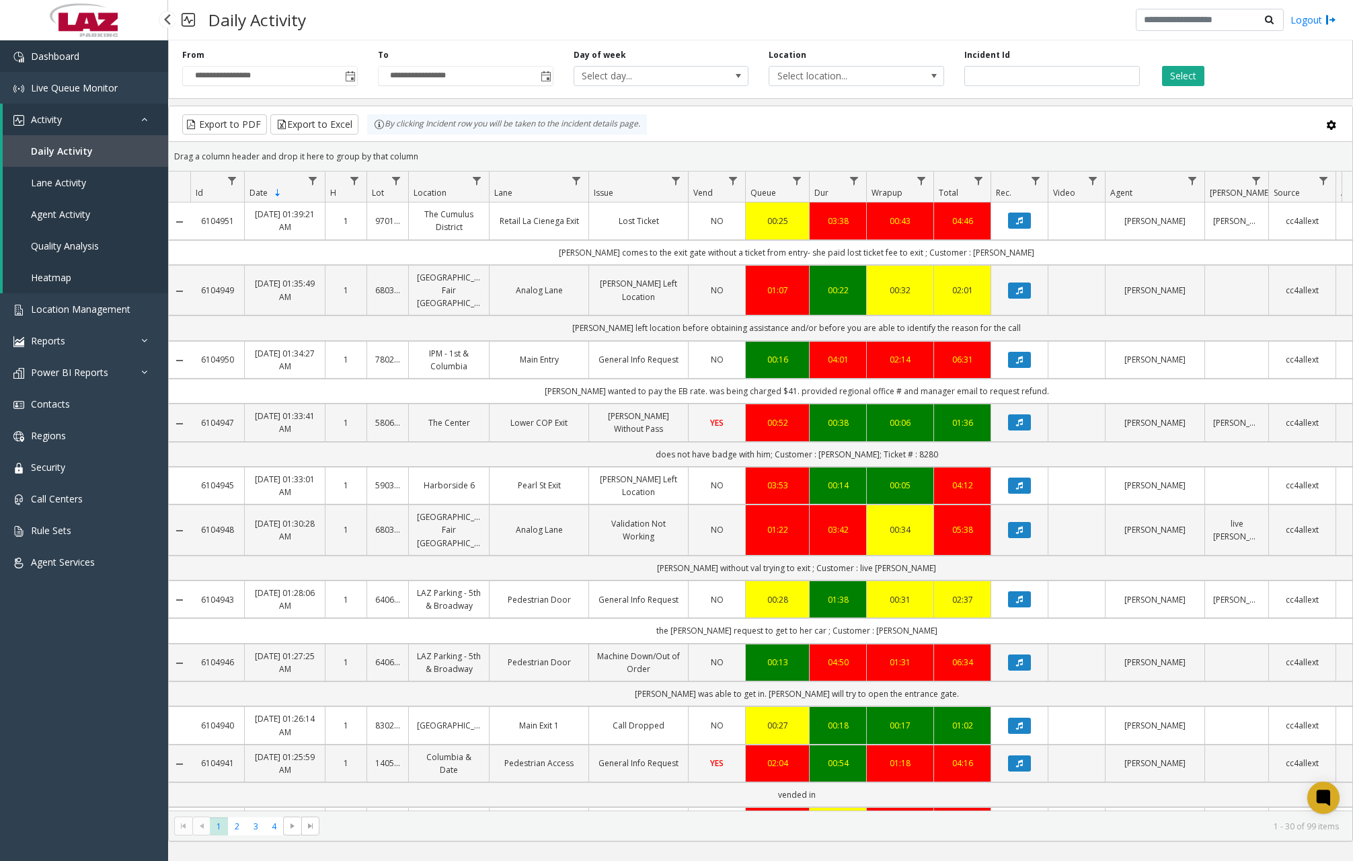
click at [88, 59] on link "Dashboard" at bounding box center [84, 56] width 168 height 32
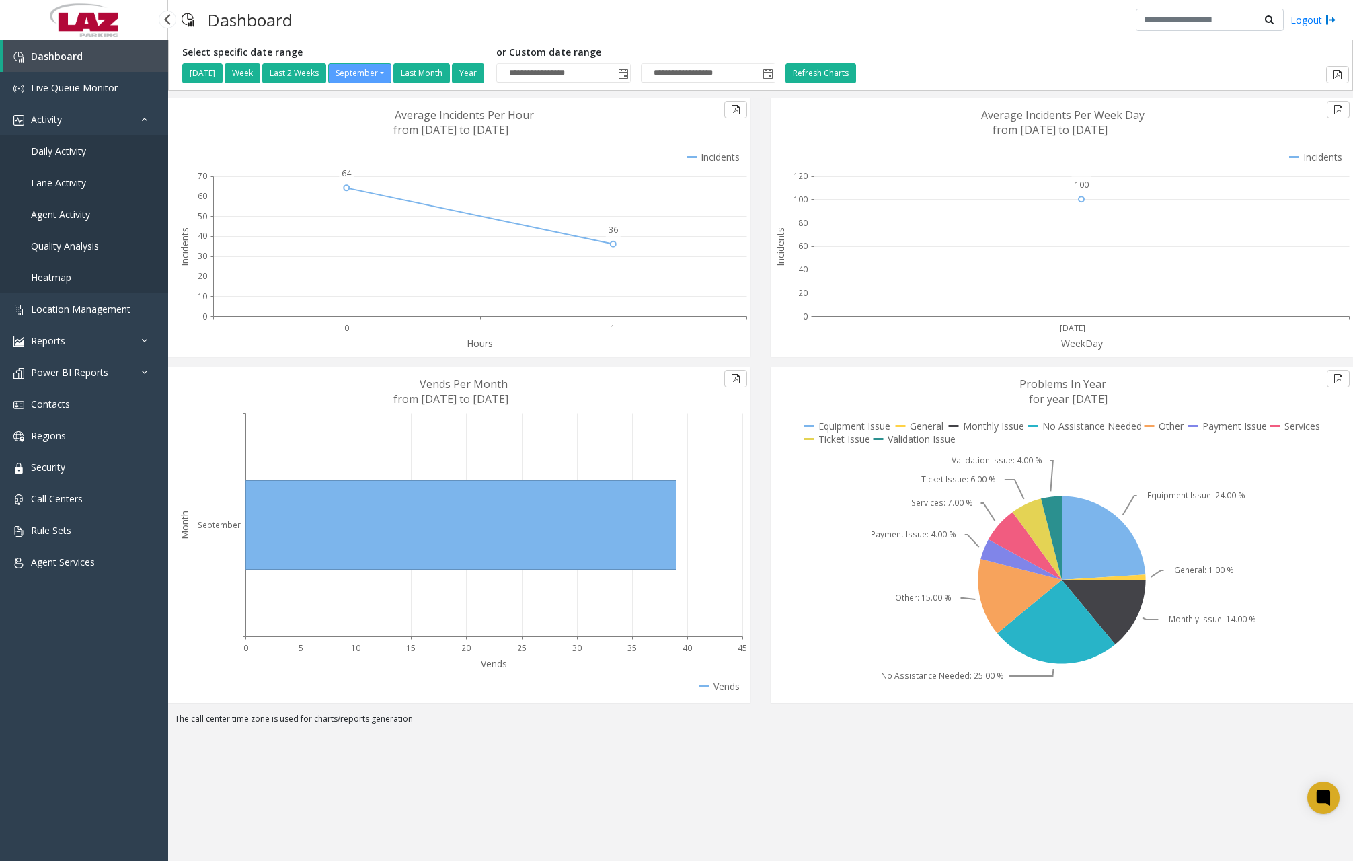
click at [81, 149] on span "Daily Activity" at bounding box center [58, 151] width 55 height 13
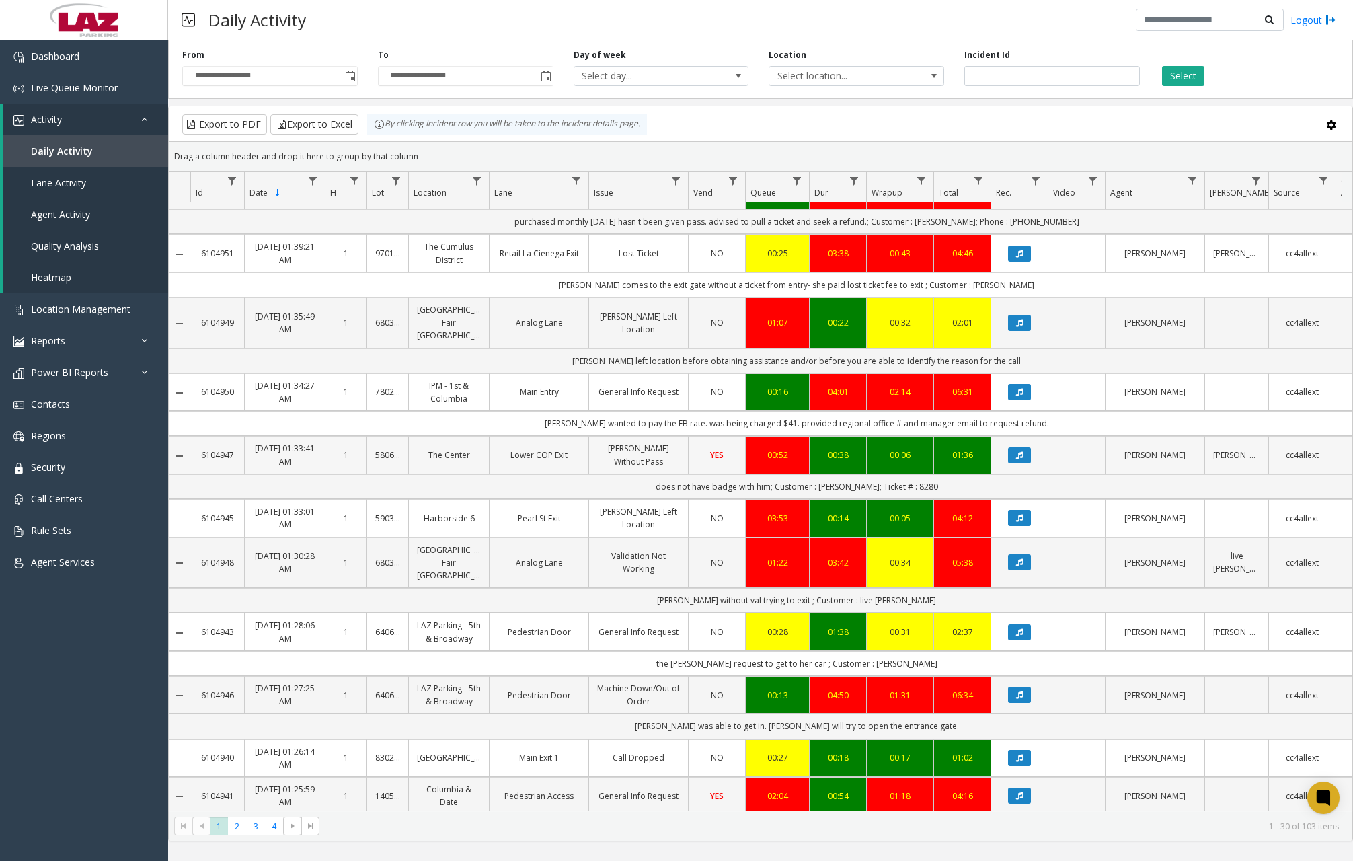
scroll to position [202, 0]
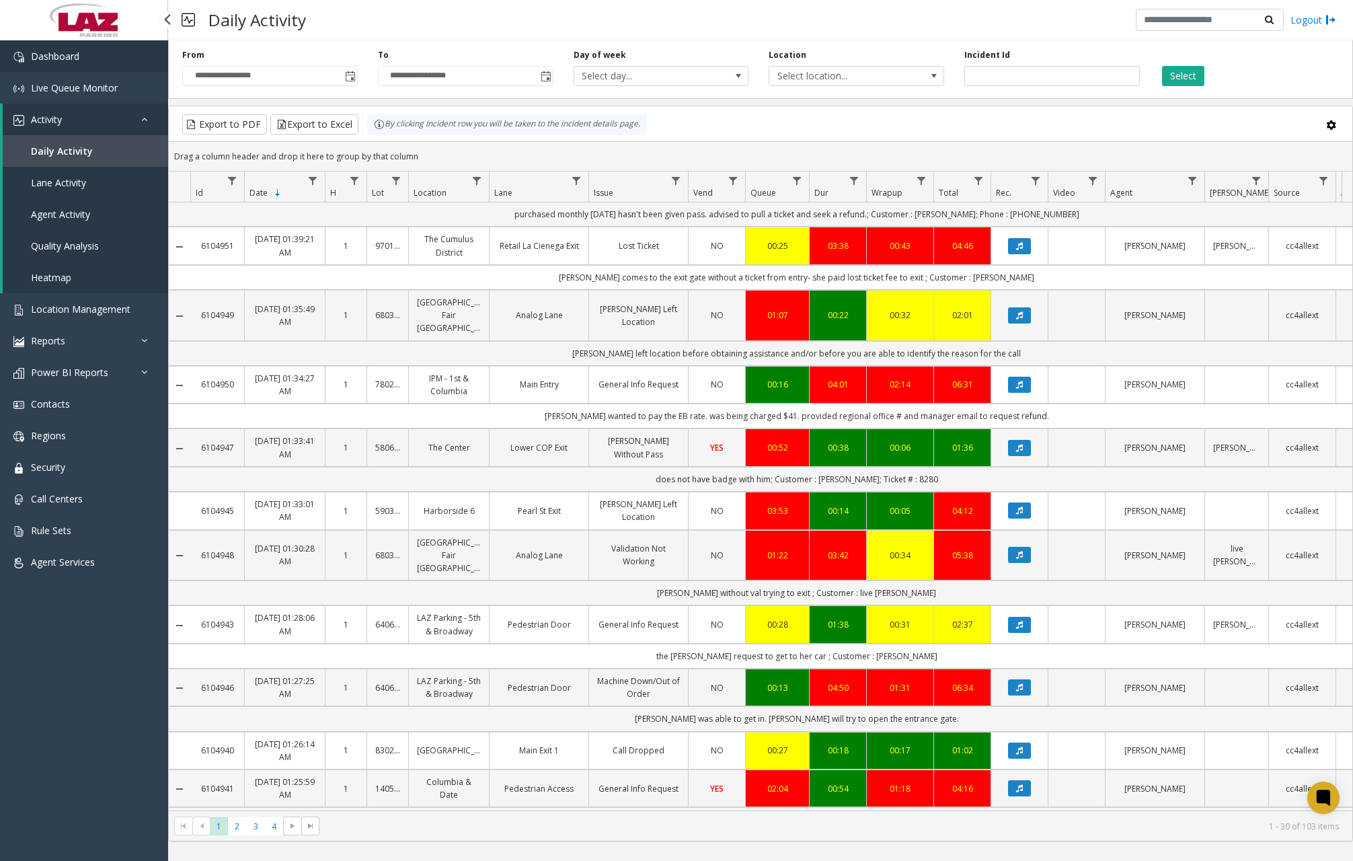
click at [99, 54] on link "Dashboard" at bounding box center [84, 56] width 168 height 32
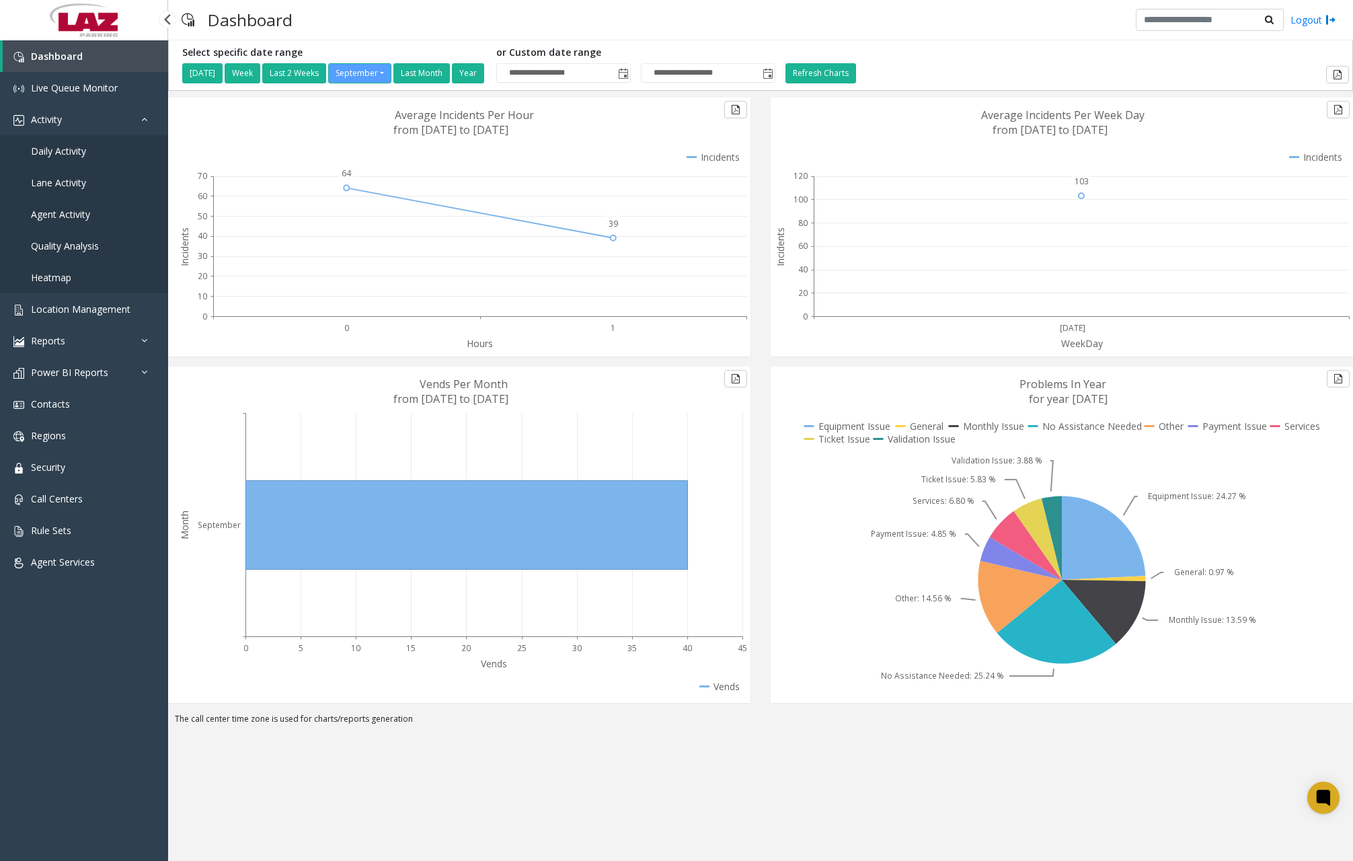
click at [85, 157] on span "Daily Activity" at bounding box center [58, 151] width 55 height 13
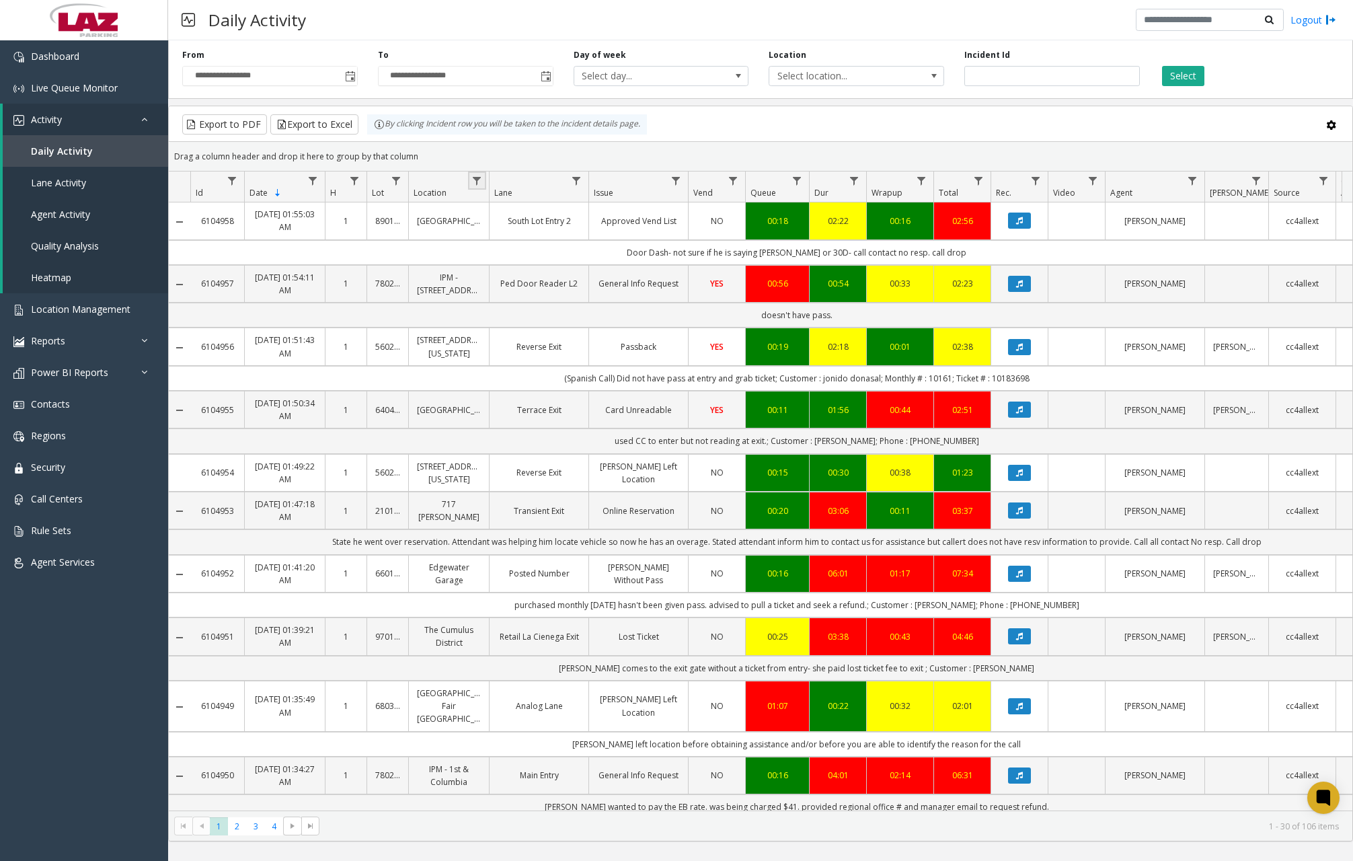
click at [475, 186] on link "Data table" at bounding box center [477, 180] width 18 height 18
click at [514, 236] on input "Location Filter" at bounding box center [535, 238] width 114 height 23
type input "******"
click at [567, 363] on button "Filter" at bounding box center [564, 364] width 55 height 30
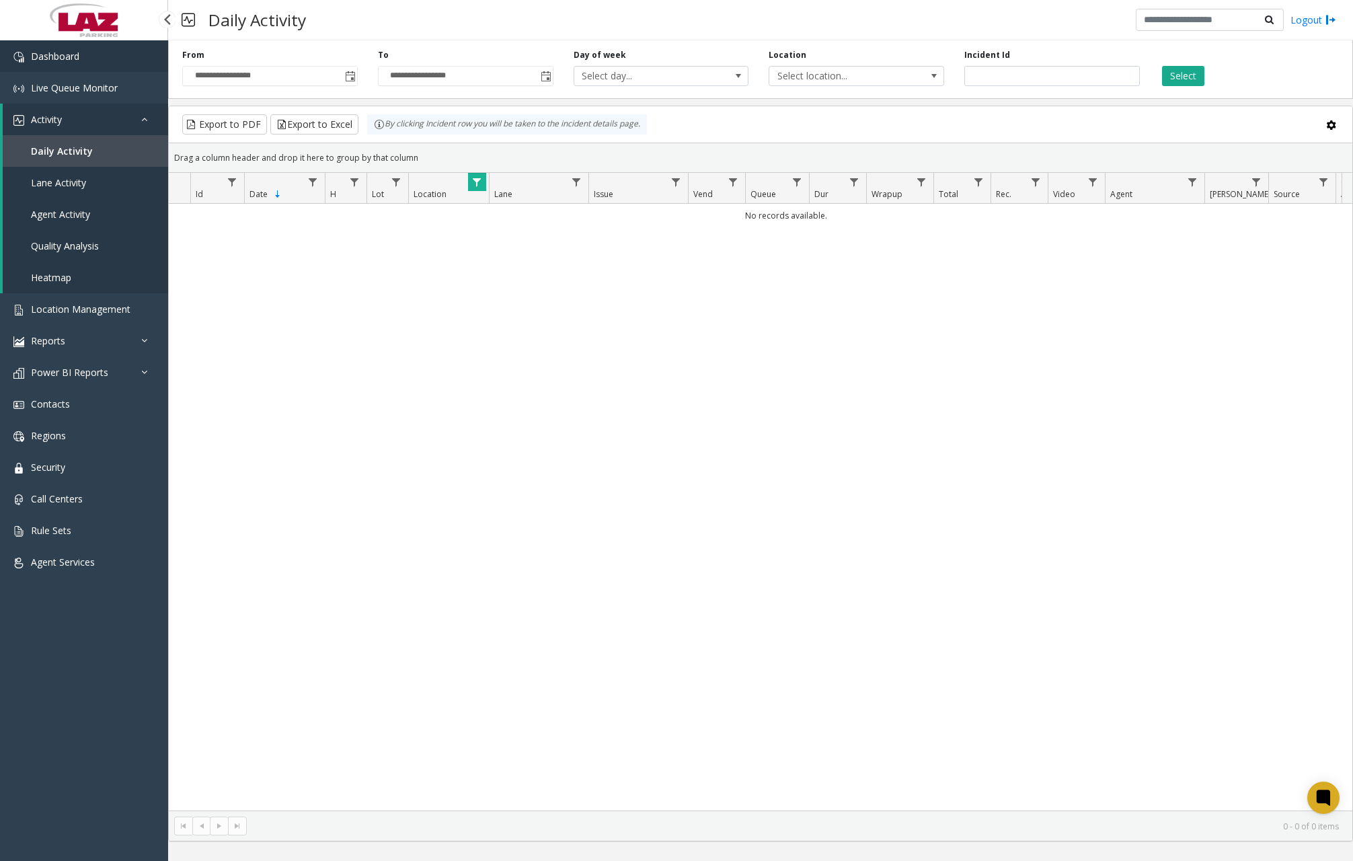
click at [75, 59] on span "Dashboard" at bounding box center [55, 56] width 48 height 13
